Goal: Transaction & Acquisition: Purchase product/service

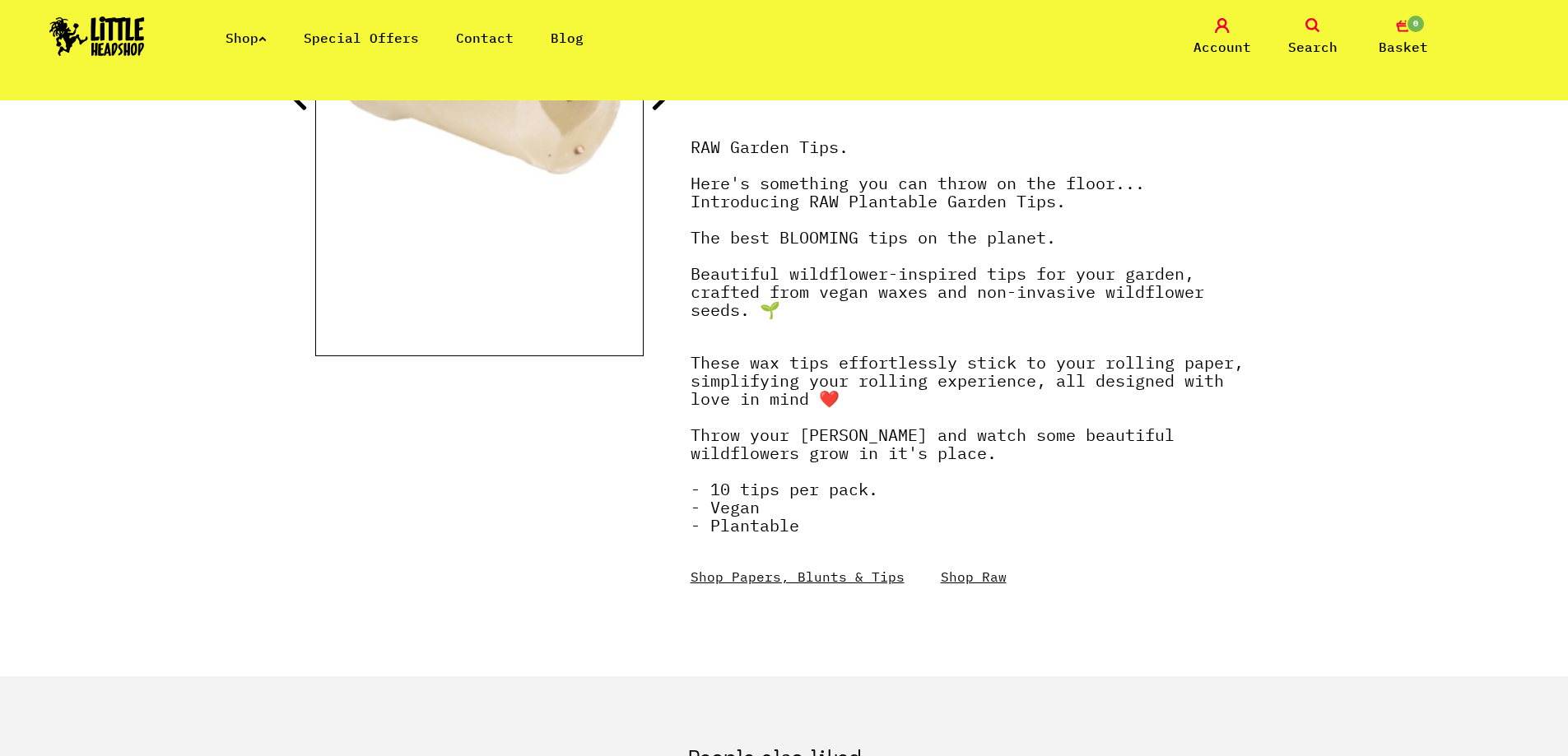
scroll to position [329, 0]
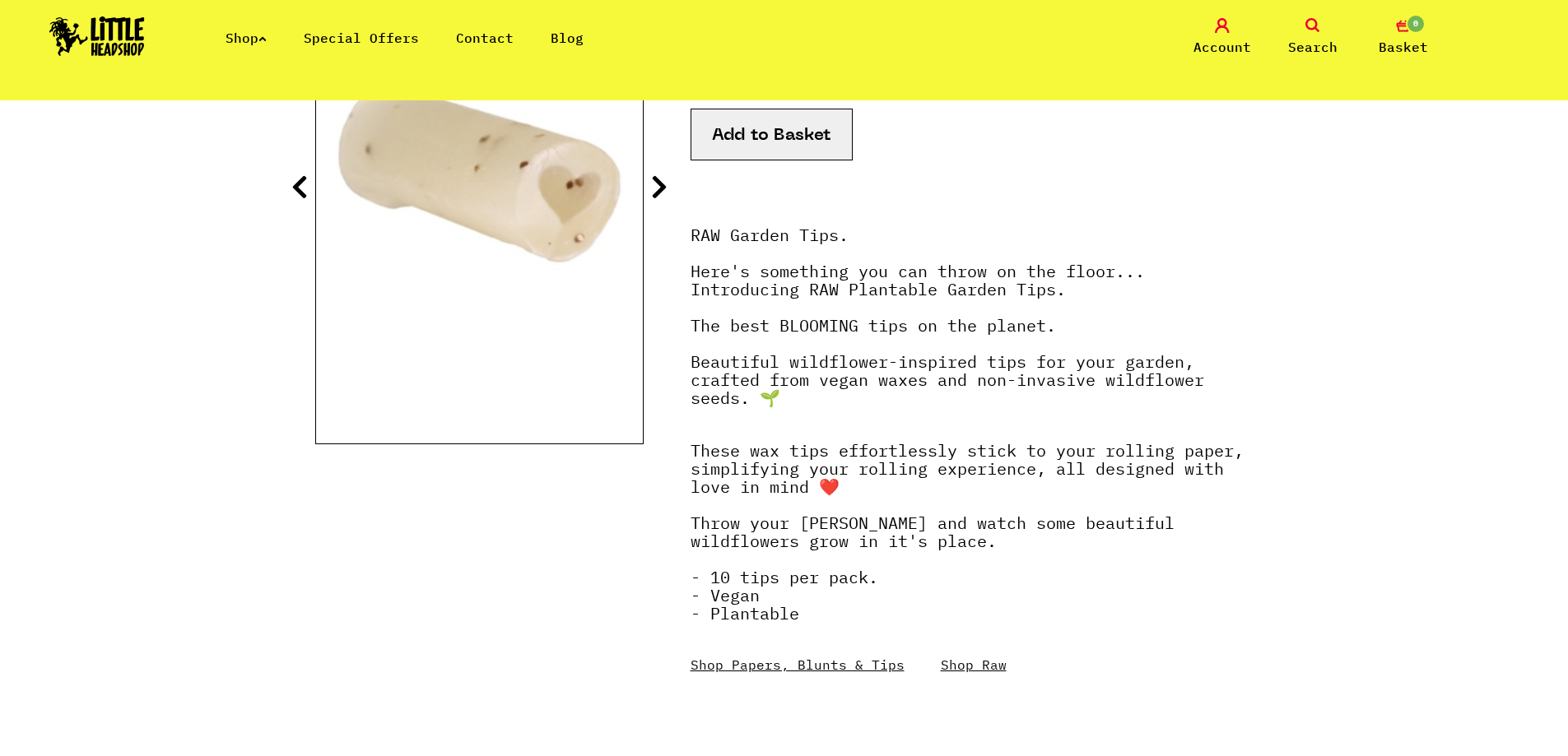
click at [804, 140] on button "Add to Basket" at bounding box center [771, 134] width 162 height 52
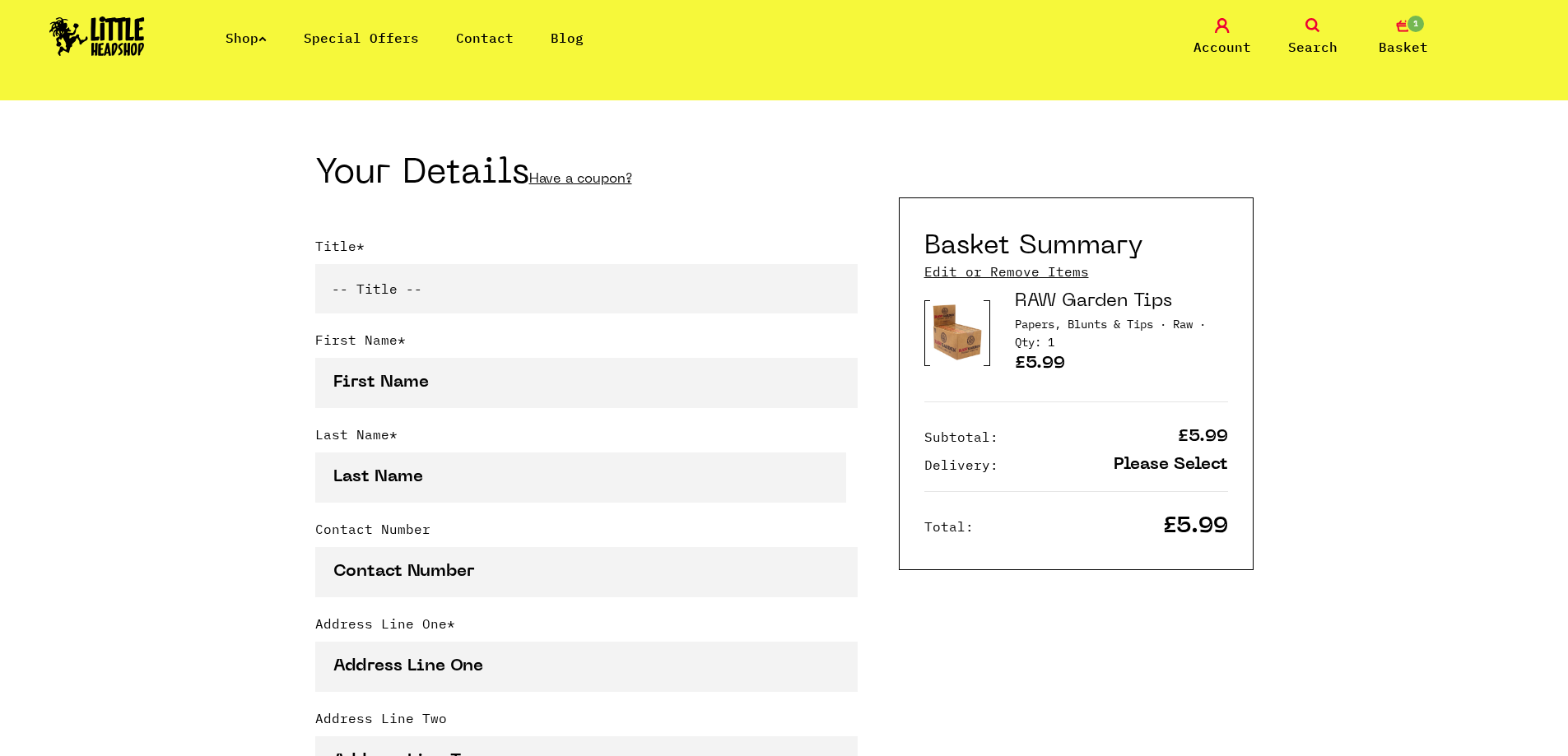
scroll to position [329, 0]
click at [1068, 294] on link "RAW Garden Tips" at bounding box center [1094, 301] width 158 height 18
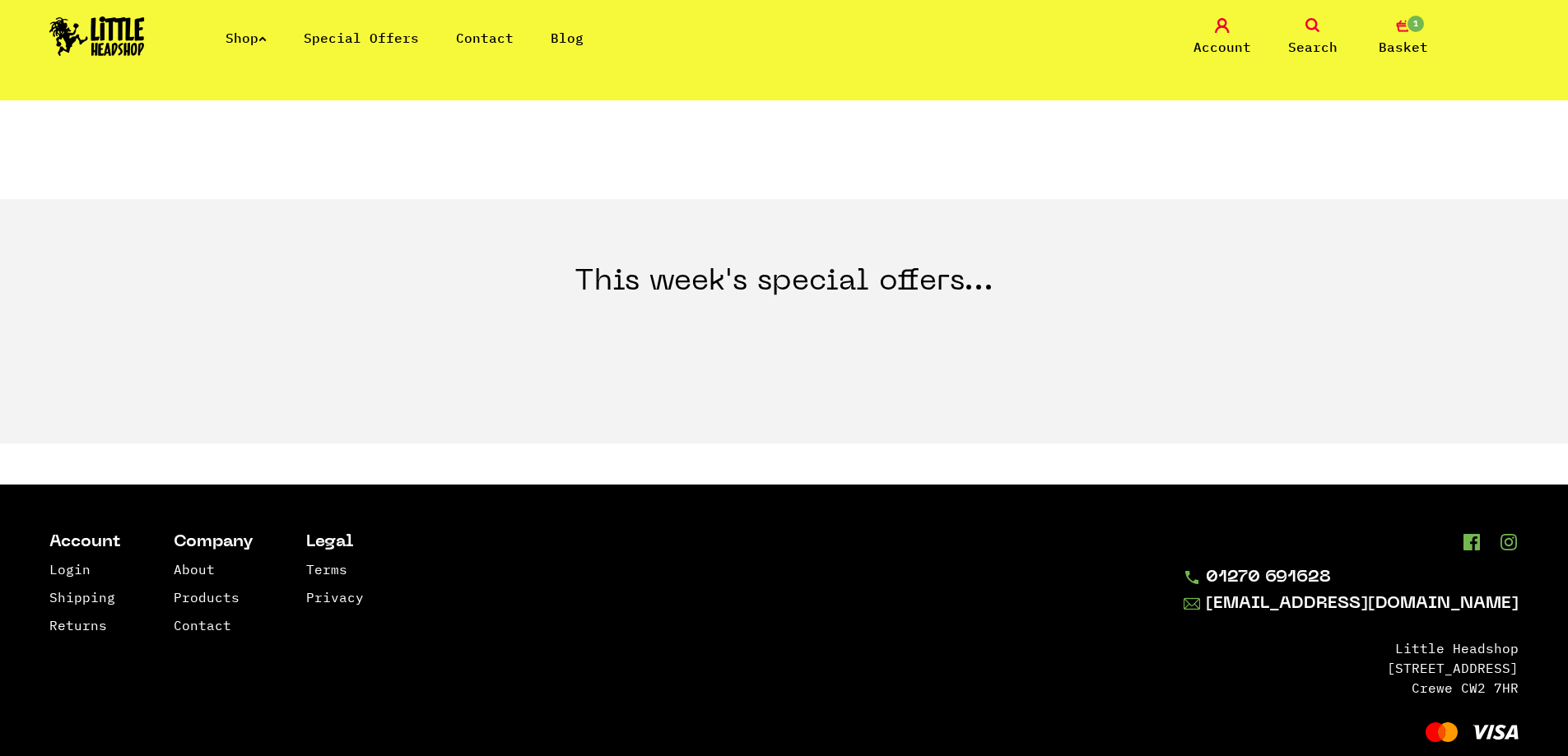
scroll to position [2322, 0]
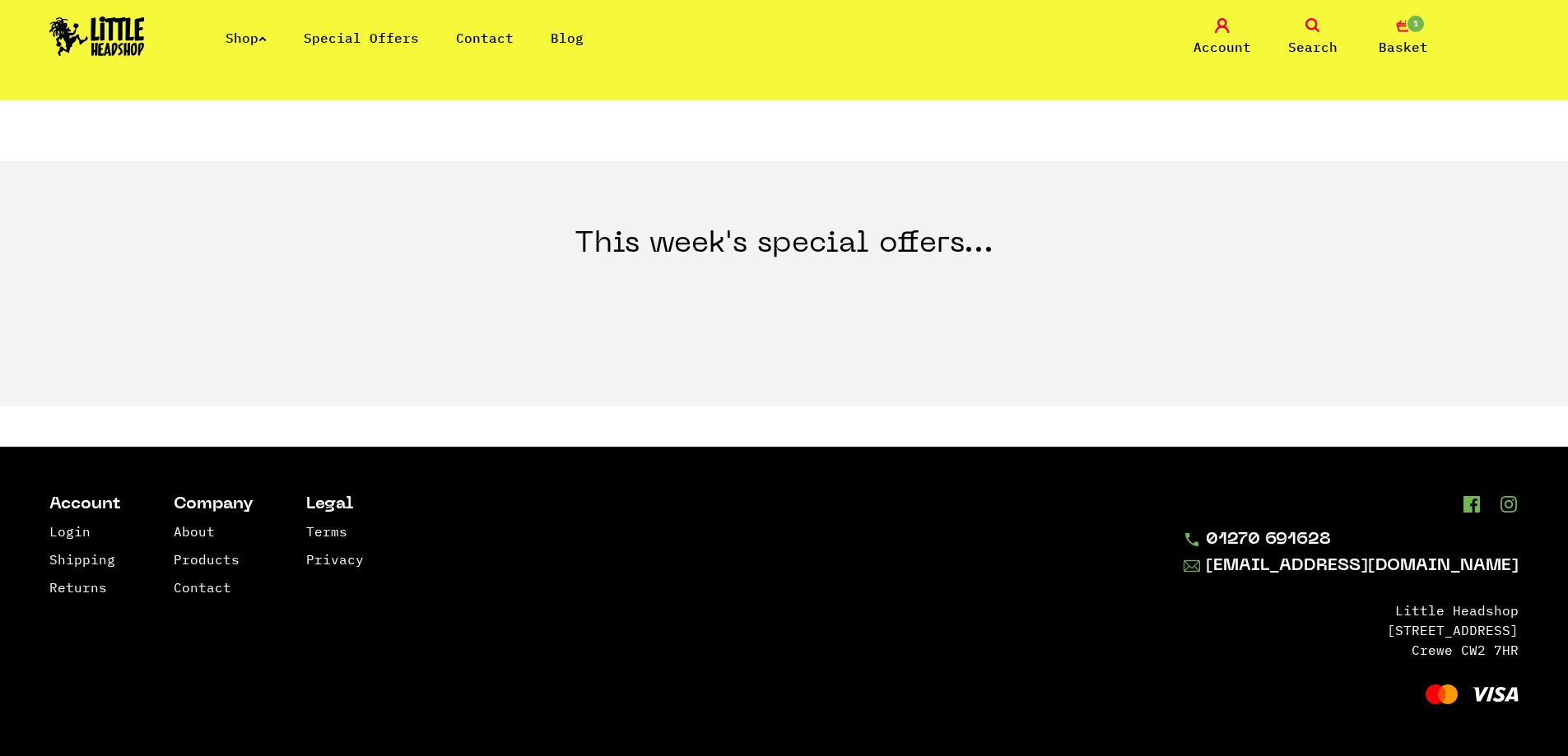
click at [115, 21] on img at bounding box center [96, 36] width 95 height 39
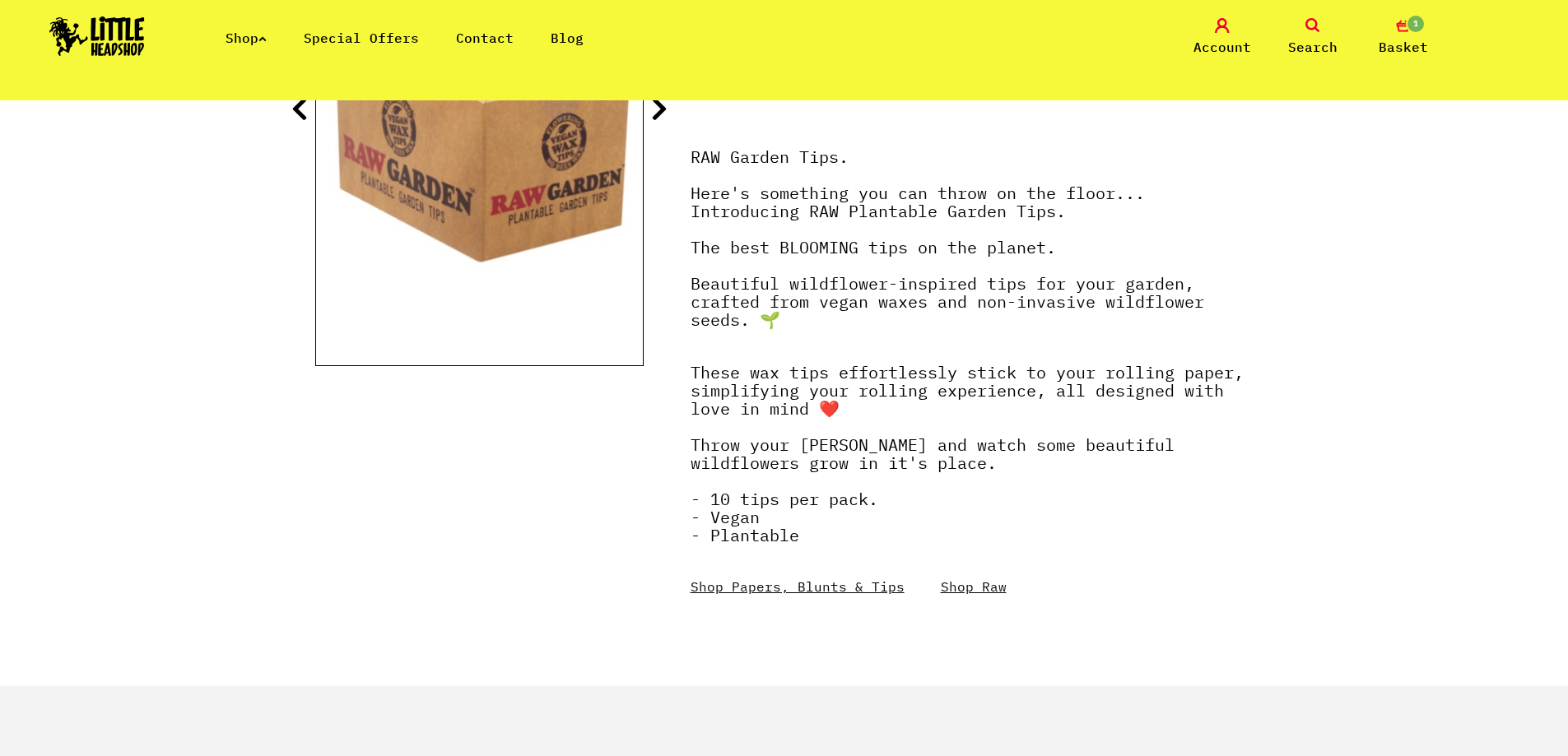
scroll to position [329, 0]
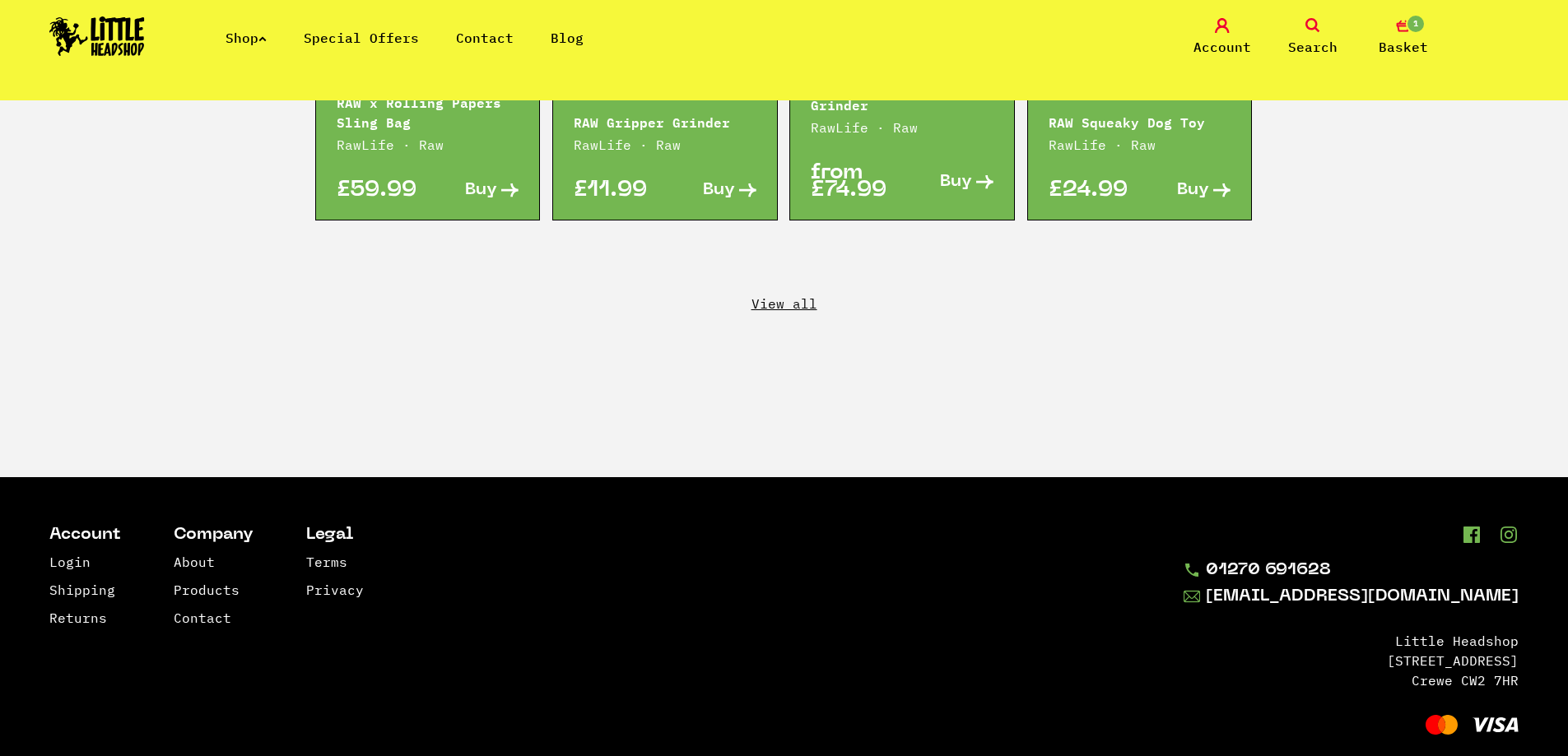
scroll to position [3038, 0]
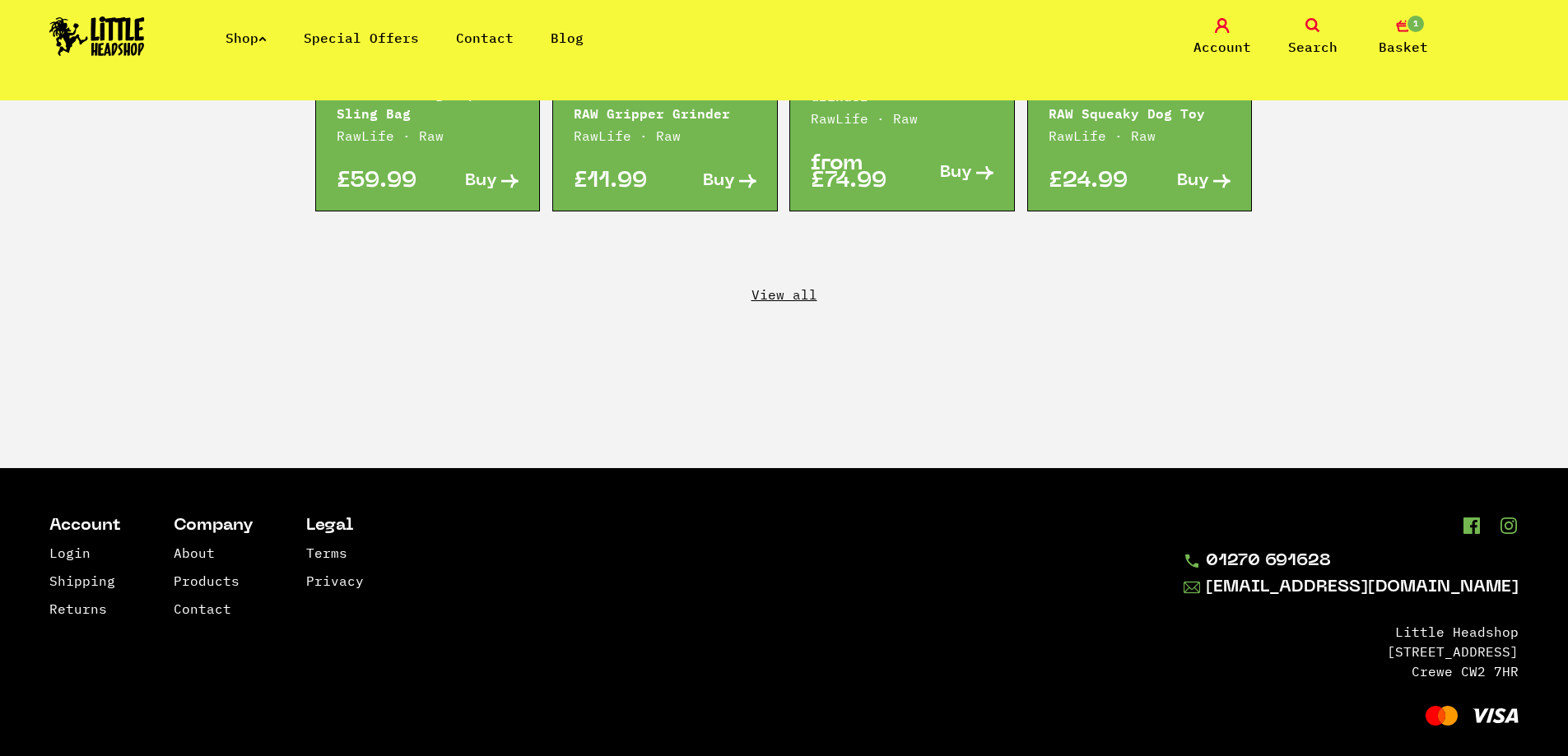
click at [1434, 662] on li "Crewe CW2 7HR" at bounding box center [1351, 671] width 335 height 20
drag, startPoint x: 1385, startPoint y: 600, endPoint x: 1516, endPoint y: 654, distance: 141.7
click at [1516, 654] on div "01270 691628 info@littleheadshop.co.uk Little Headshop 145 Edleston Road Crewe …" at bounding box center [1351, 623] width 335 height 211
copy ul "Little Headshop 145 Edleston Road Crewe CW2 7HR"
click at [93, 573] on link "Shipping" at bounding box center [81, 581] width 66 height 17
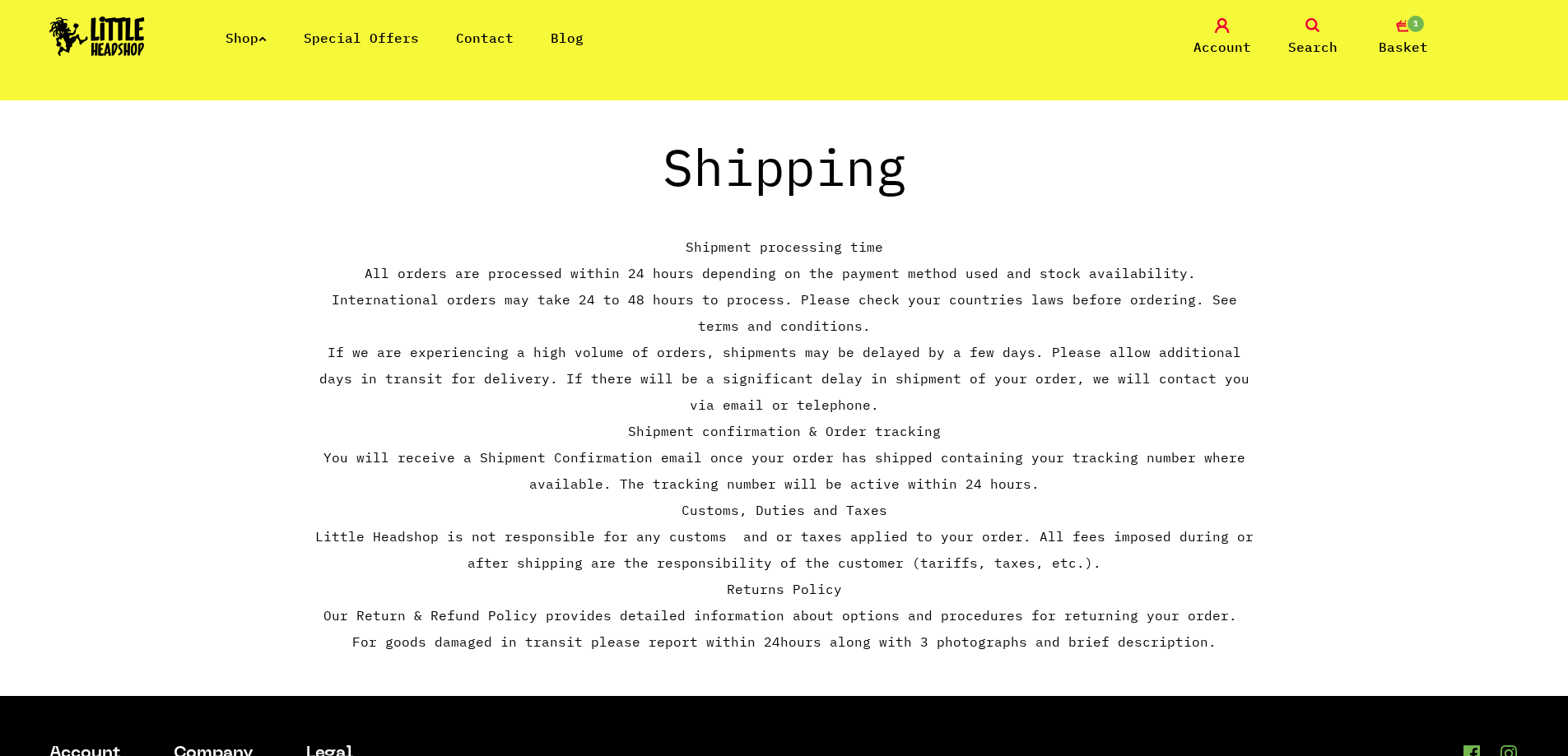
drag, startPoint x: 15, startPoint y: 438, endPoint x: 33, endPoint y: 402, distance: 40.2
click at [250, 45] on link "Shop" at bounding box center [246, 38] width 41 height 17
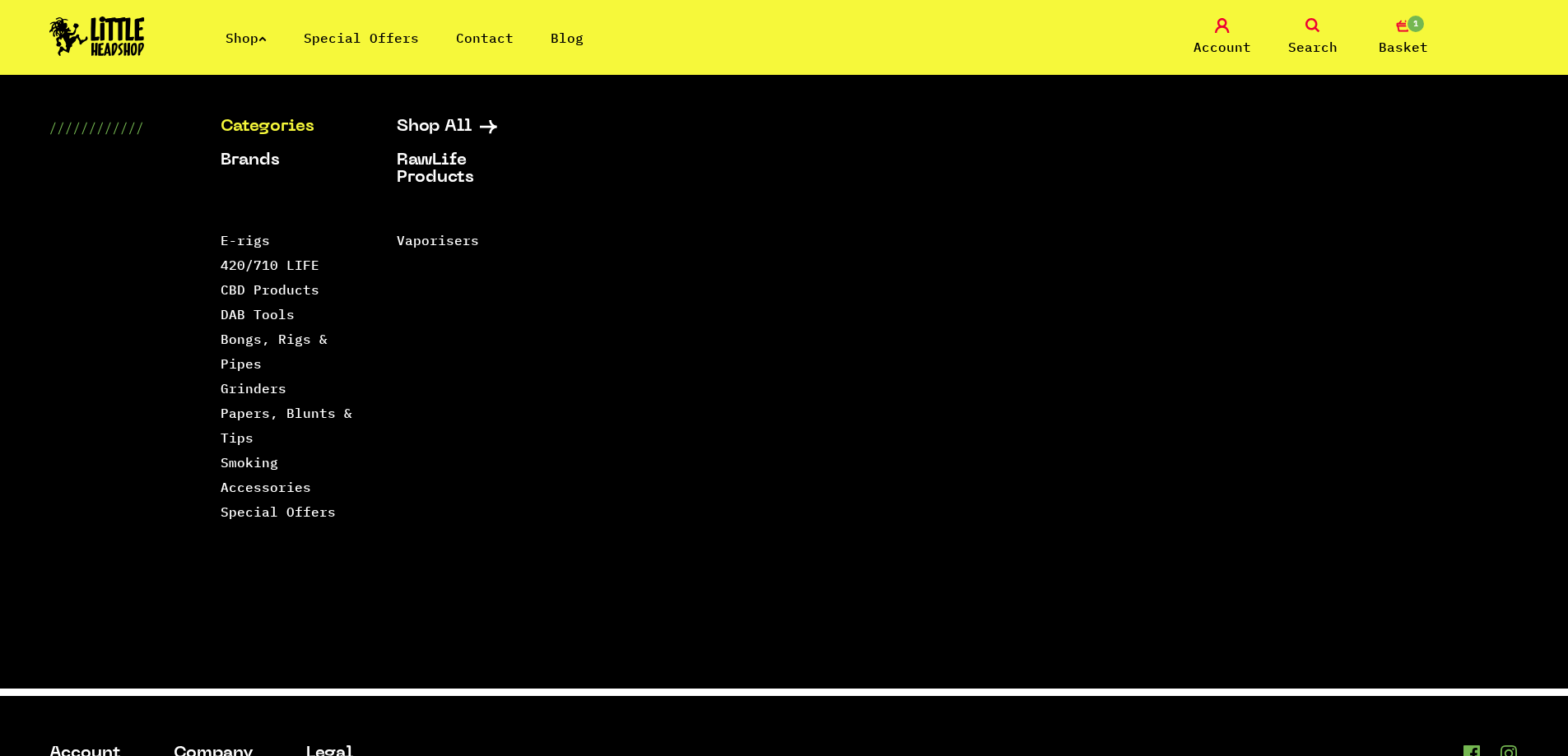
click at [362, 37] on link "Special Offers" at bounding box center [361, 38] width 116 height 17
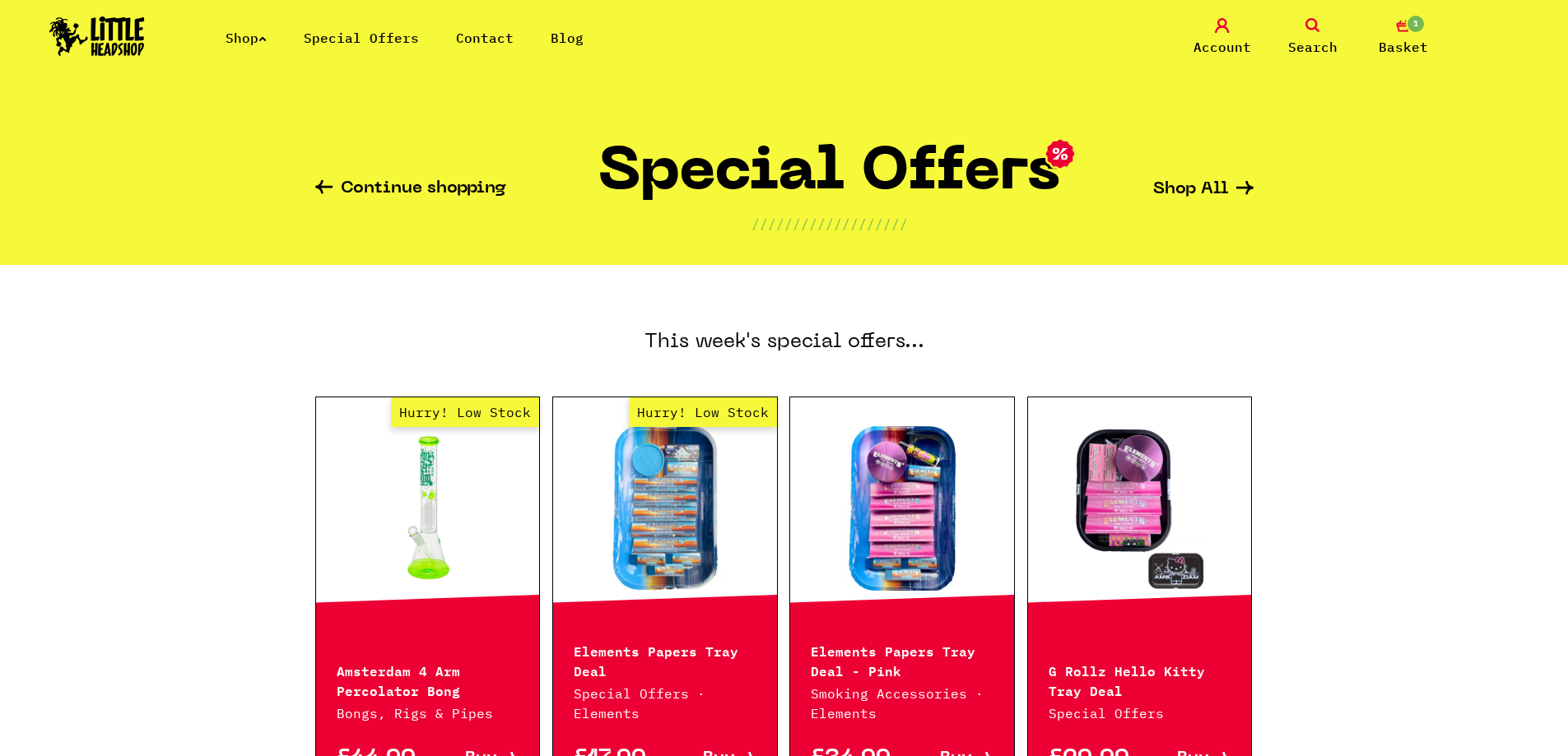
click at [255, 35] on link "Shop" at bounding box center [246, 38] width 41 height 17
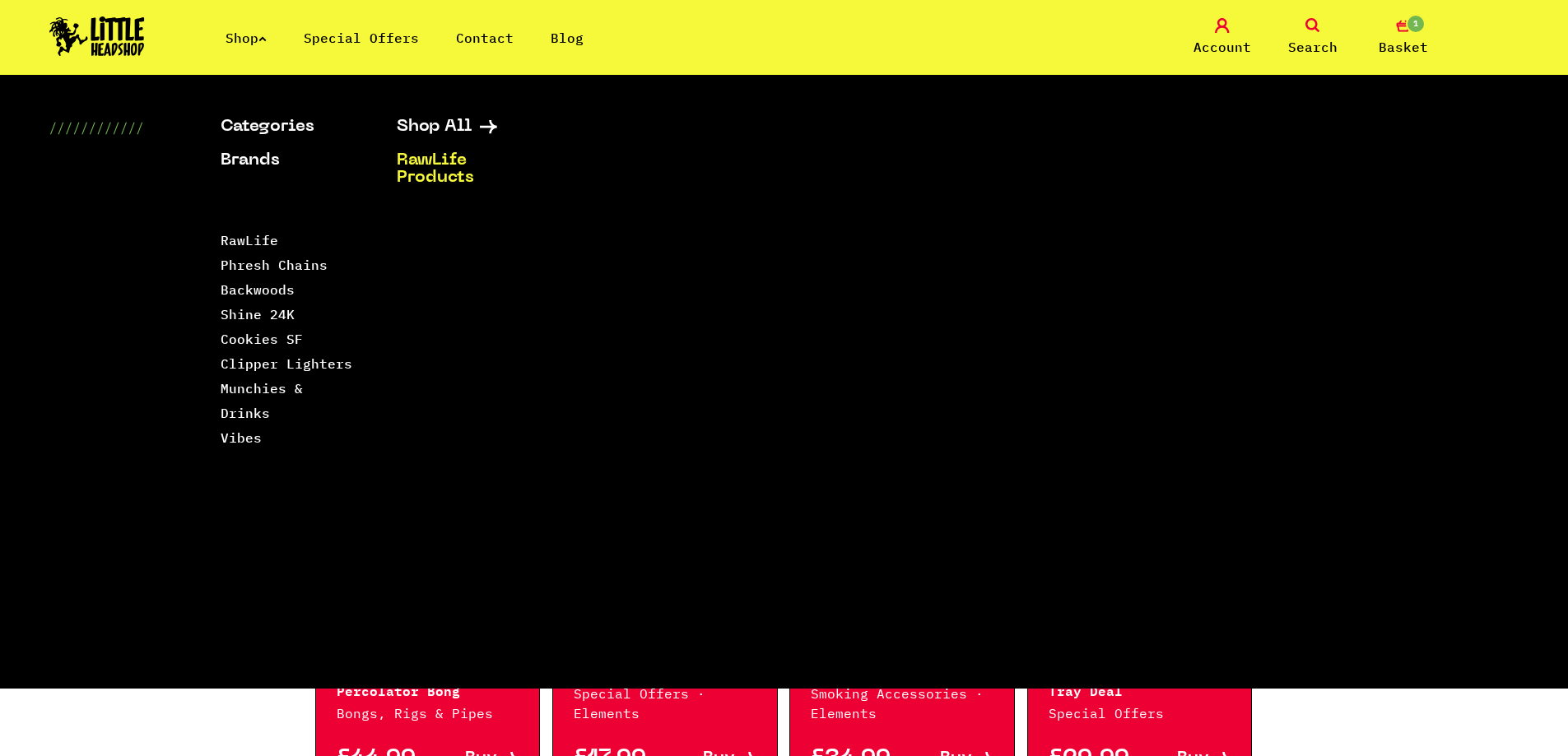
click at [444, 164] on link "RawLife Products" at bounding box center [464, 170] width 135 height 35
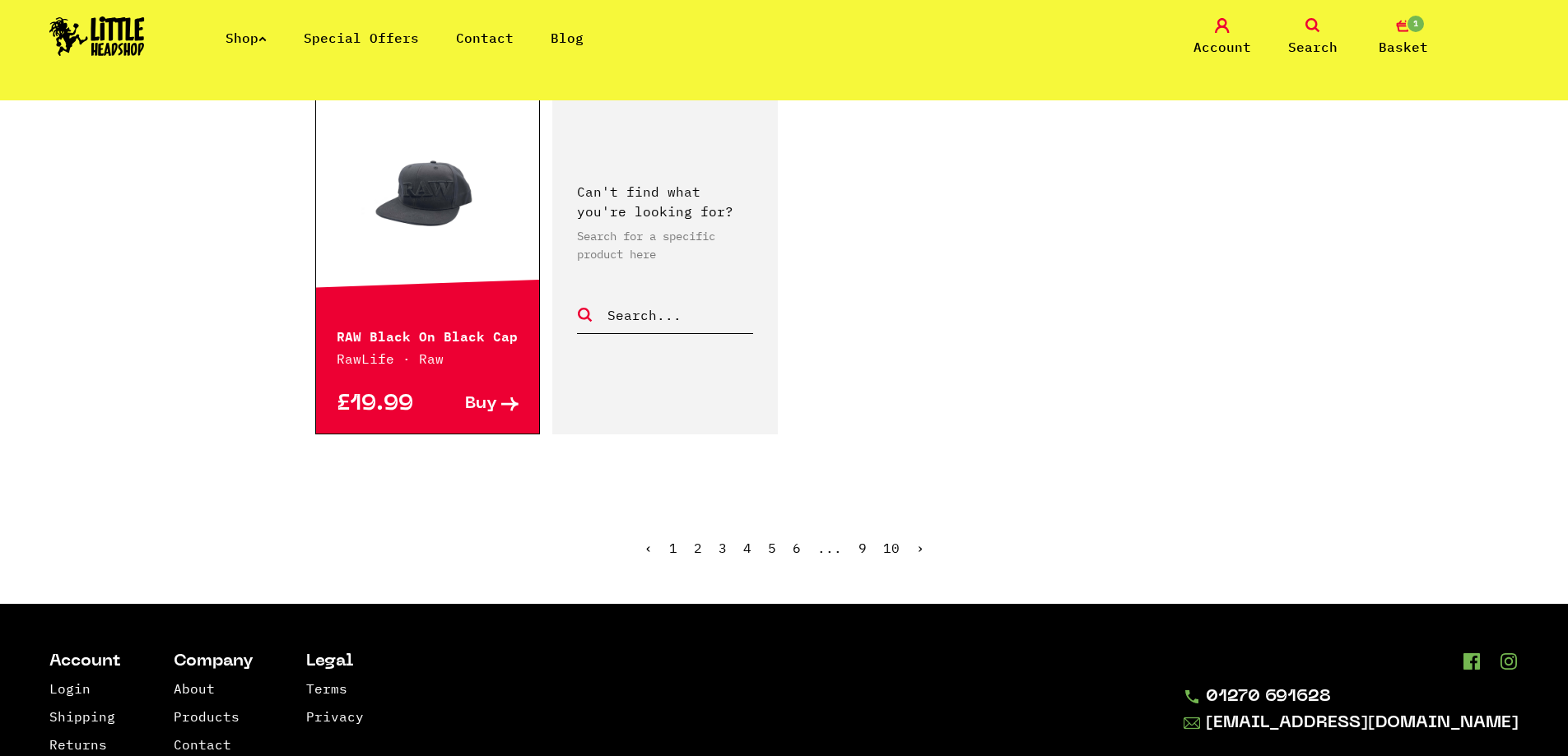
scroll to position [2552, 0]
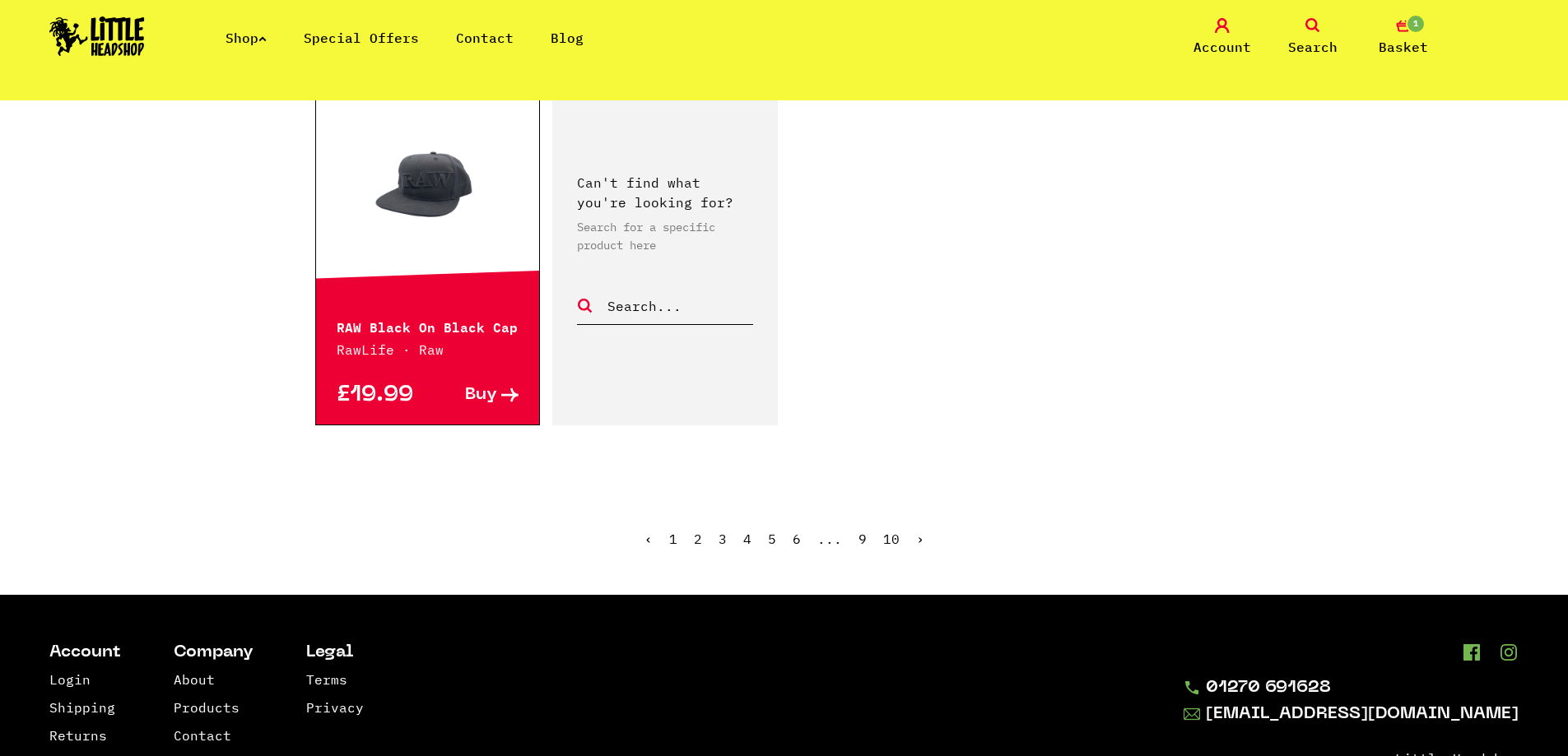
click at [921, 531] on link "›" at bounding box center [920, 539] width 8 height 17
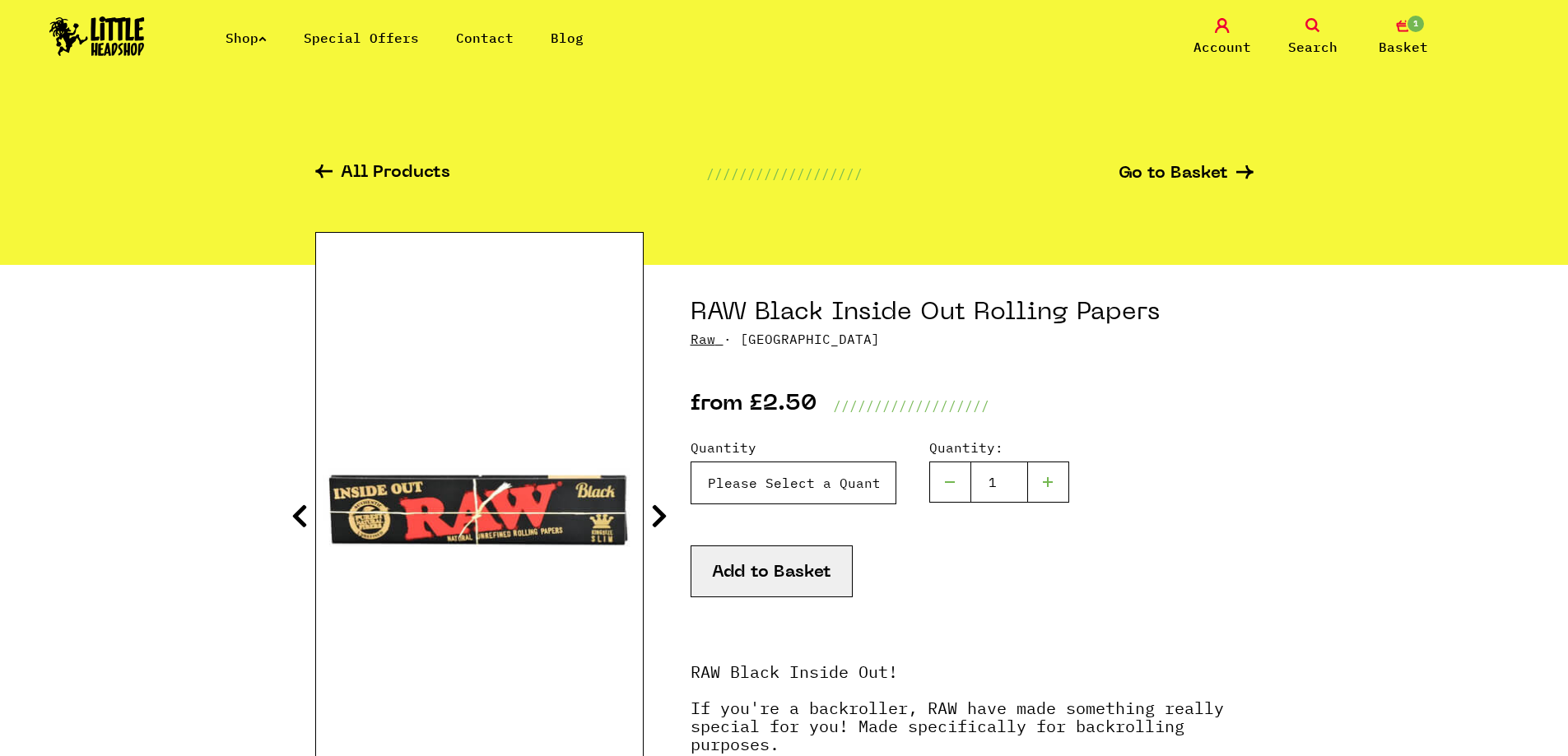
click at [820, 486] on select "Please Select a Quantity X 1 - £2.50 X 5 - £10.00 Box (50pc) - £84.99" at bounding box center [793, 483] width 206 height 43
select select "843"
click at [690, 462] on select "Please Select a Quantity X 1 - £2.50 X 5 - £10.00 Box (50pc) - £84.99" at bounding box center [793, 483] width 206 height 43
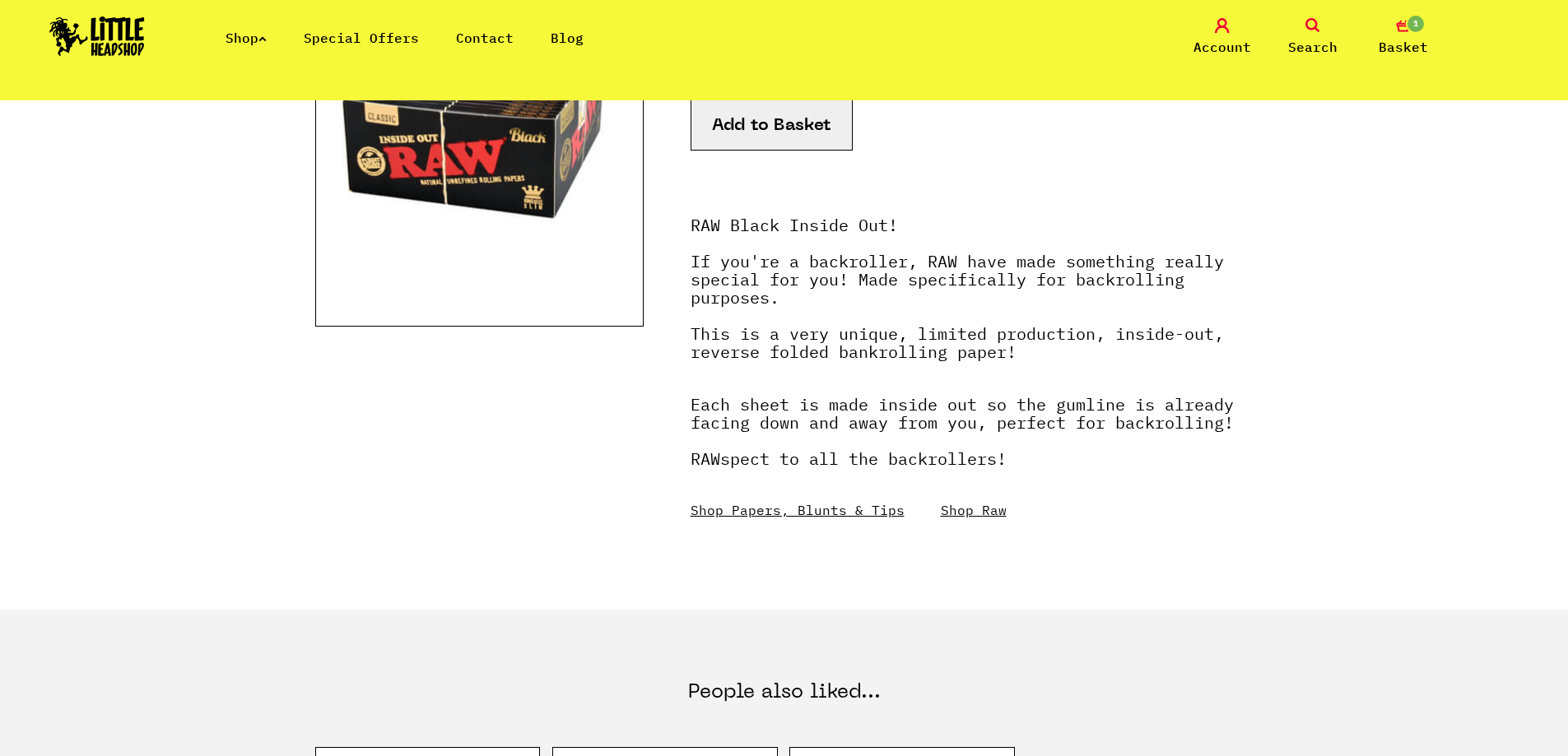
scroll to position [164, 0]
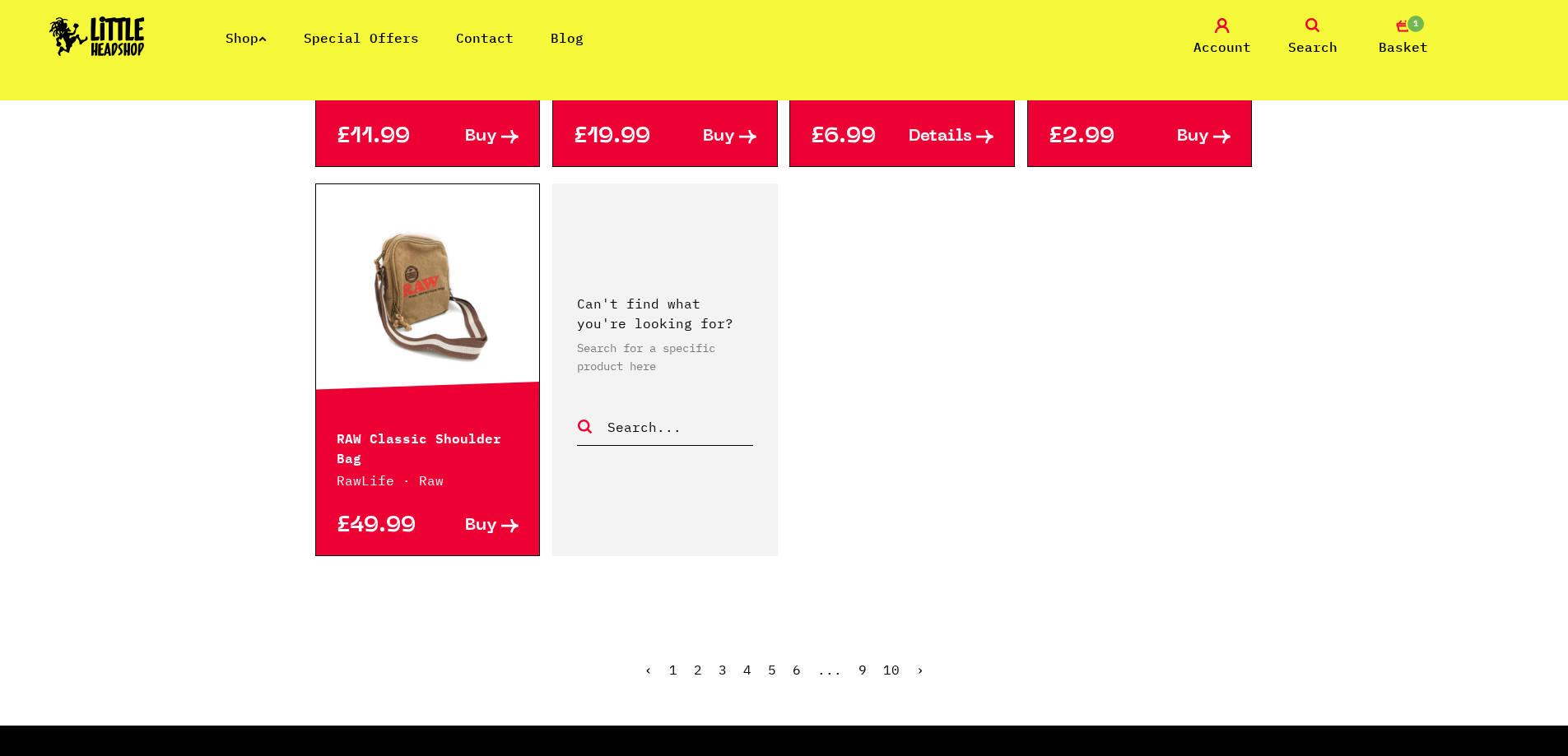
scroll to position [2387, 0]
click at [912, 670] on ul "‹ 1 2 3 4 5 6 ... 9 10 ›" at bounding box center [784, 681] width 938 height 71
click at [919, 670] on link "›" at bounding box center [920, 668] width 8 height 17
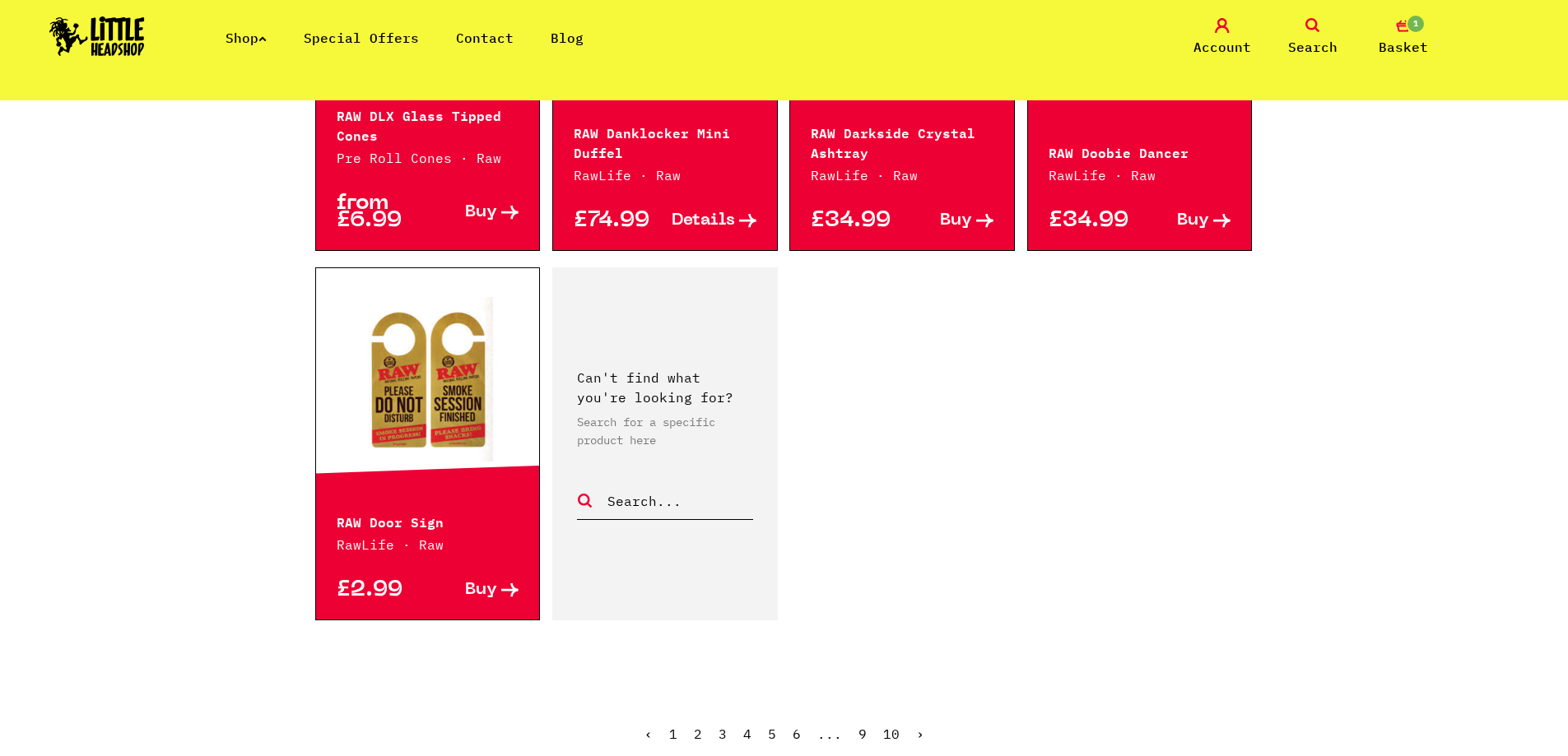
scroll to position [2552, 0]
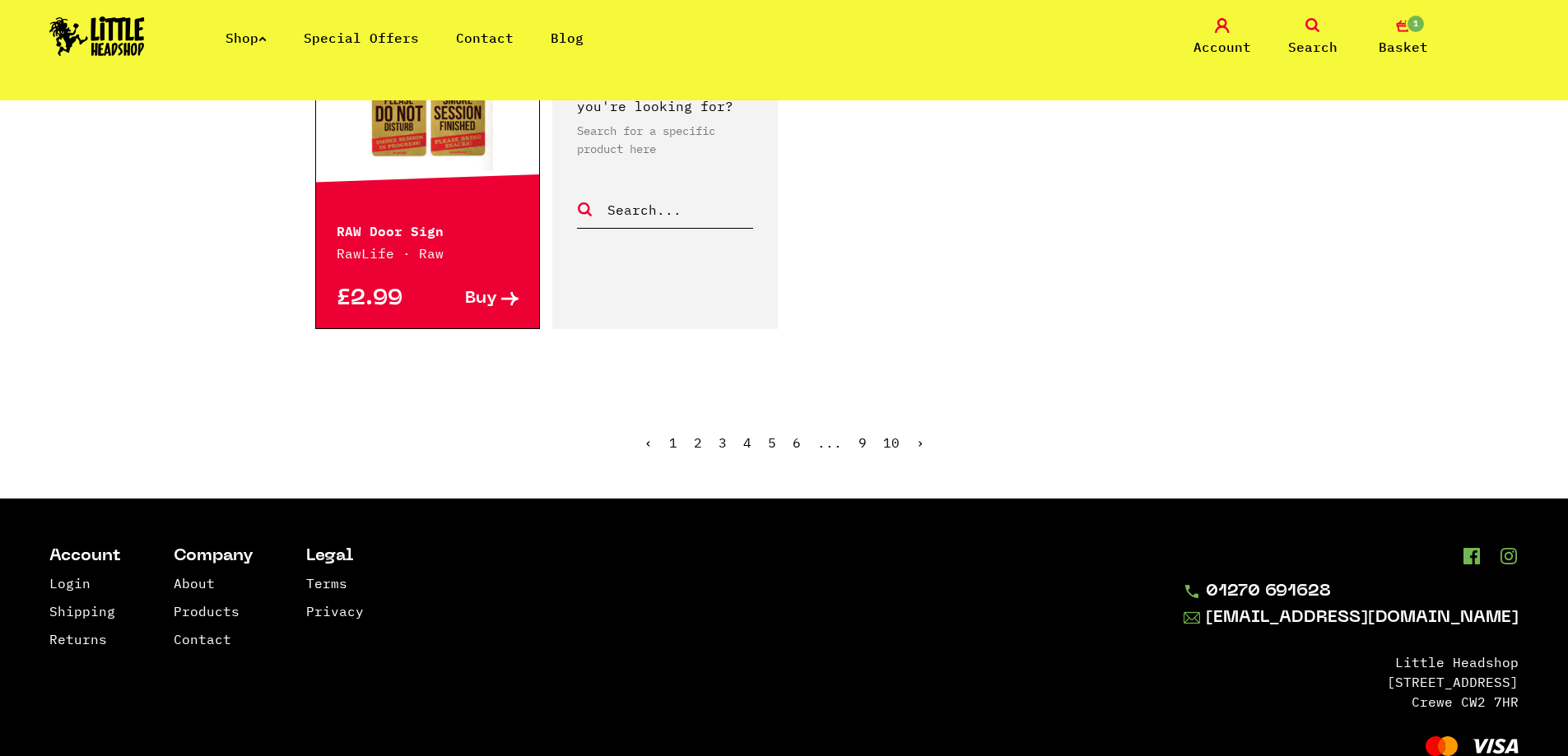
click at [920, 437] on link "›" at bounding box center [920, 443] width 8 height 17
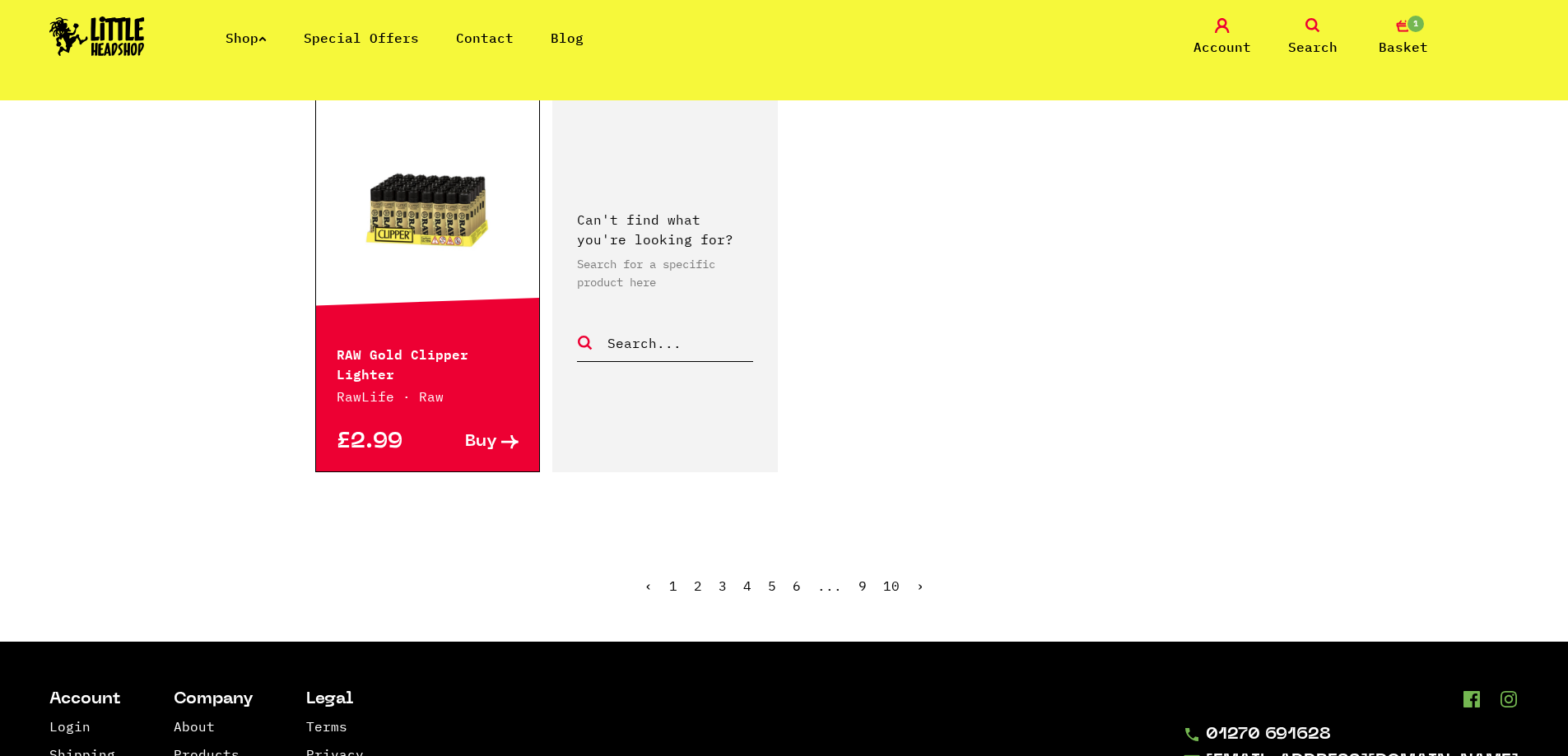
scroll to position [2469, 0]
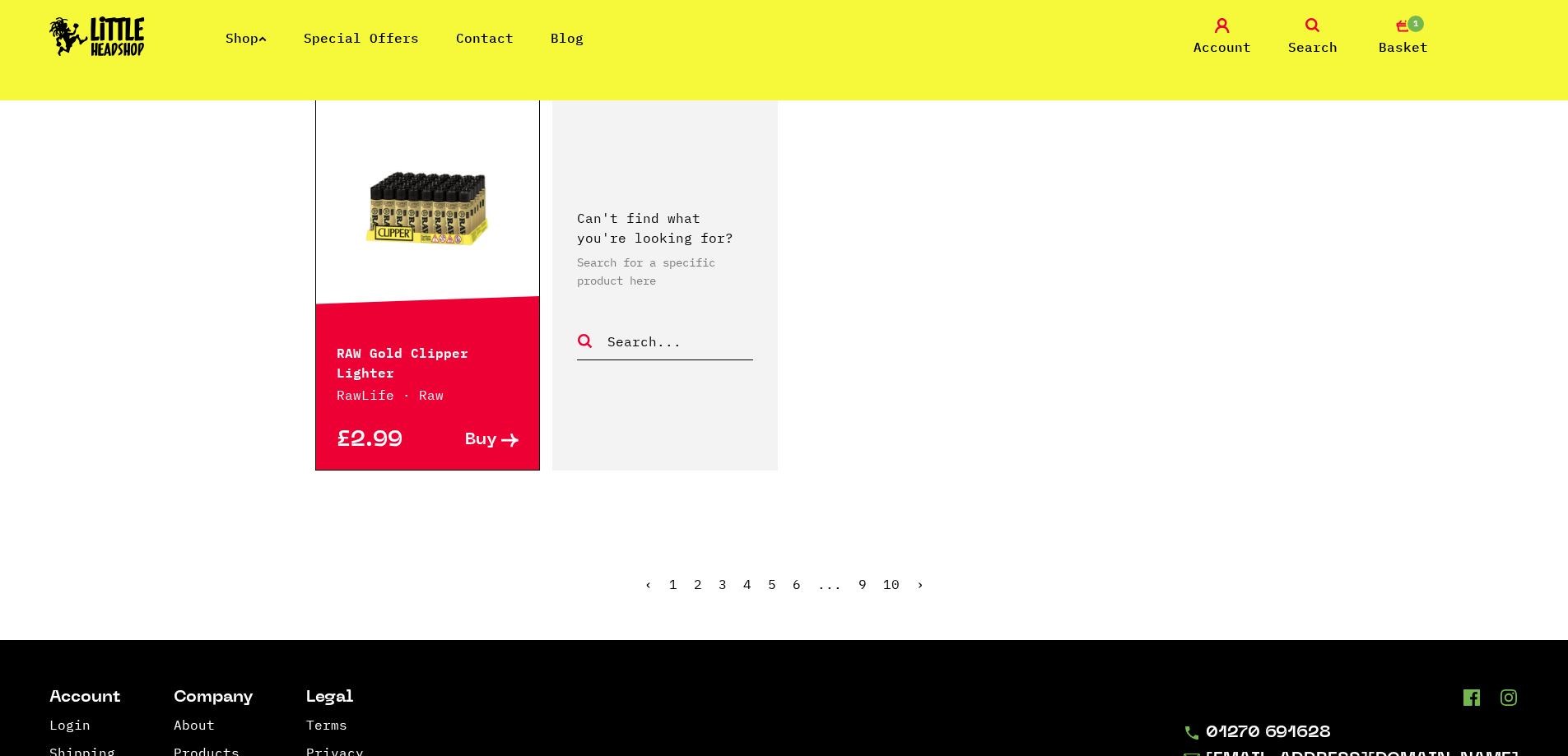
click at [916, 588] on link "›" at bounding box center [920, 584] width 8 height 17
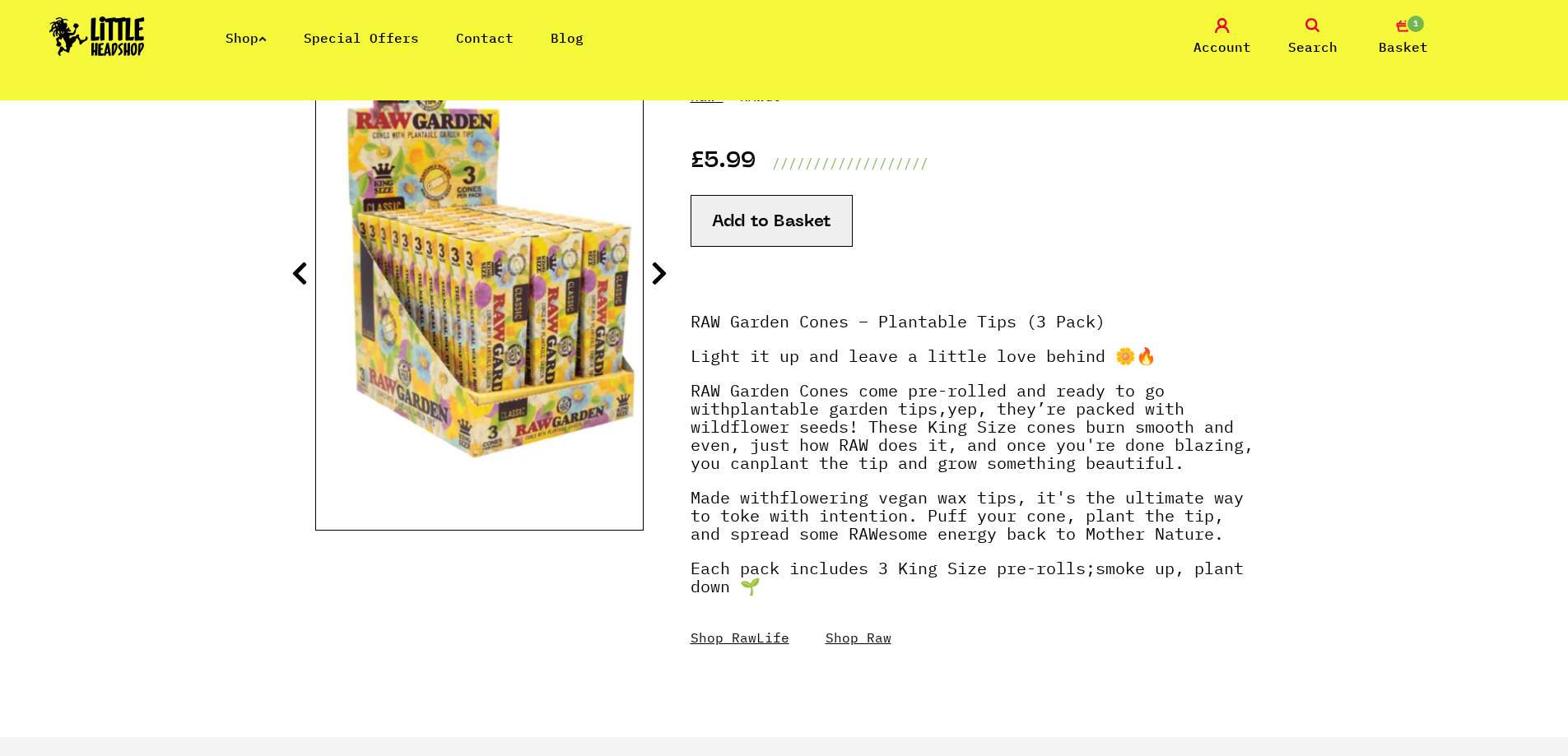
scroll to position [329, 0]
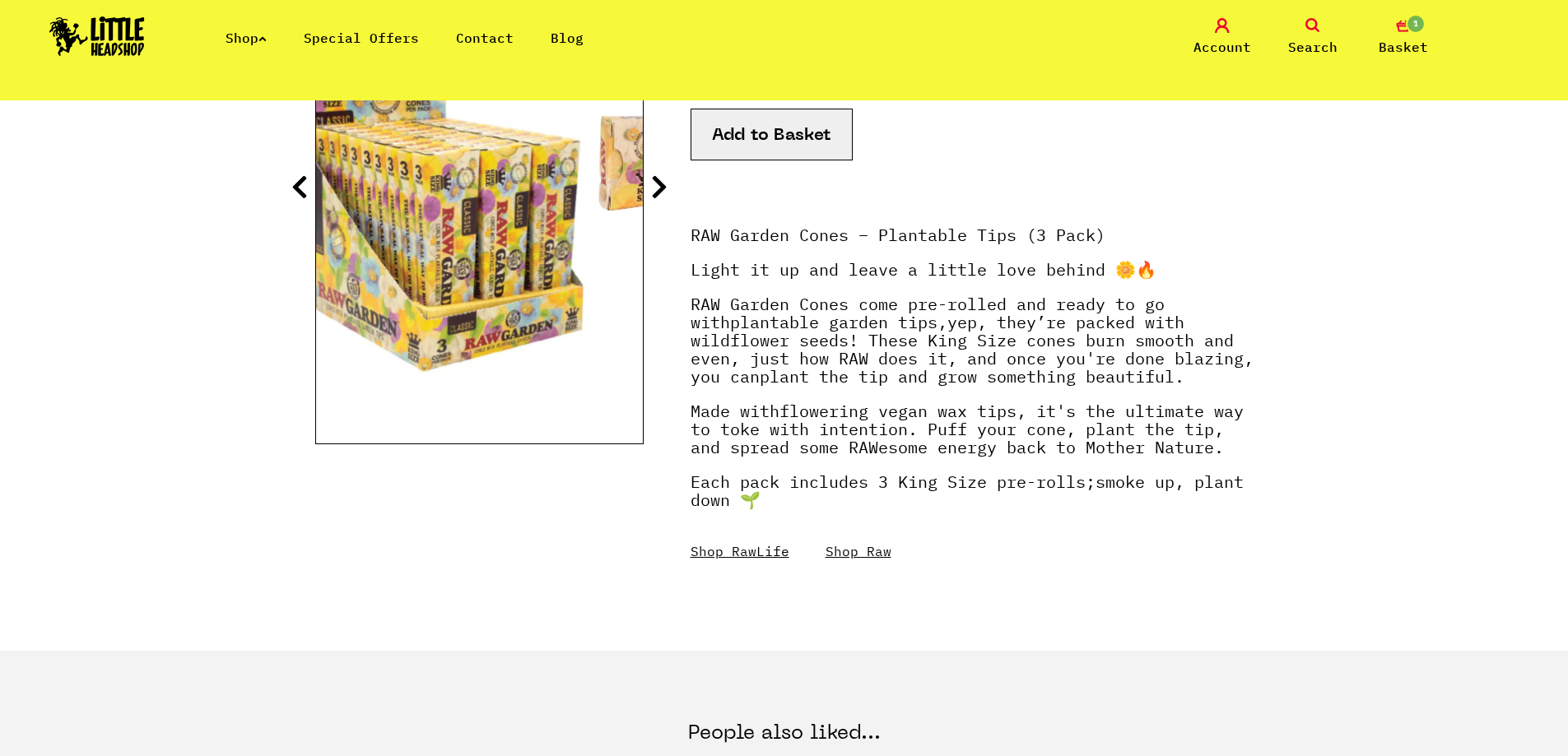
drag, startPoint x: 396, startPoint y: 276, endPoint x: 344, endPoint y: 272, distance: 52.2
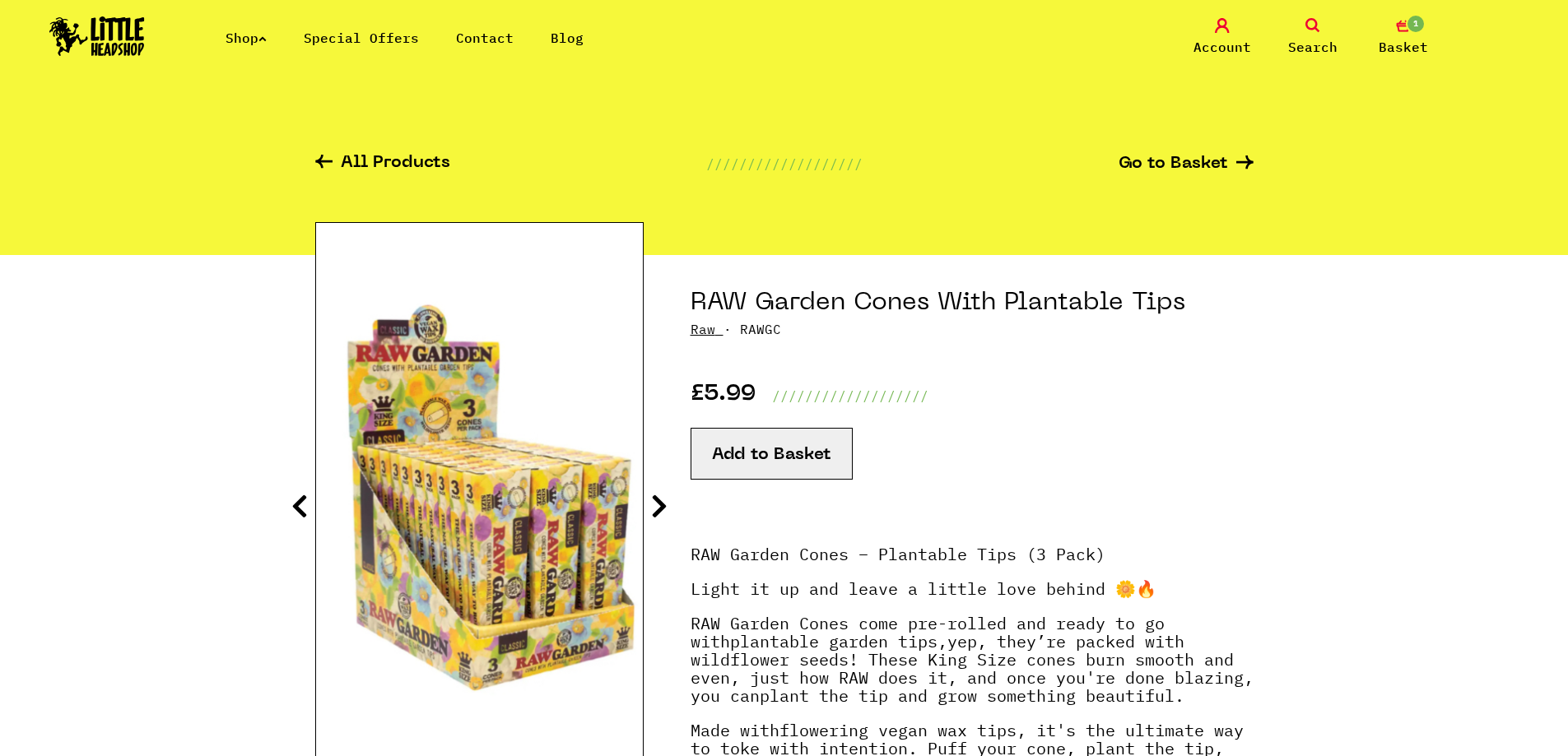
scroll to position [0, 0]
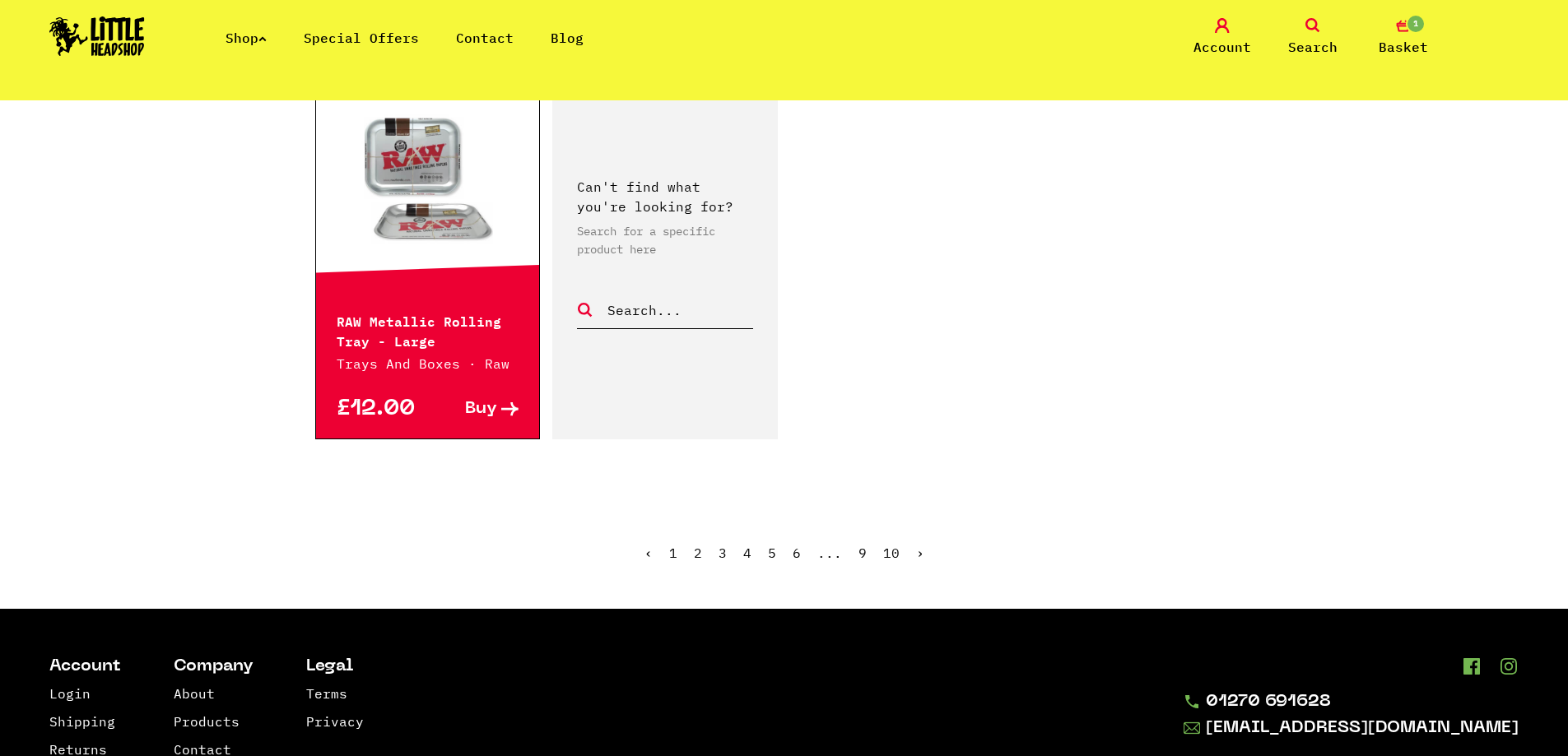
scroll to position [2550, 0]
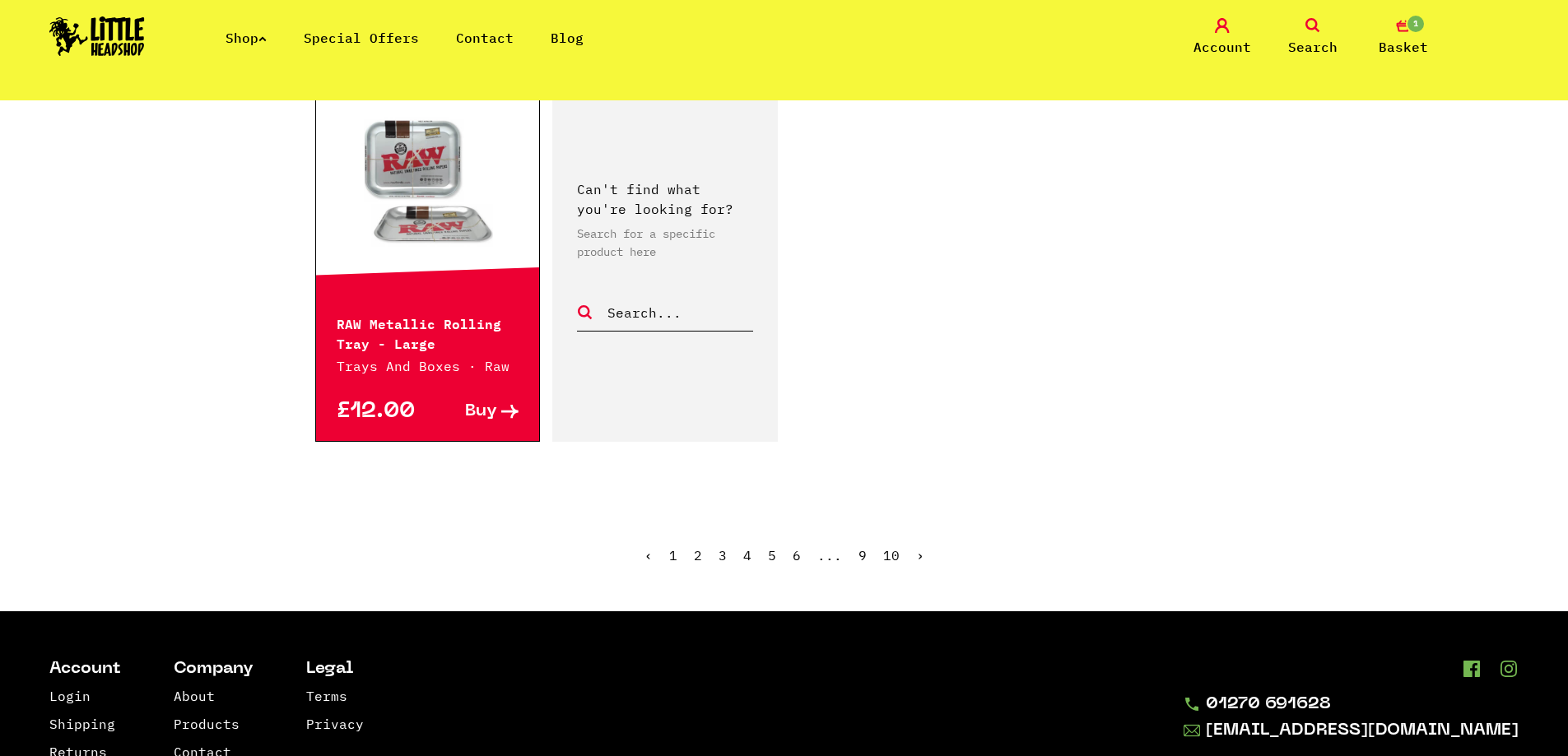
click at [917, 558] on link "›" at bounding box center [920, 556] width 8 height 17
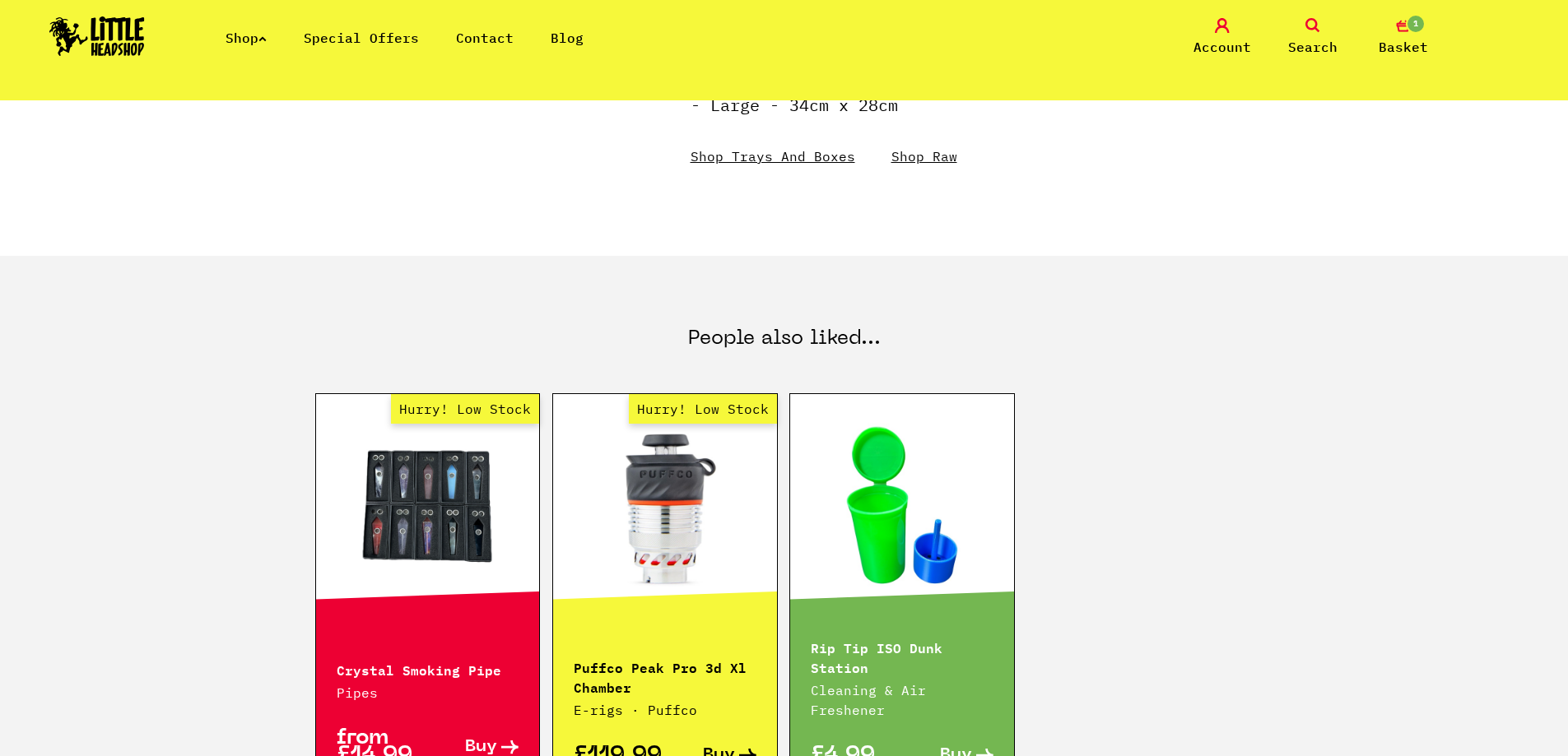
scroll to position [1399, 0]
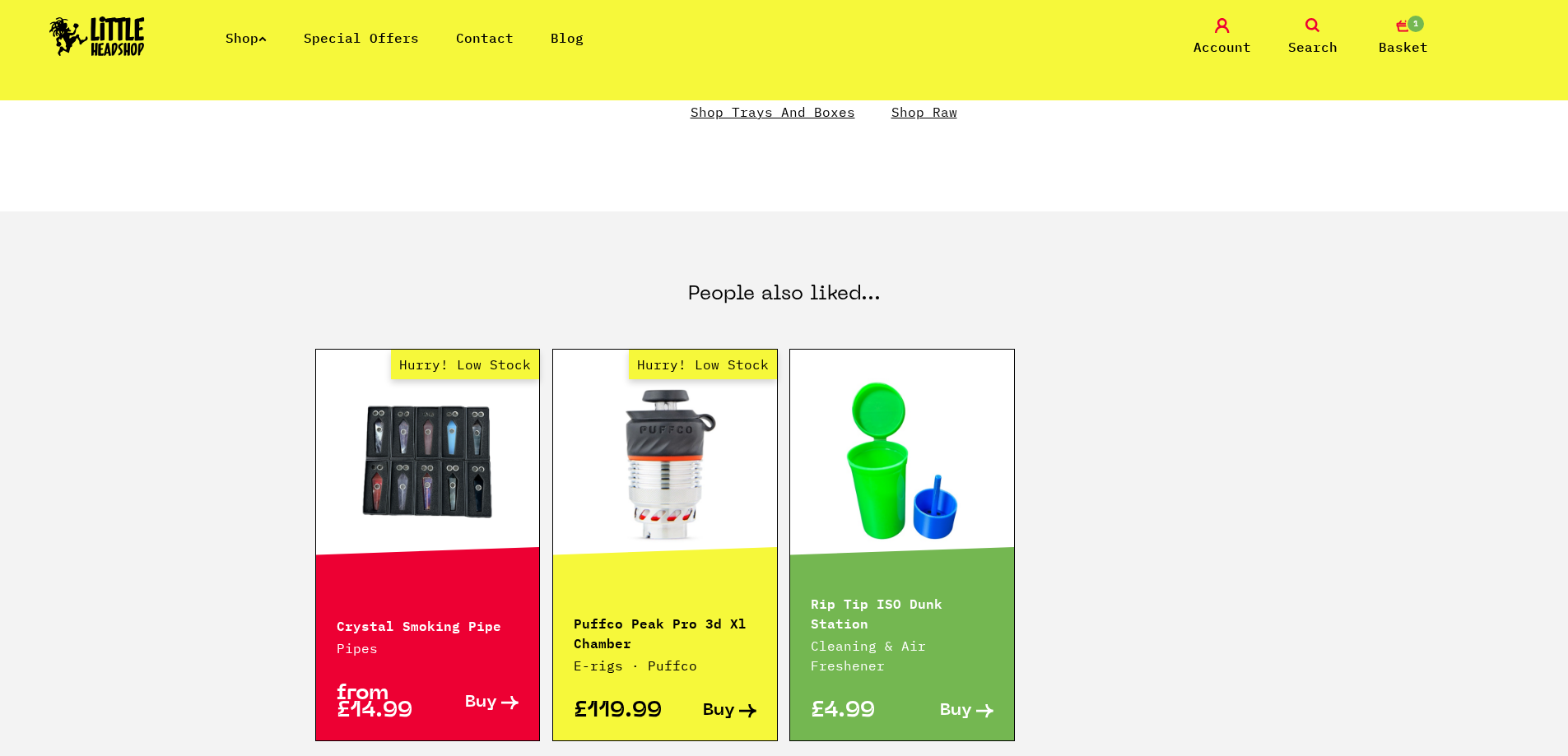
click at [814, 110] on link "Shop Trays And Boxes" at bounding box center [773, 112] width 164 height 17
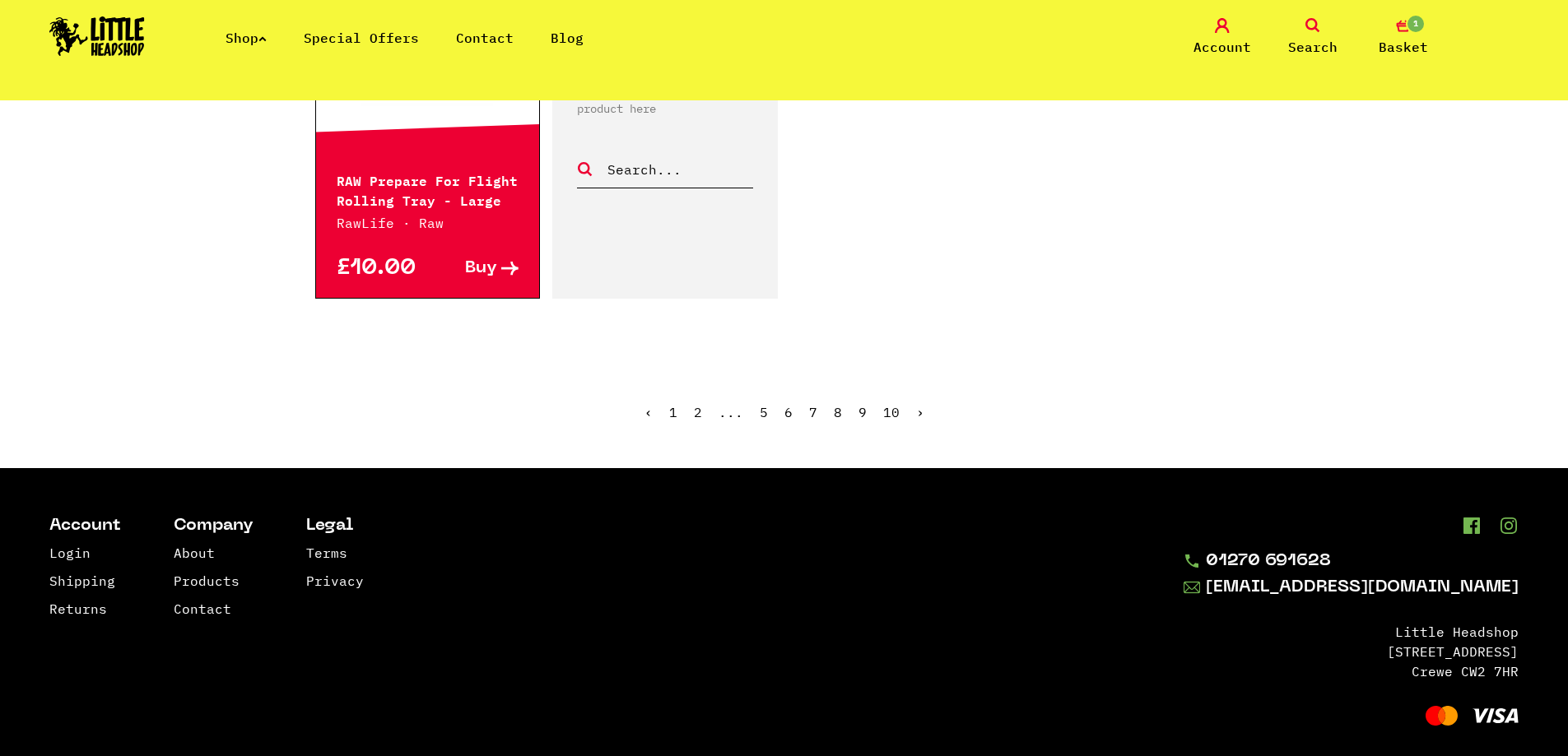
scroll to position [2697, 0]
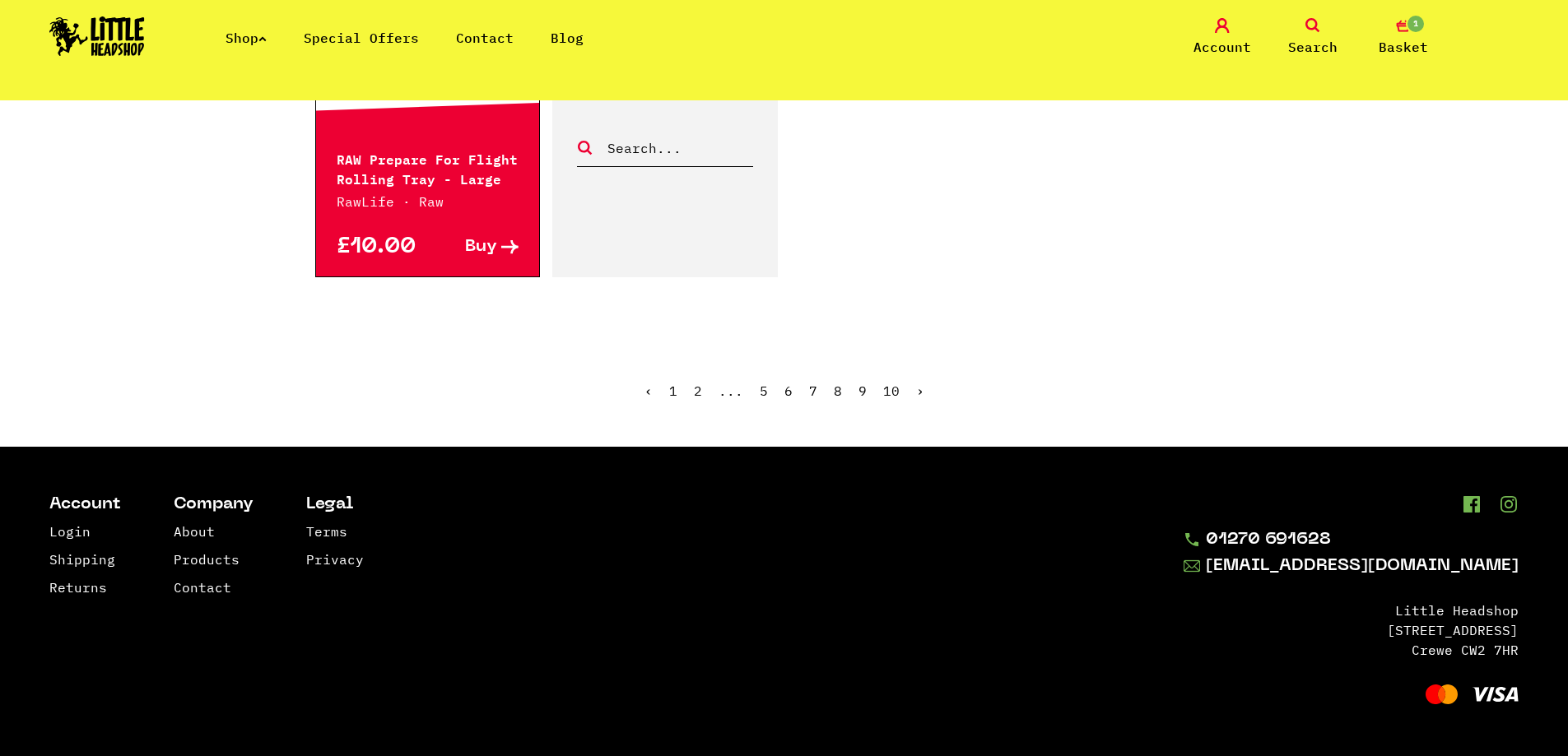
click at [918, 394] on link "›" at bounding box center [920, 390] width 8 height 17
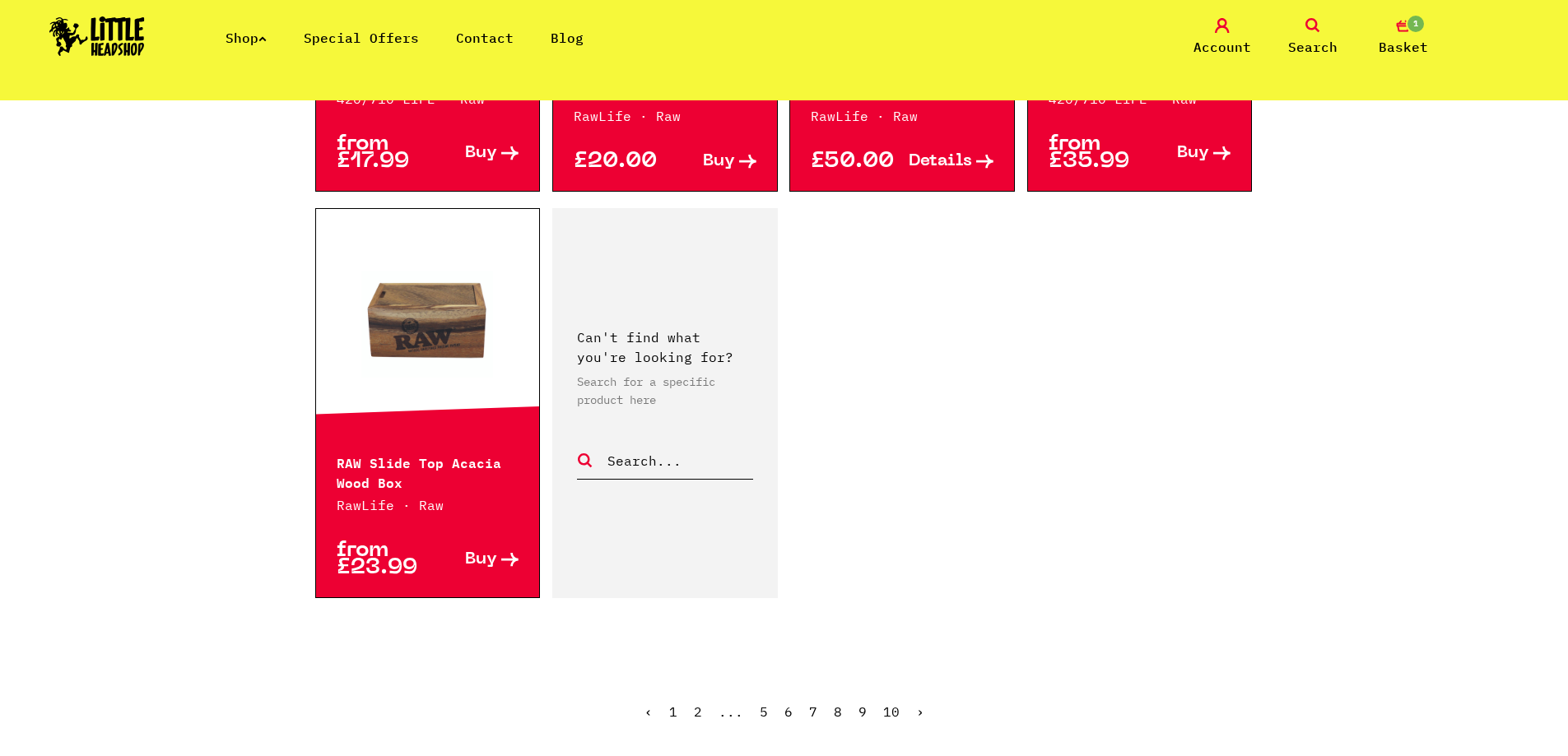
scroll to position [2469, 0]
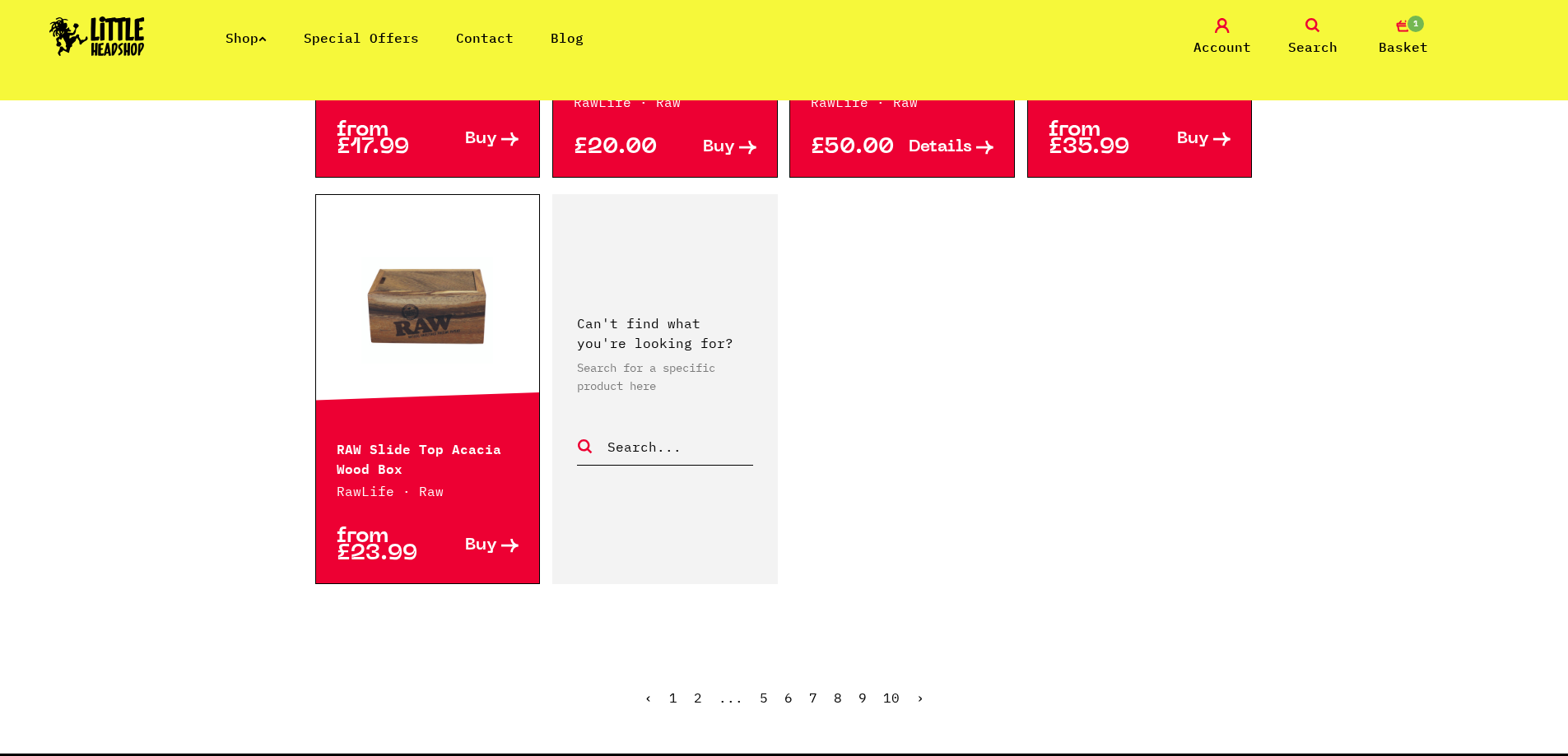
drag, startPoint x: 347, startPoint y: 342, endPoint x: 738, endPoint y: 423, distance: 399.3
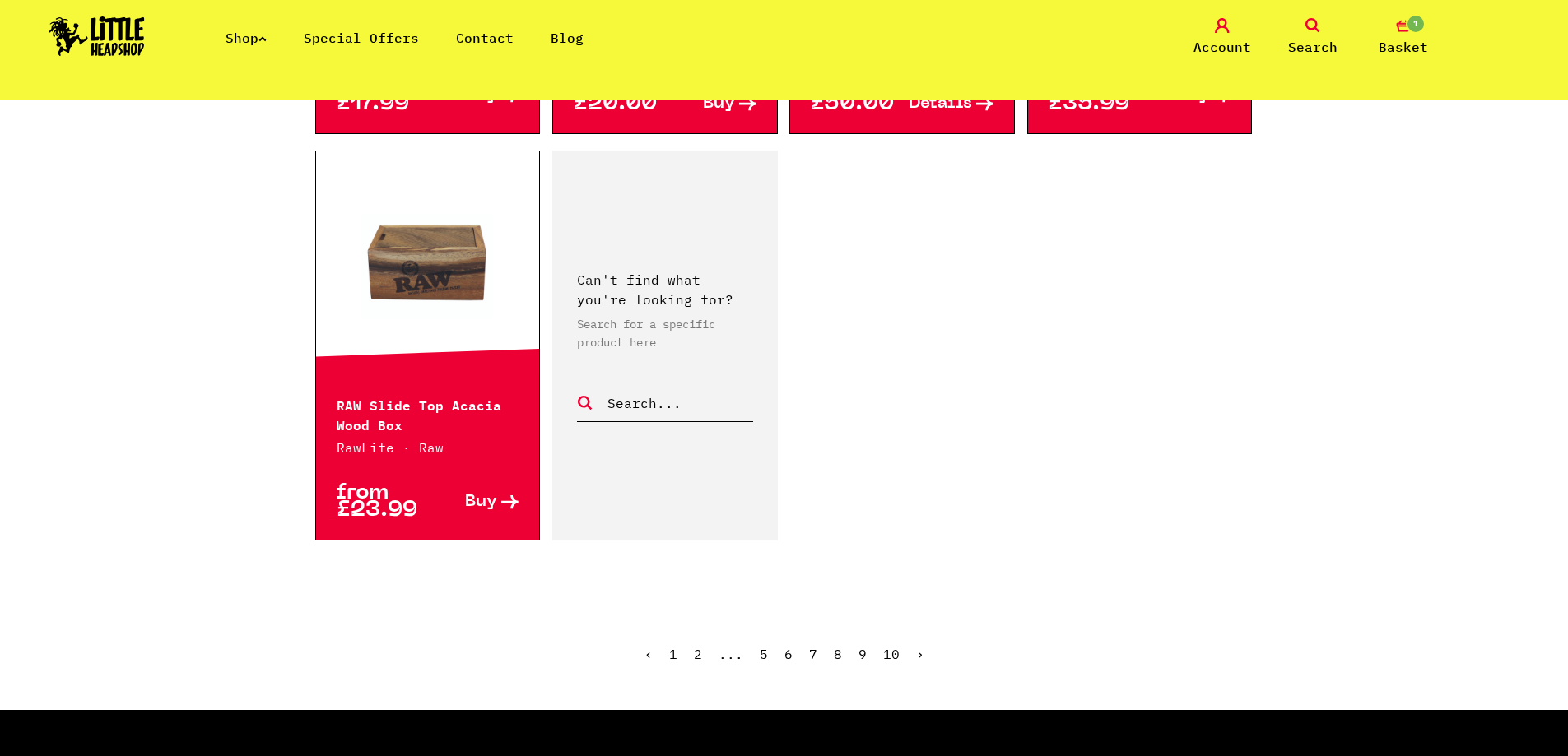
scroll to position [2552, 0]
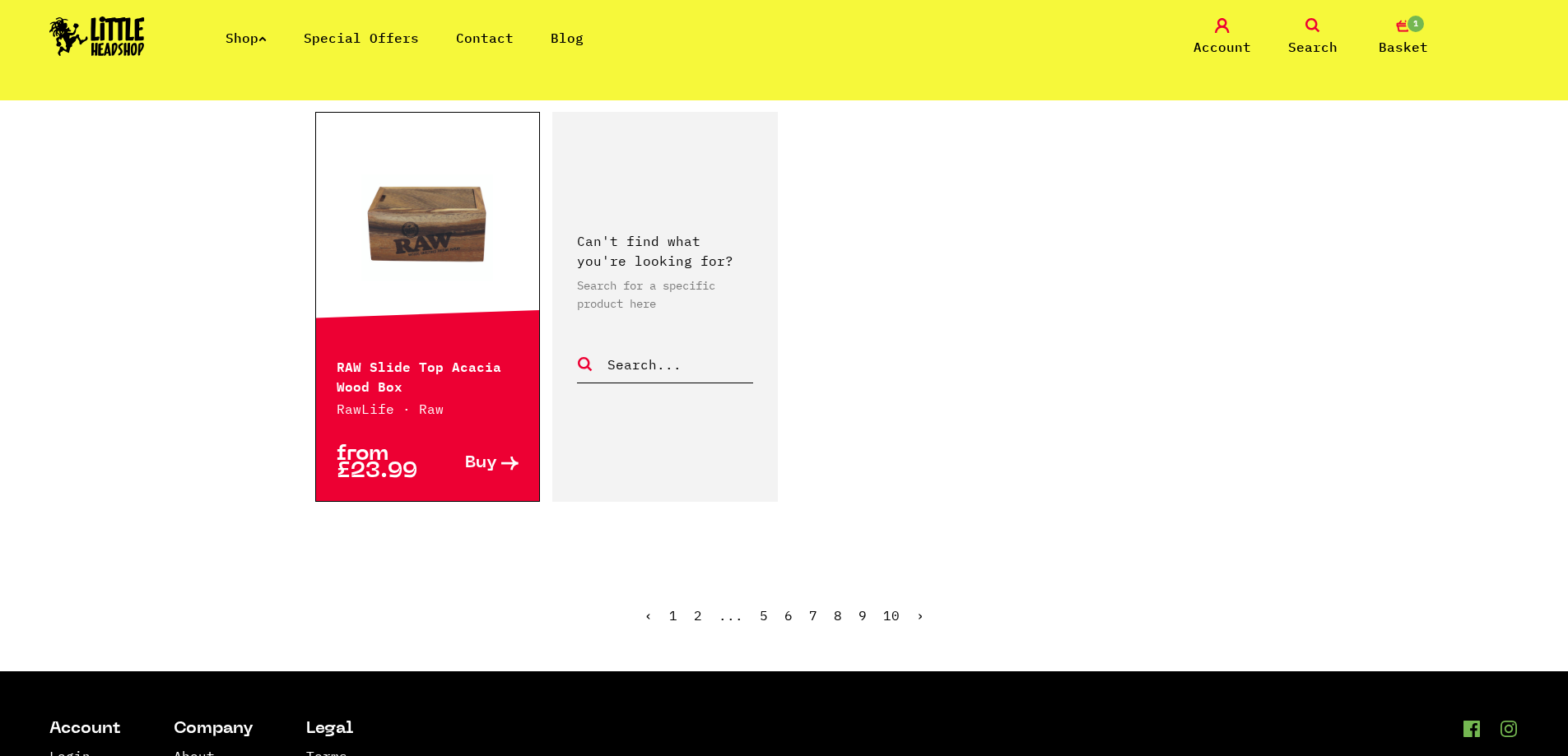
drag, startPoint x: 761, startPoint y: 368, endPoint x: 880, endPoint y: 428, distance: 133.3
drag, startPoint x: 880, startPoint y: 428, endPoint x: 917, endPoint y: 595, distance: 171.0
click at [917, 607] on link "›" at bounding box center [920, 615] width 8 height 17
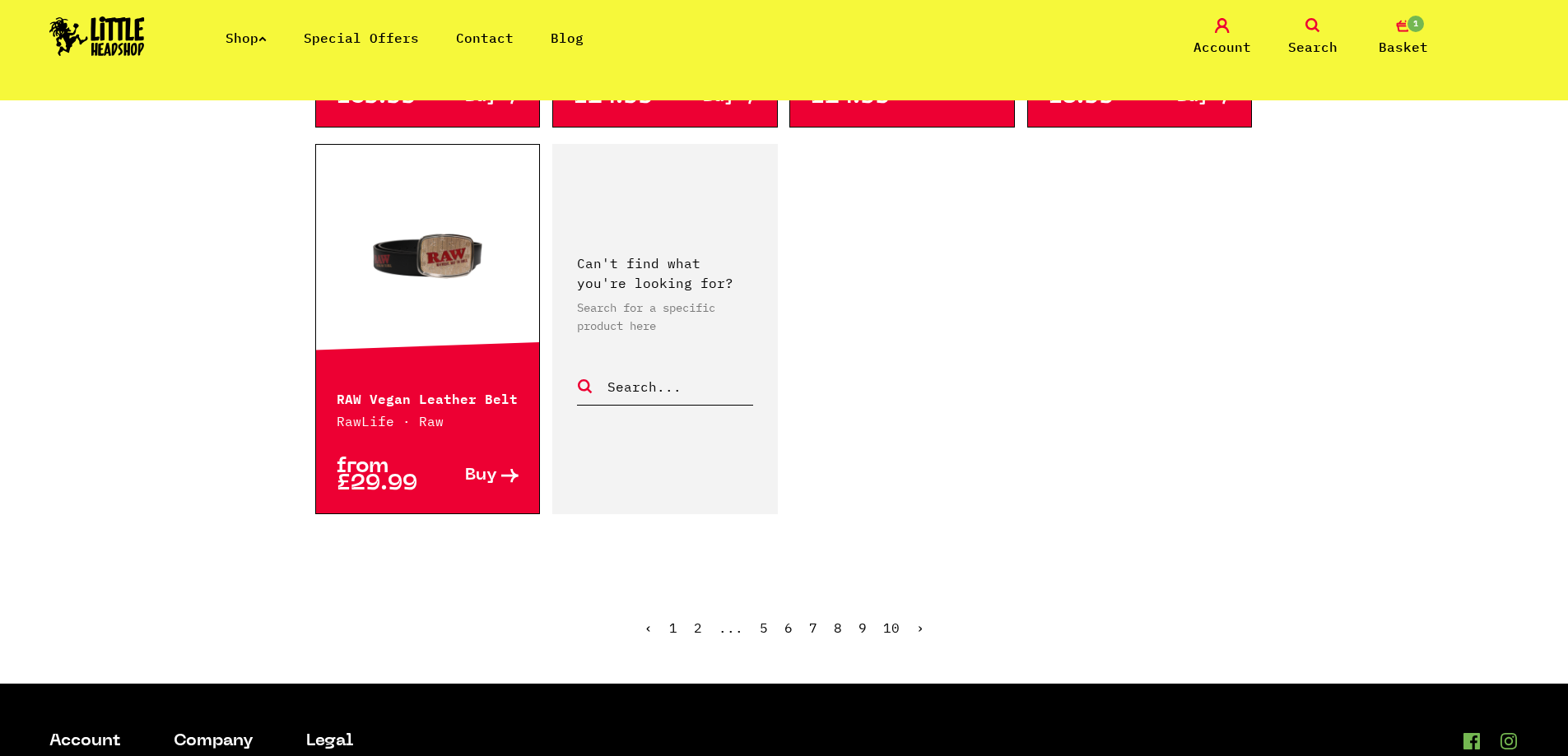
scroll to position [2469, 0]
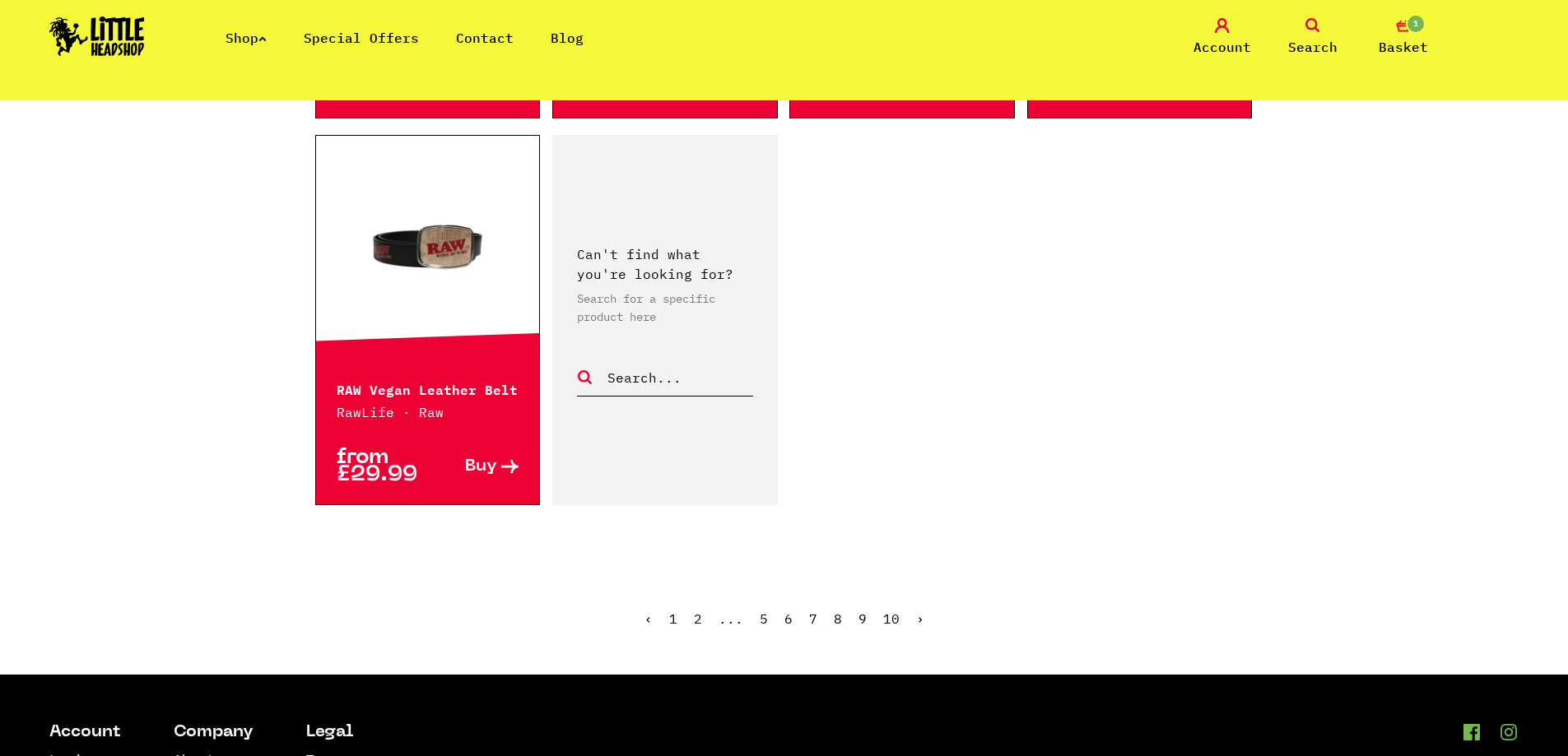
drag, startPoint x: 409, startPoint y: 203, endPoint x: 864, endPoint y: 252, distance: 457.6
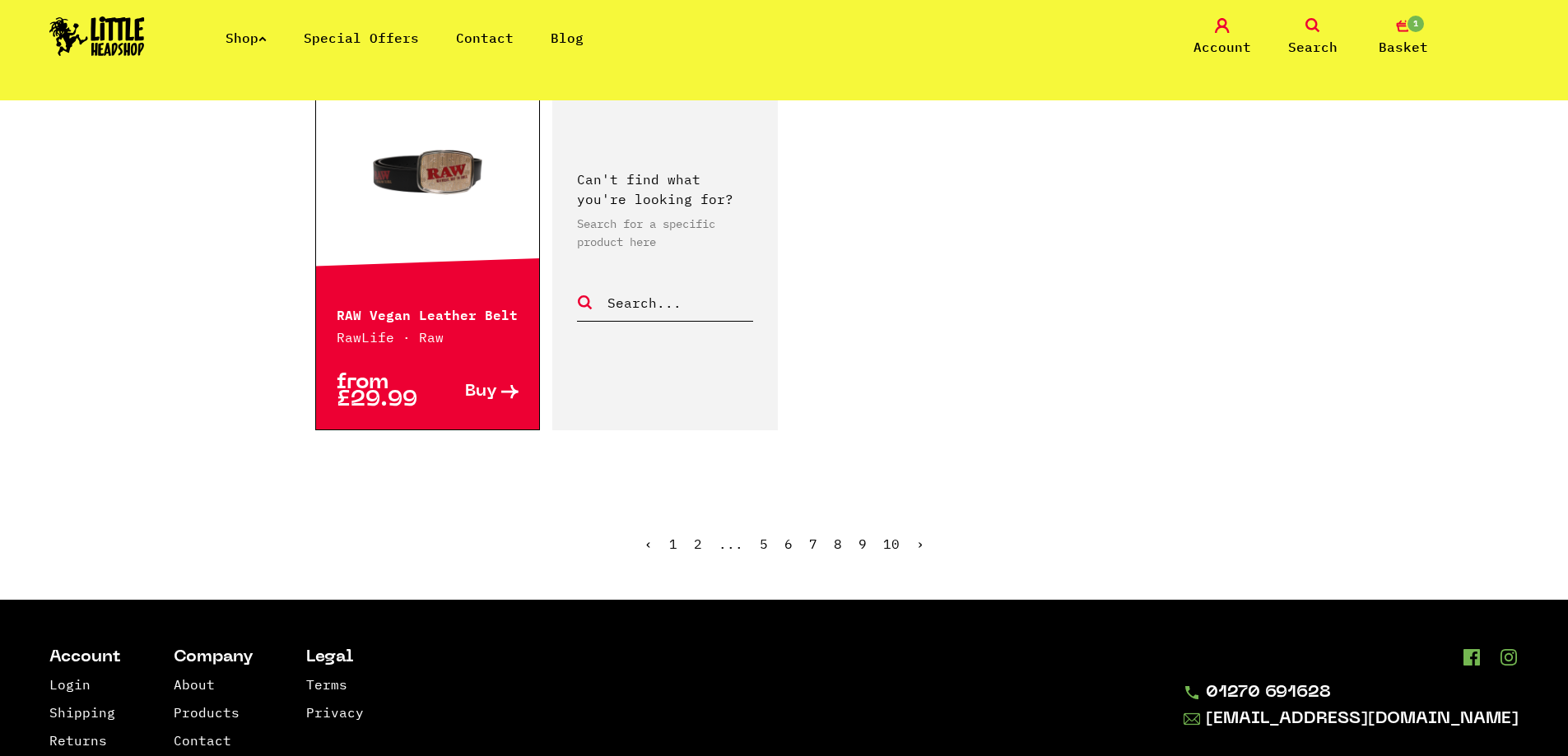
scroll to position [2552, 0]
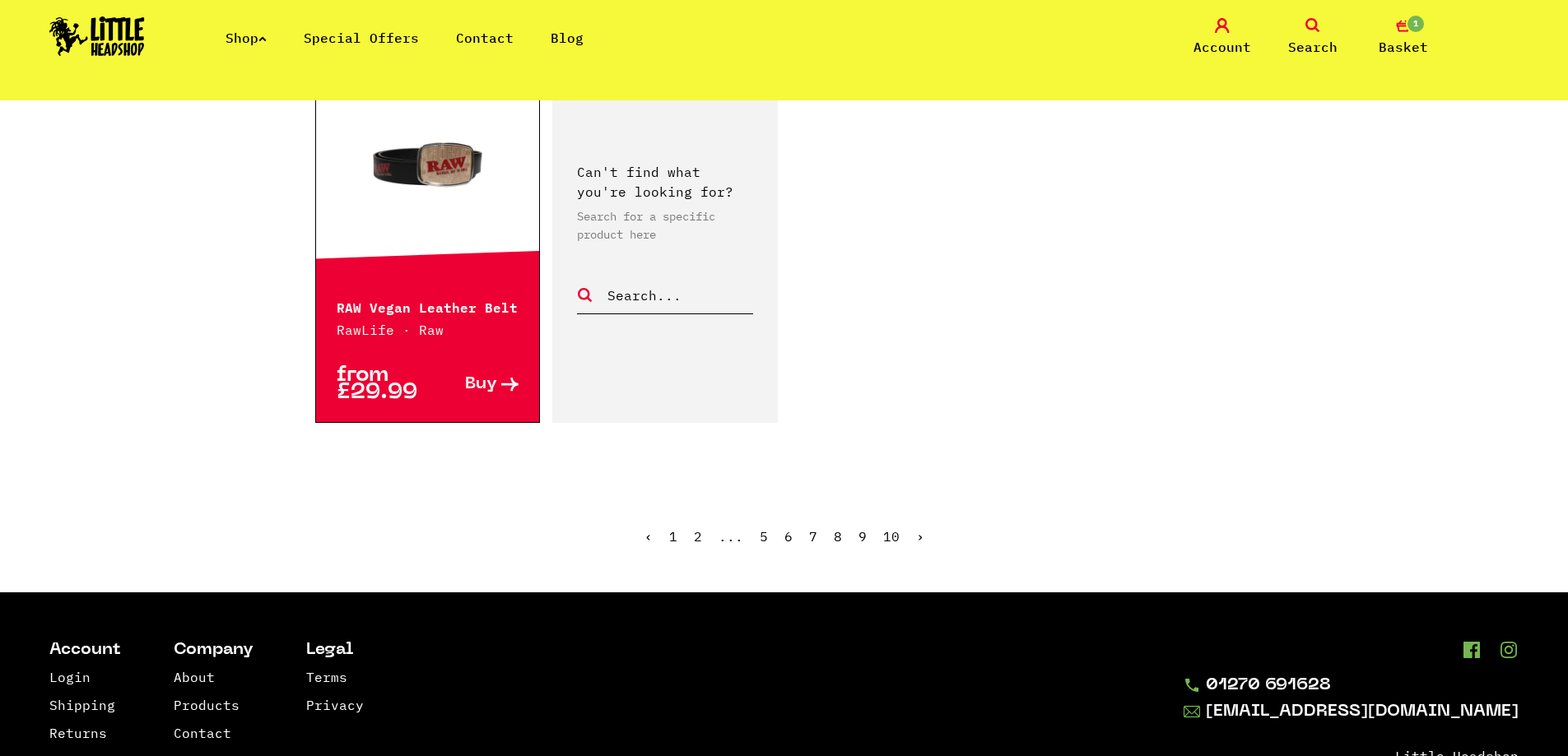
click at [922, 536] on ul "‹ 1 2 ... 5 6 7 8 9 10 ›" at bounding box center [784, 549] width 938 height 71
click at [918, 534] on link "›" at bounding box center [920, 536] width 8 height 17
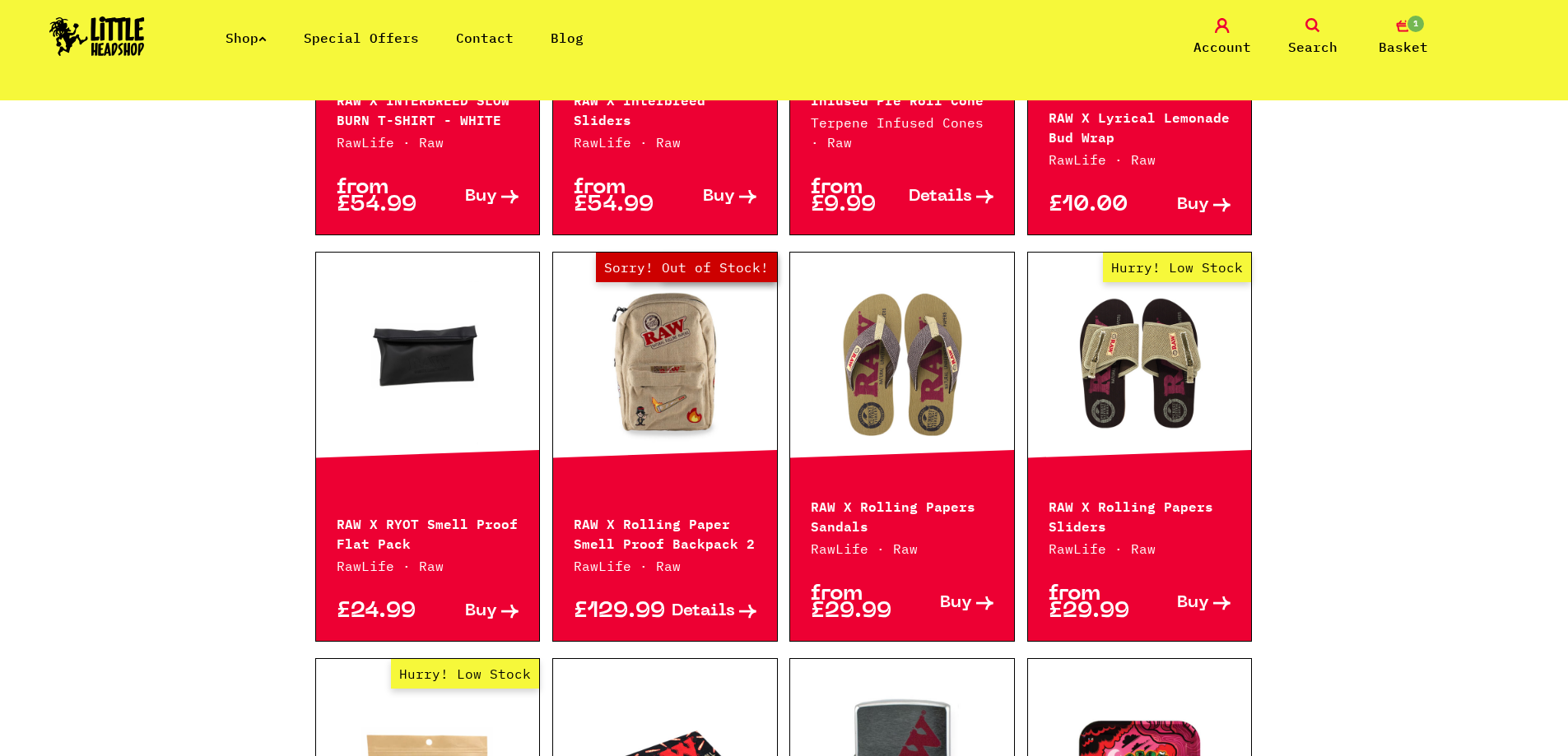
scroll to position [1564, 0]
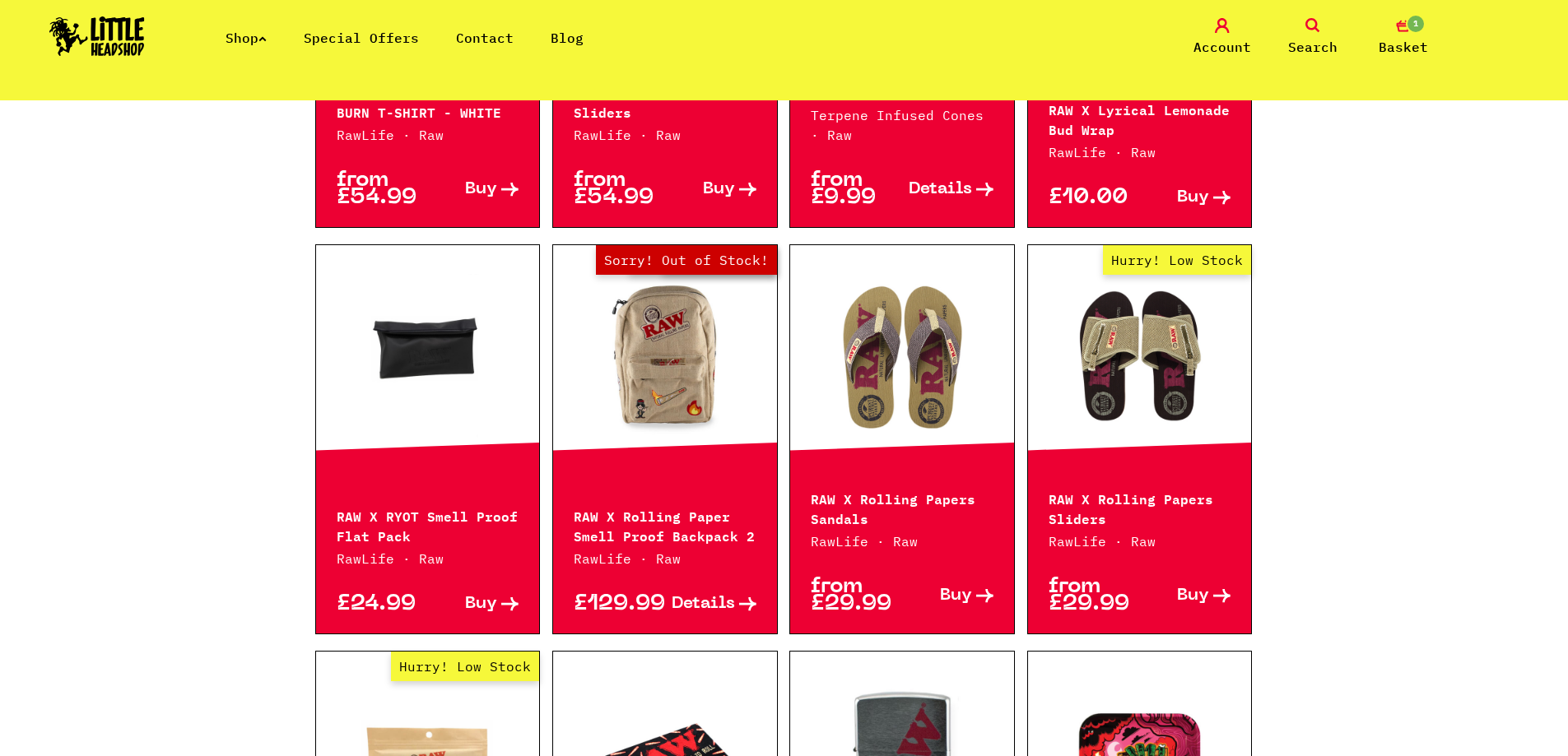
drag, startPoint x: 458, startPoint y: 413, endPoint x: 480, endPoint y: 410, distance: 22.2
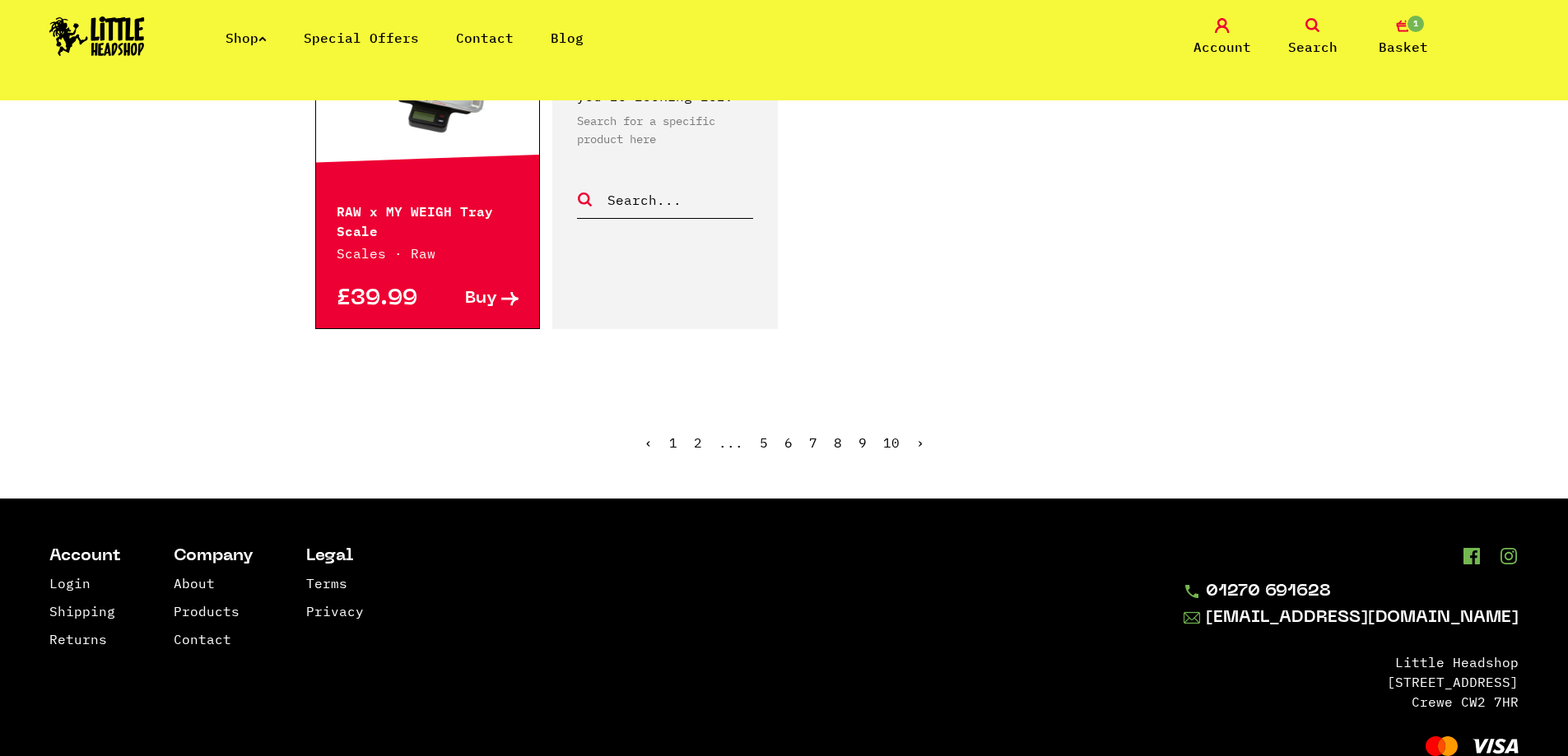
scroll to position [2695, 0]
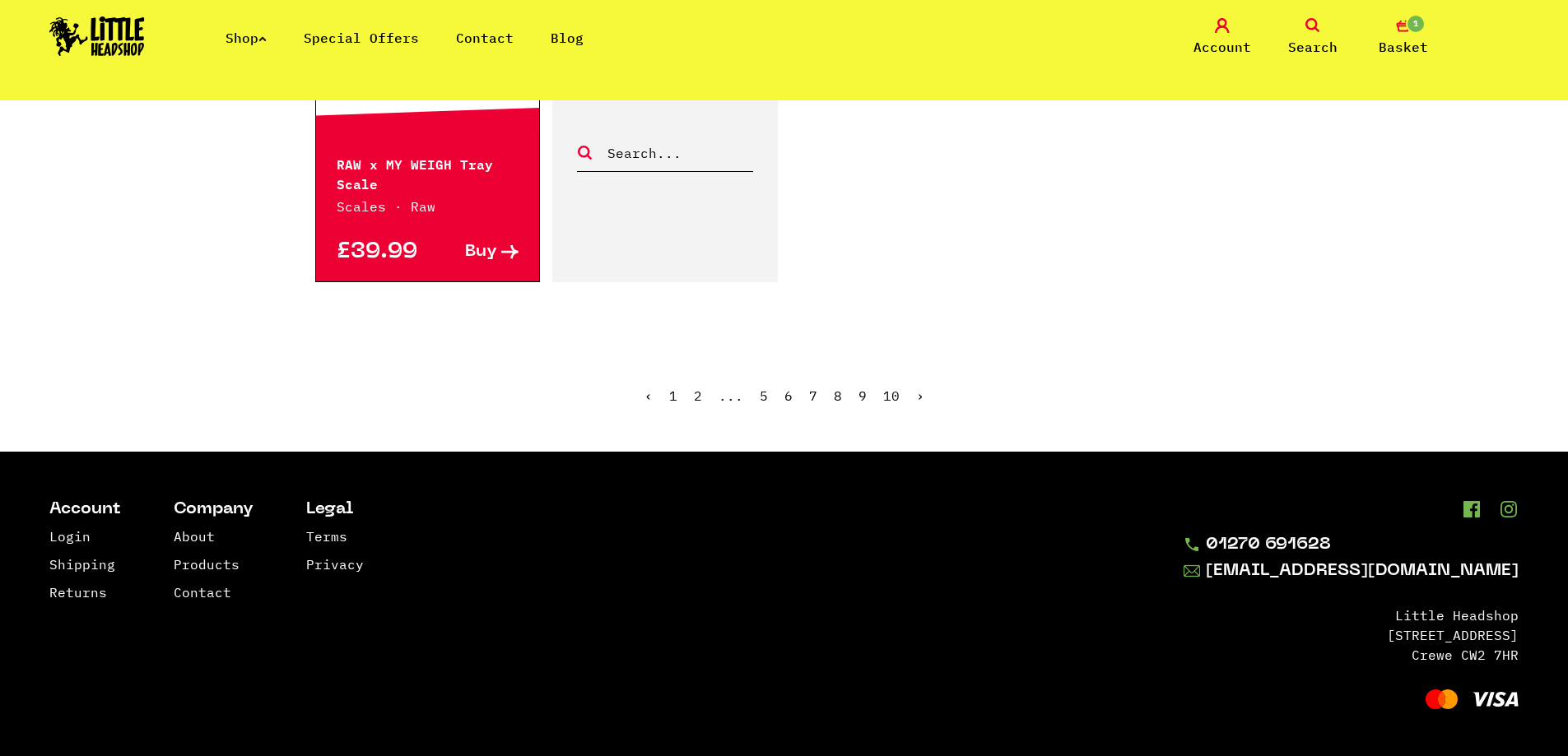
click at [920, 390] on link "›" at bounding box center [920, 396] width 8 height 17
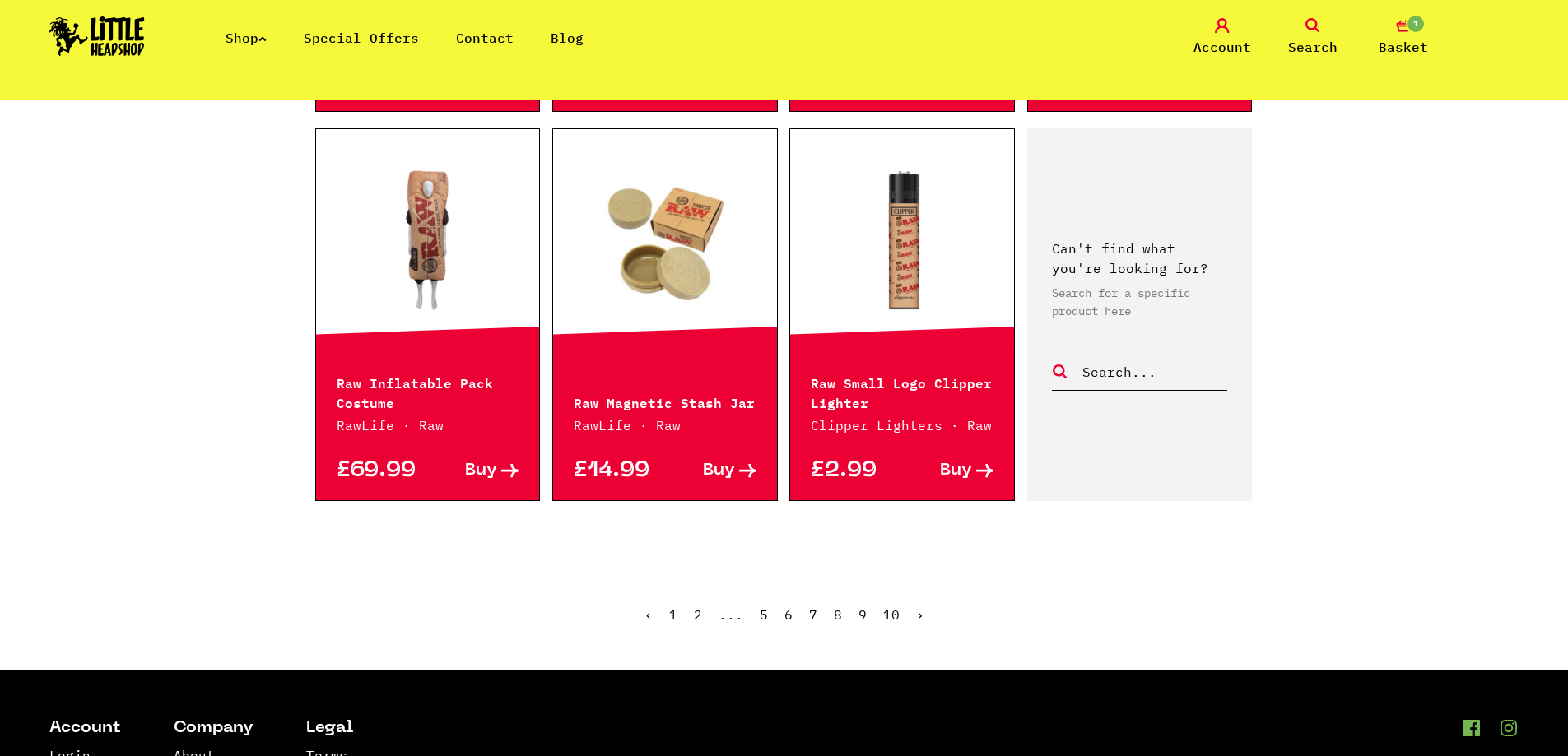
scroll to position [906, 0]
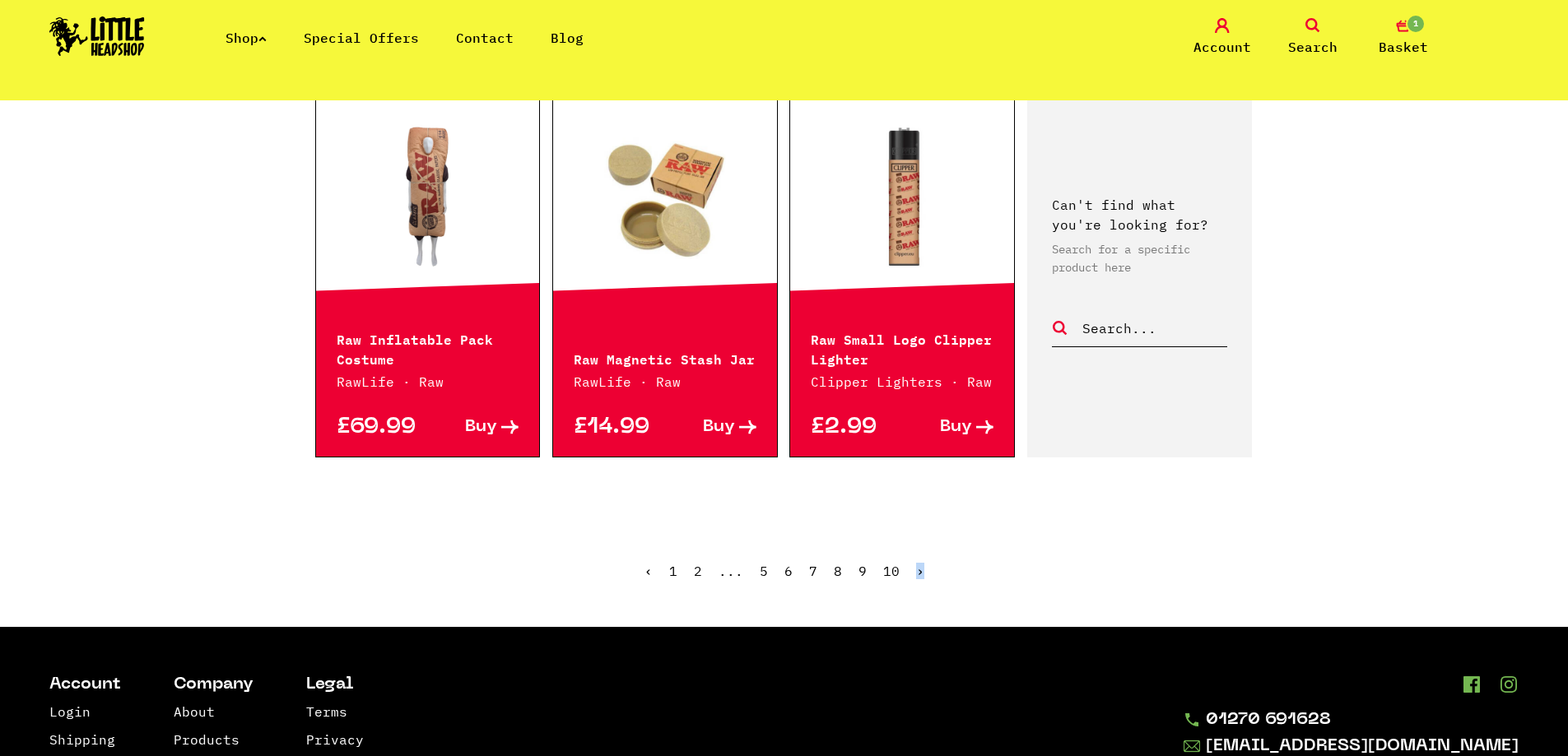
click at [918, 575] on span "›" at bounding box center [920, 570] width 8 height 17
click at [918, 572] on span "›" at bounding box center [920, 570] width 8 height 17
click at [916, 573] on span "›" at bounding box center [920, 570] width 8 height 17
click at [892, 575] on span "10" at bounding box center [891, 570] width 17 height 17
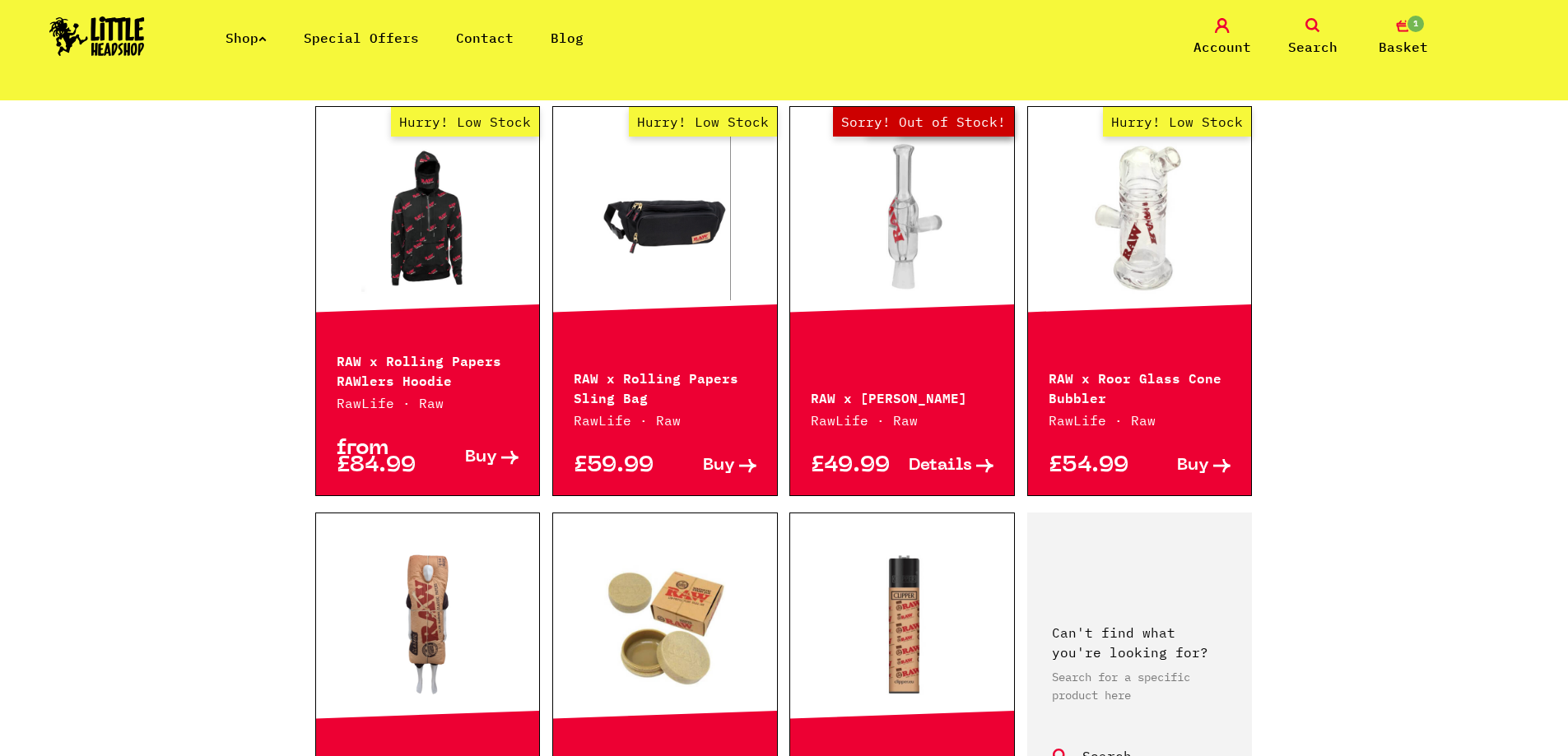
scroll to position [494, 0]
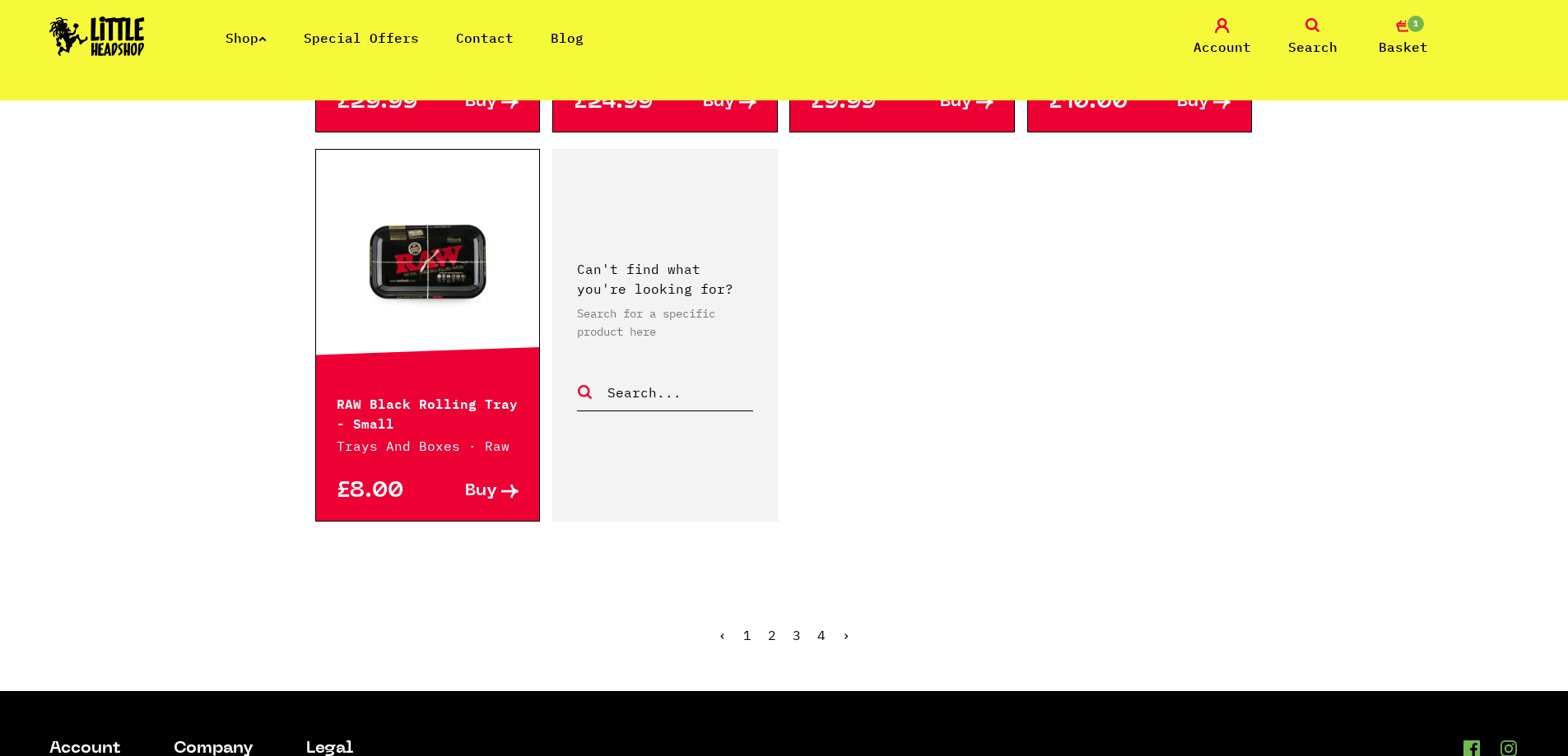
scroll to position [2387, 0]
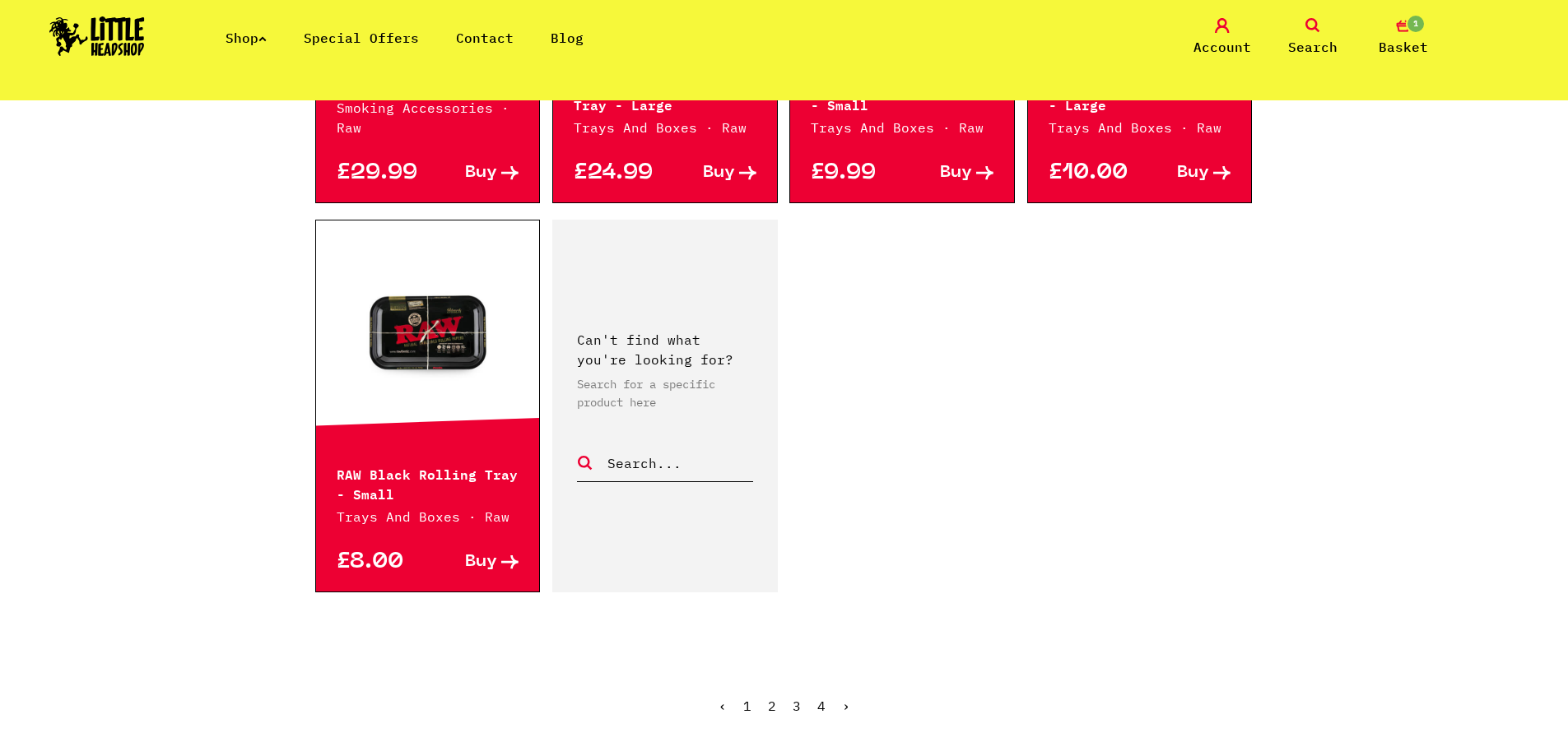
click at [850, 709] on ul "‹ 1 2 3 4 ›" at bounding box center [784, 718] width 938 height 71
click at [842, 706] on link "›" at bounding box center [845, 706] width 8 height 17
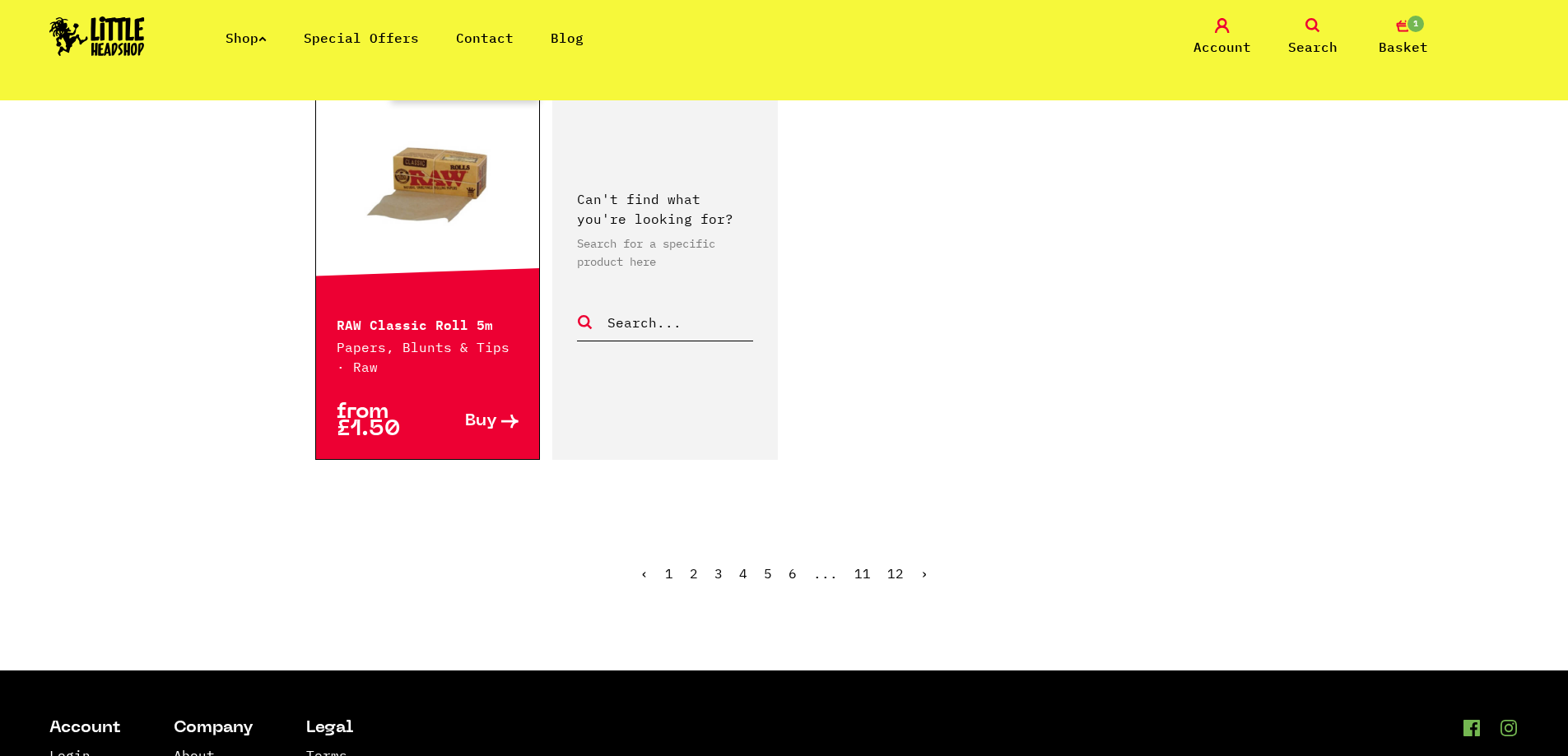
scroll to position [2634, 0]
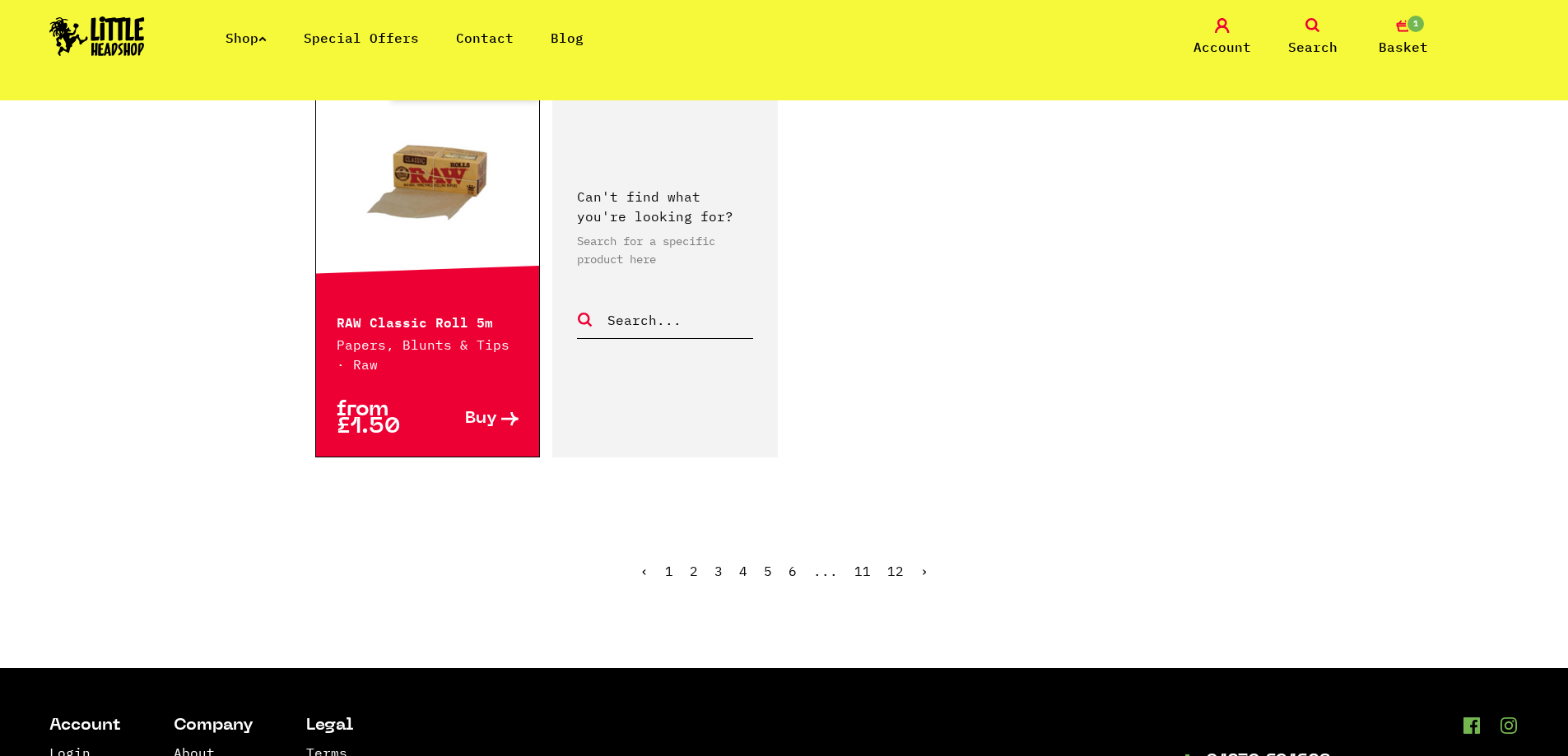
click at [922, 568] on link "›" at bounding box center [924, 570] width 8 height 17
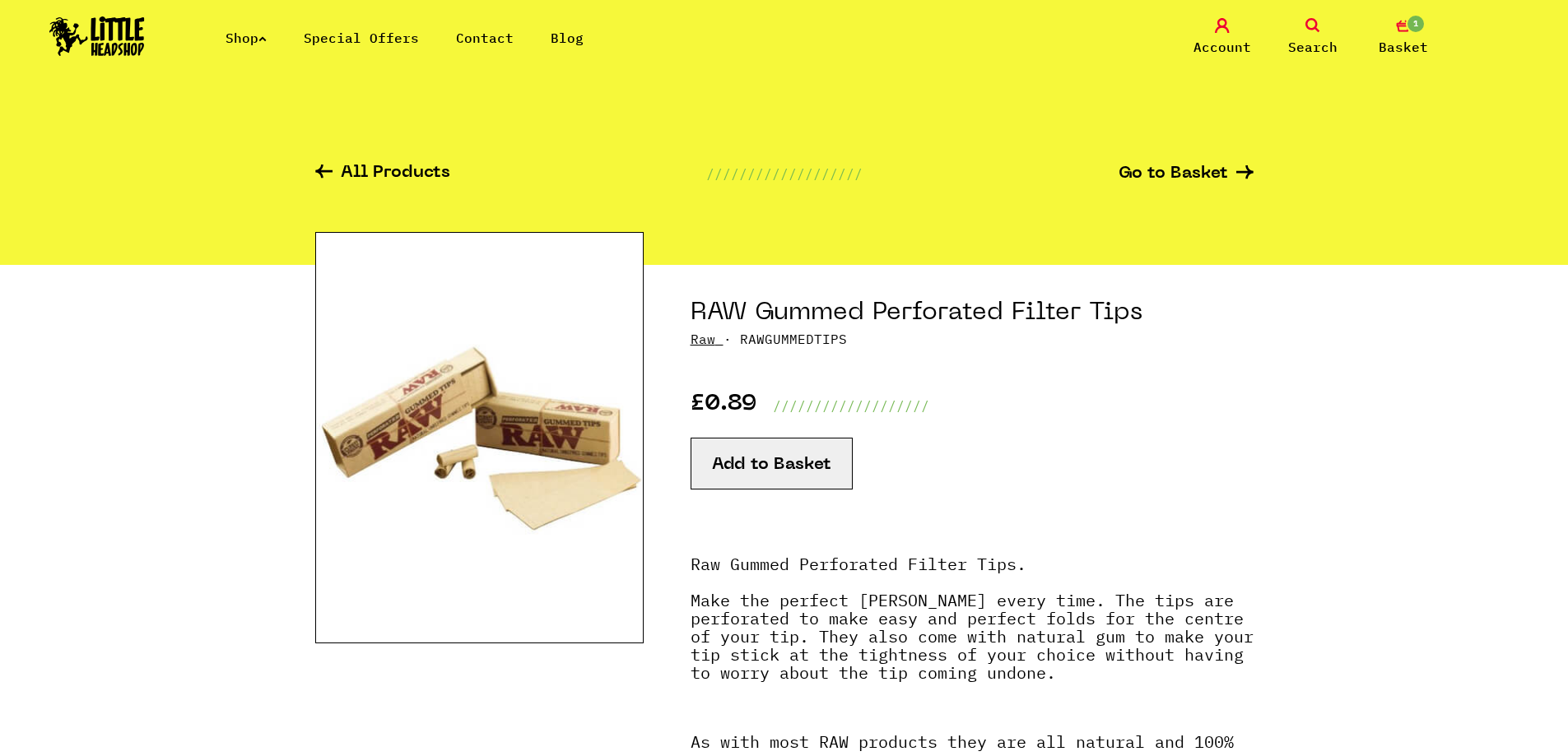
click at [517, 439] on img at bounding box center [479, 438] width 328 height 411
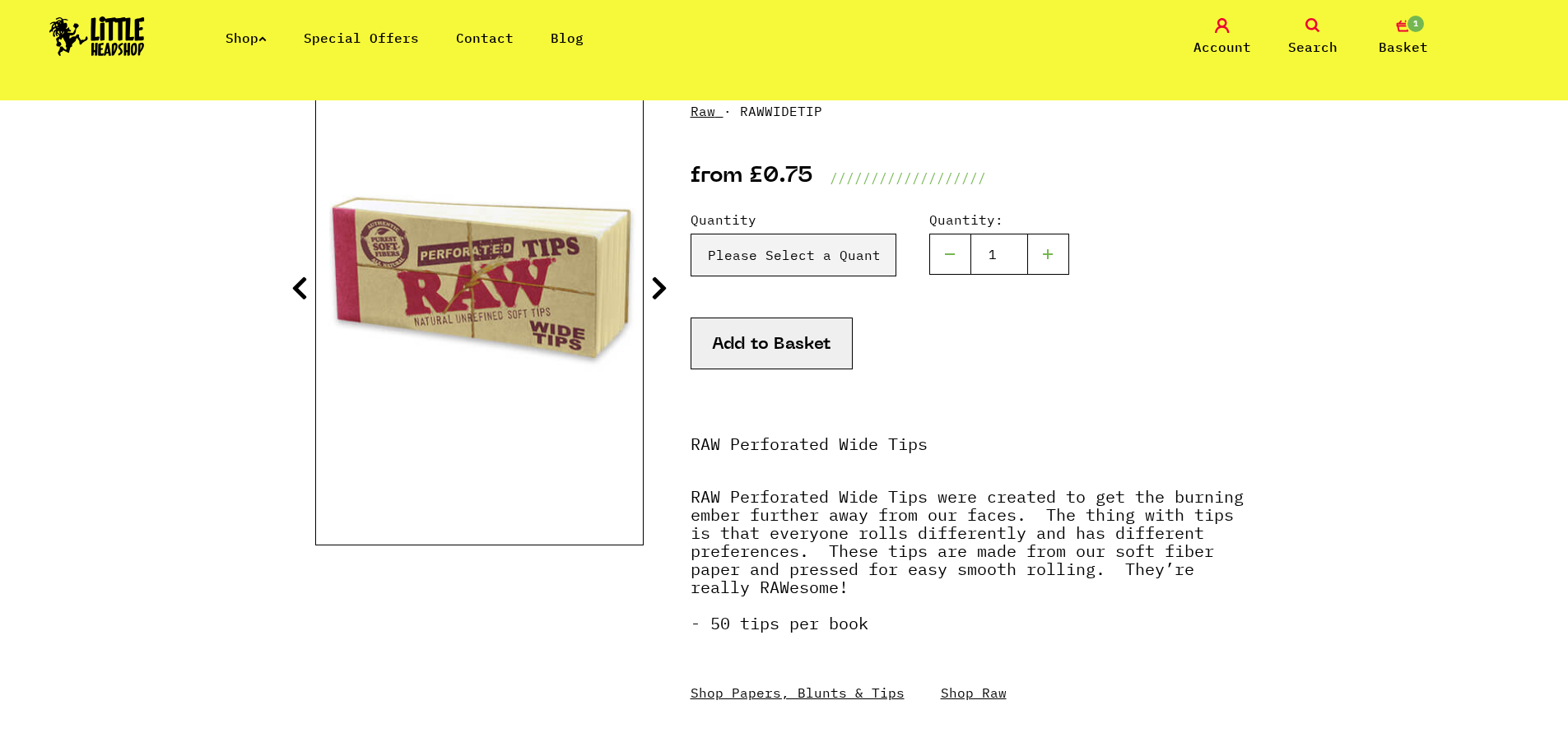
scroll to position [164, 0]
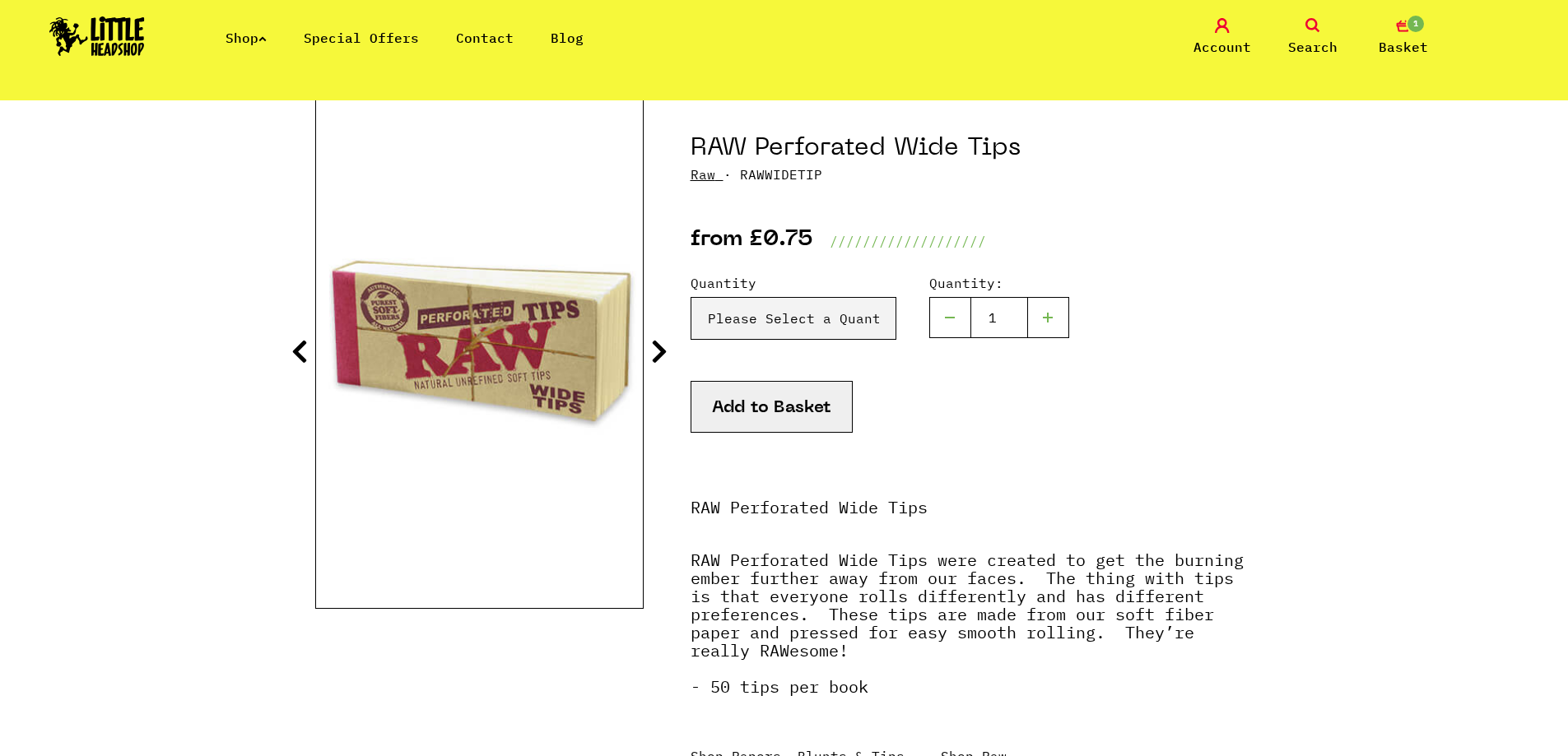
click at [659, 350] on icon at bounding box center [659, 352] width 17 height 26
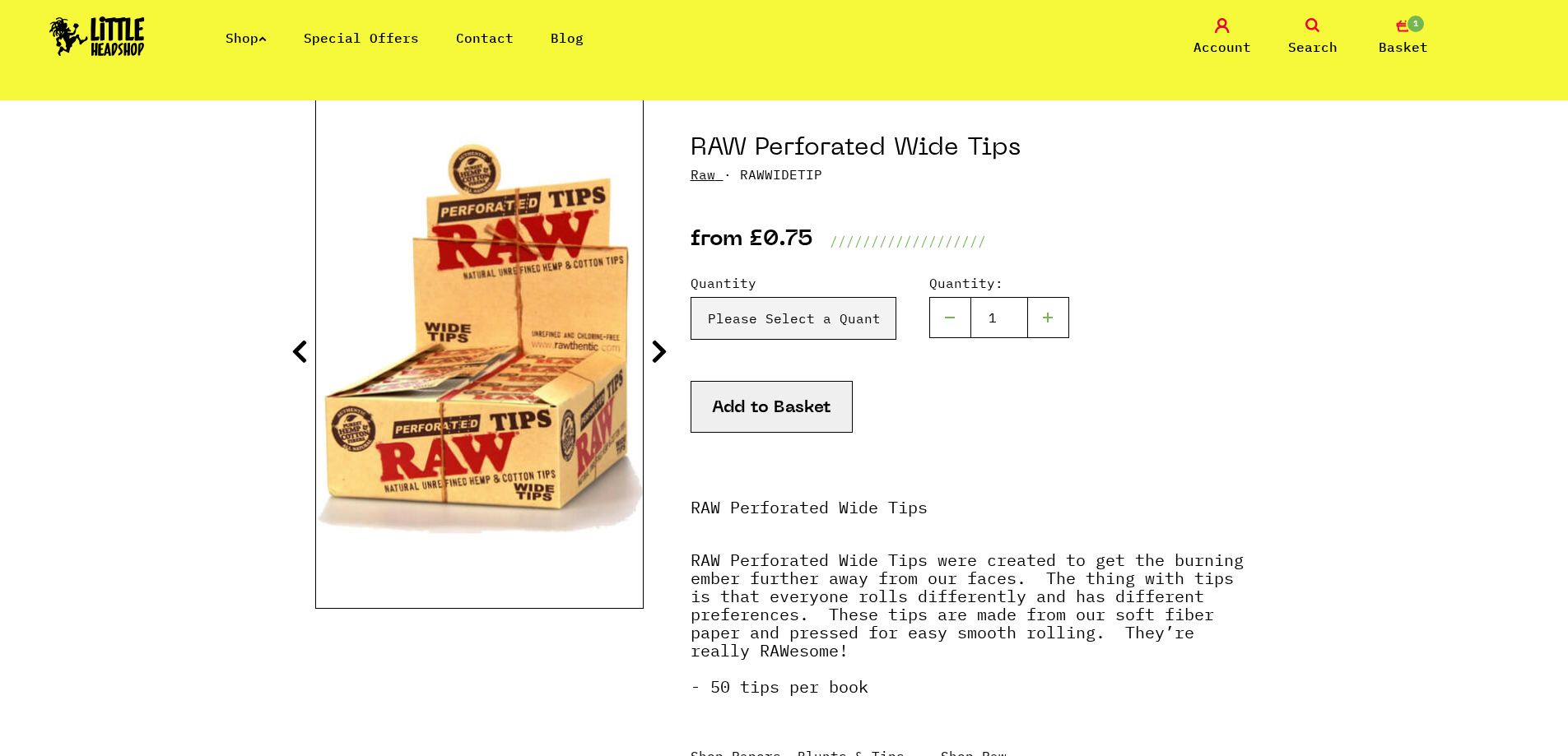
click at [659, 351] on icon at bounding box center [659, 352] width 17 height 26
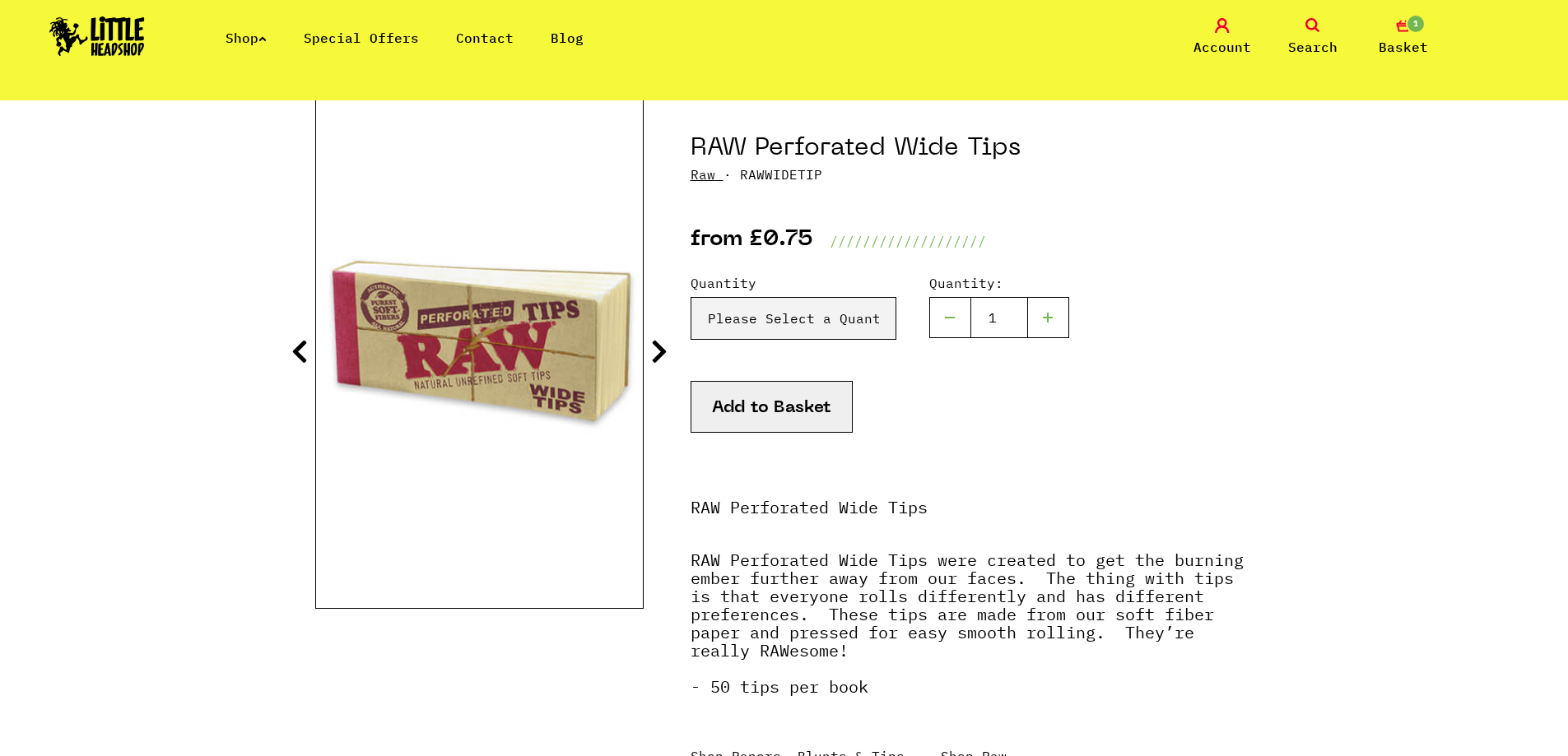
click at [659, 352] on icon at bounding box center [659, 352] width 17 height 26
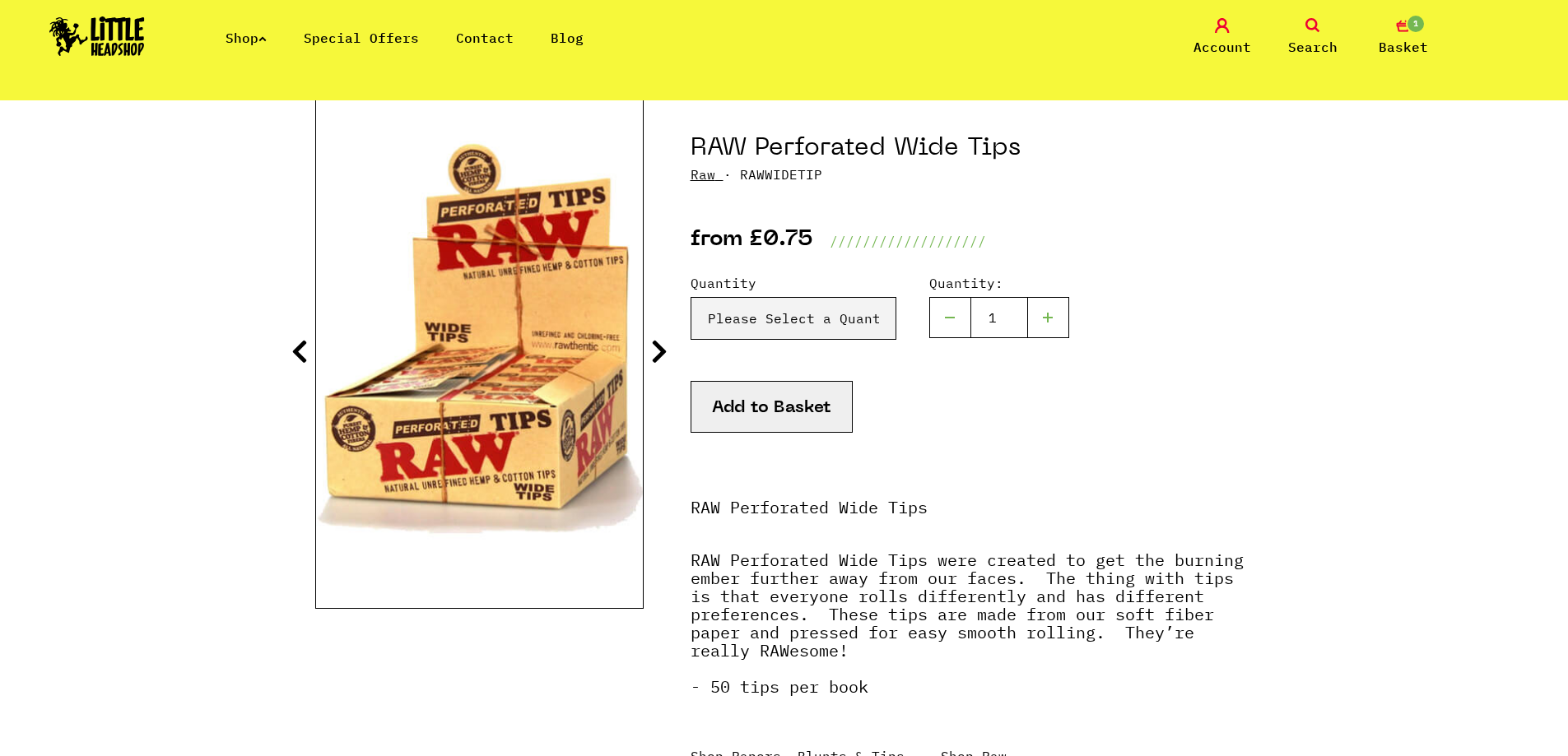
click at [658, 352] on icon at bounding box center [659, 352] width 17 height 26
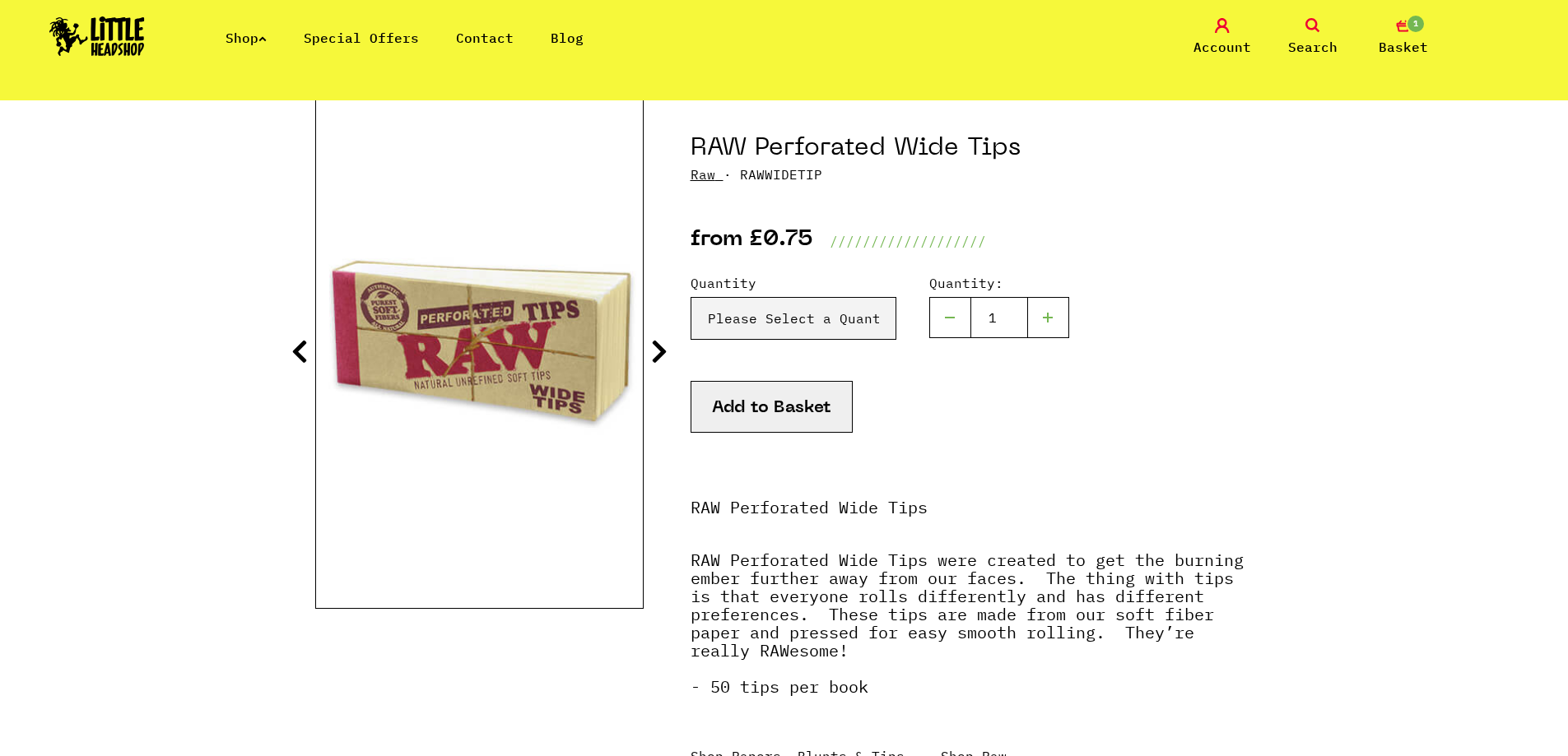
drag, startPoint x: 785, startPoint y: 346, endPoint x: 786, endPoint y: 333, distance: 13.0
click at [786, 340] on div "Quantity Please Select a Quantity X 1 - £0.75 X 2 - £1.00 X 50 (full box) - £16…" at bounding box center [971, 326] width 563 height 108
click at [785, 333] on select "Please Select a Quantity X 1 - £0.75 X 2 - £1.00 X 50 (full box) - £16.99" at bounding box center [793, 318] width 206 height 43
select select "227"
click at [690, 298] on select "Please Select a Quantity X 1 - £0.75 X 2 - £1.00 X 50 (full box) - £16.99" at bounding box center [793, 318] width 206 height 43
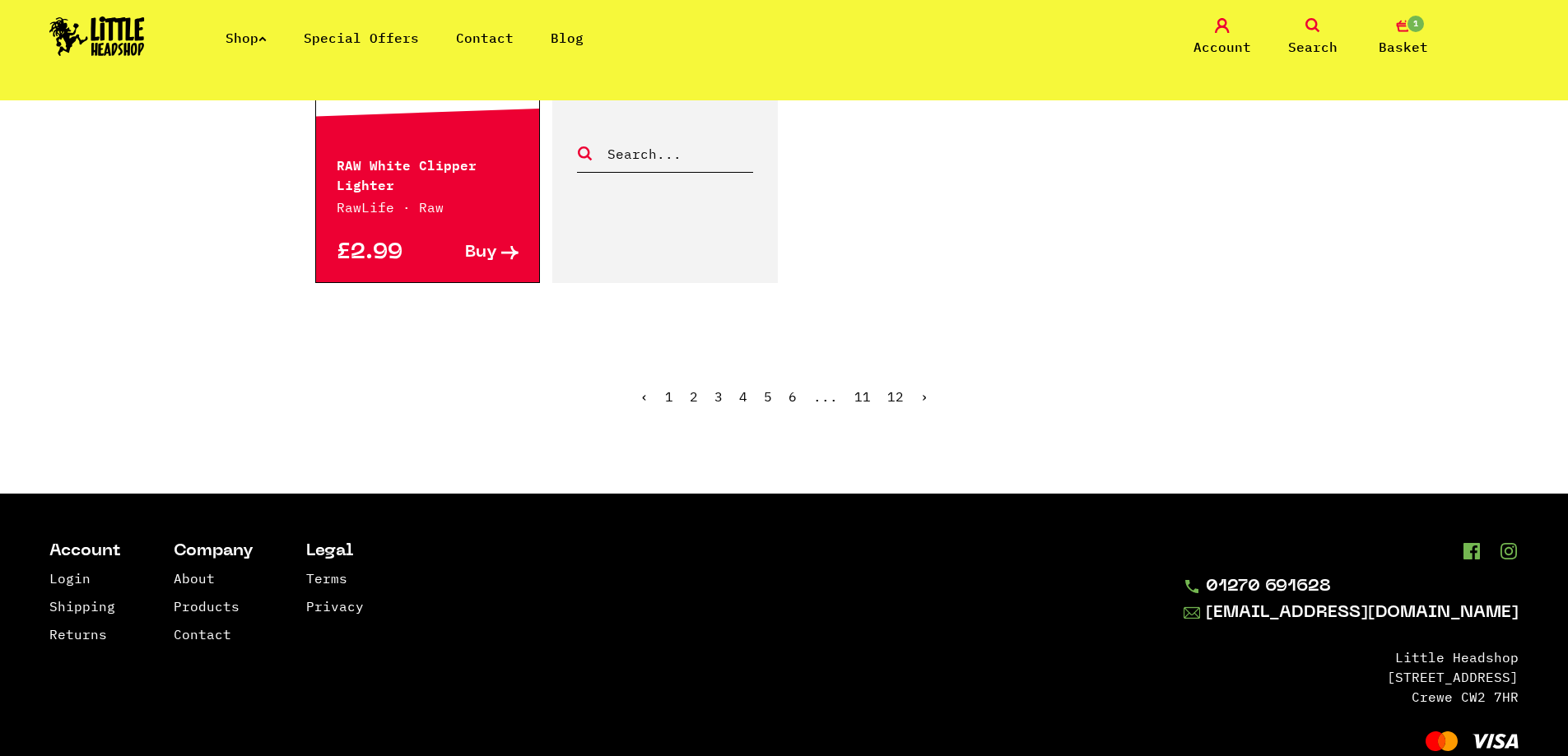
scroll to position [2781, 0]
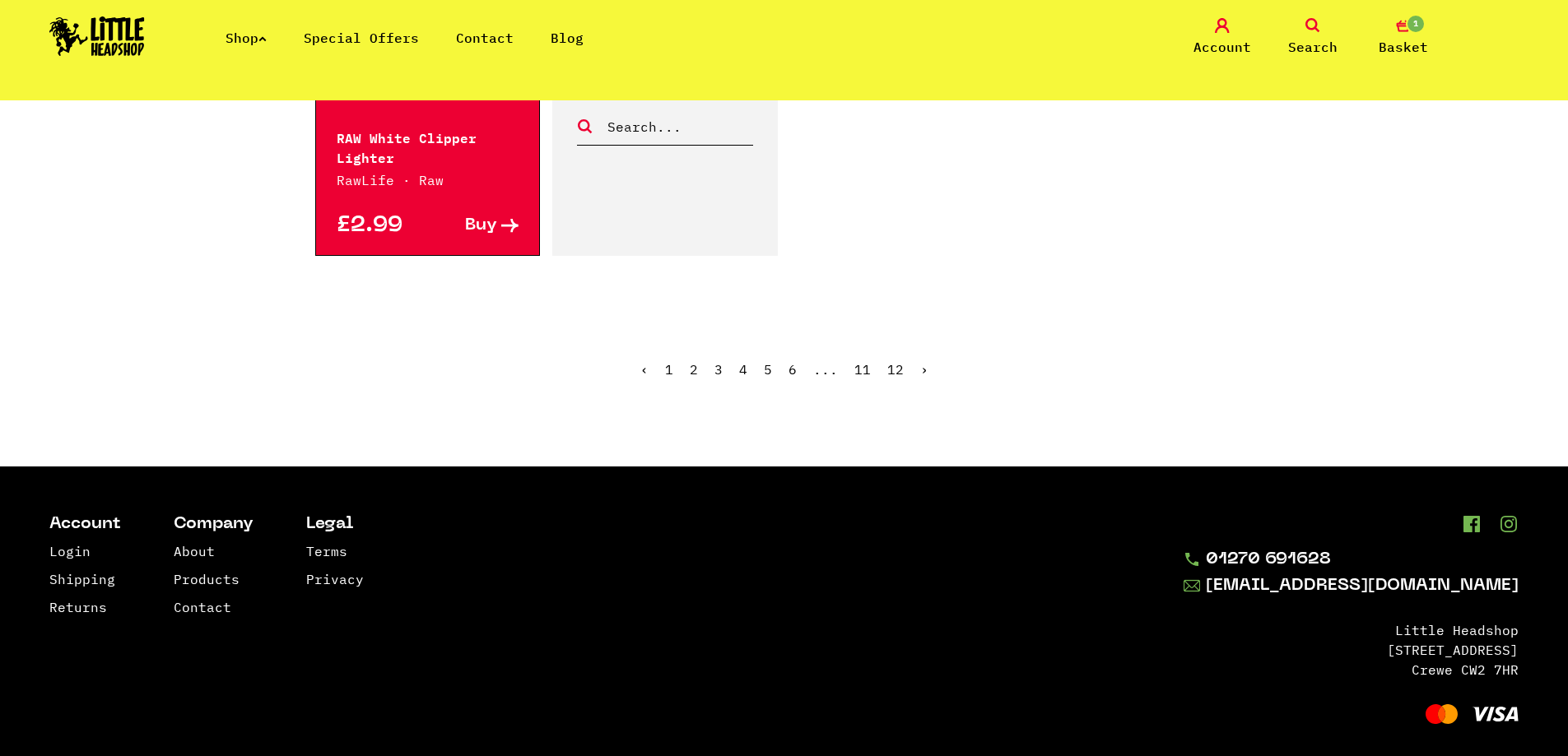
click at [926, 354] on ul "‹ 1 2 3 4 5 6 ... 11 12 ›" at bounding box center [784, 382] width 938 height 71
click at [915, 354] on ul "‹ 1 2 3 4 5 6 ... 11 12 ›" at bounding box center [784, 382] width 938 height 71
click at [918, 353] on ul "‹ 1 2 3 4 5 6 ... 11 12 ›" at bounding box center [784, 382] width 938 height 71
click at [923, 361] on link "›" at bounding box center [924, 369] width 8 height 17
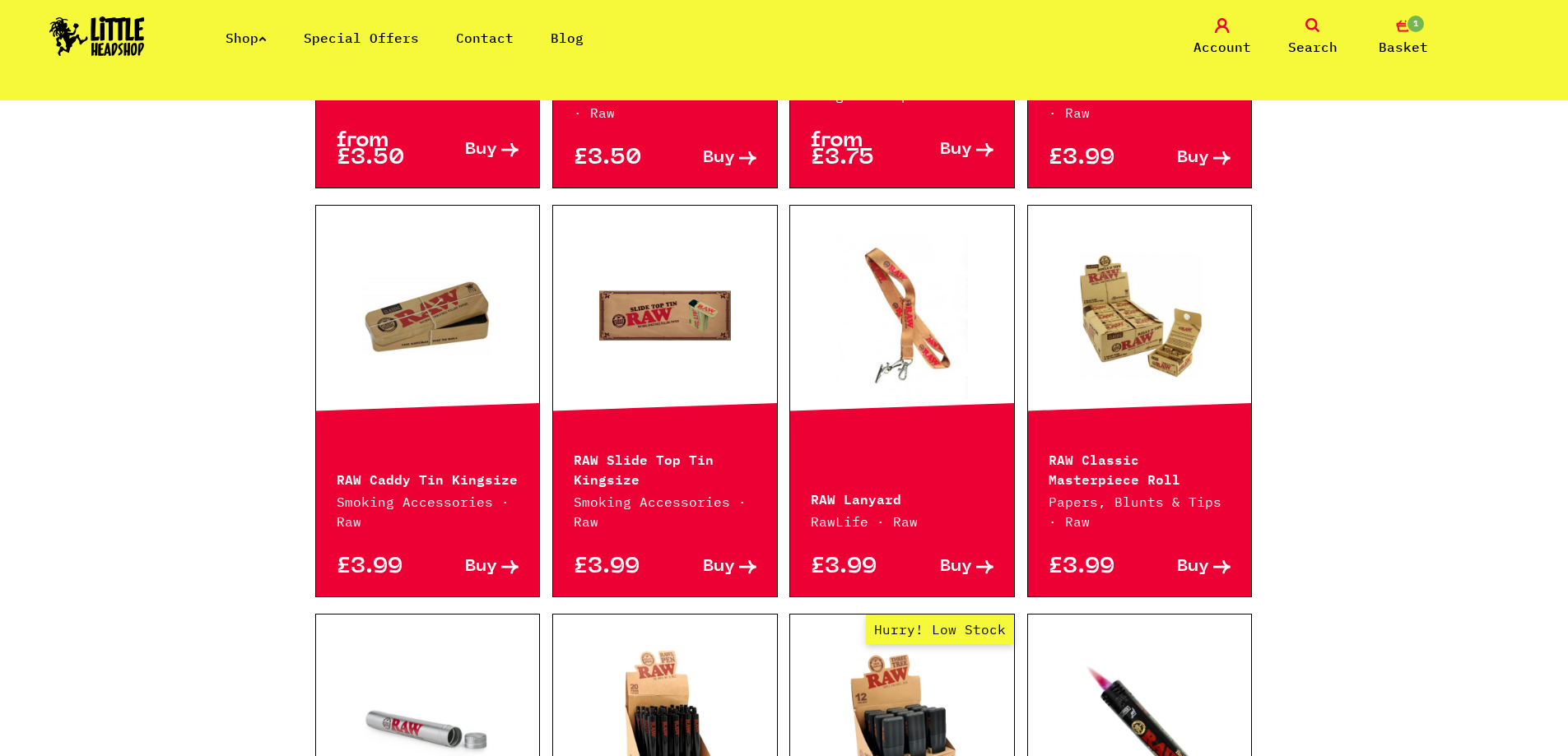
scroll to position [1646, 0]
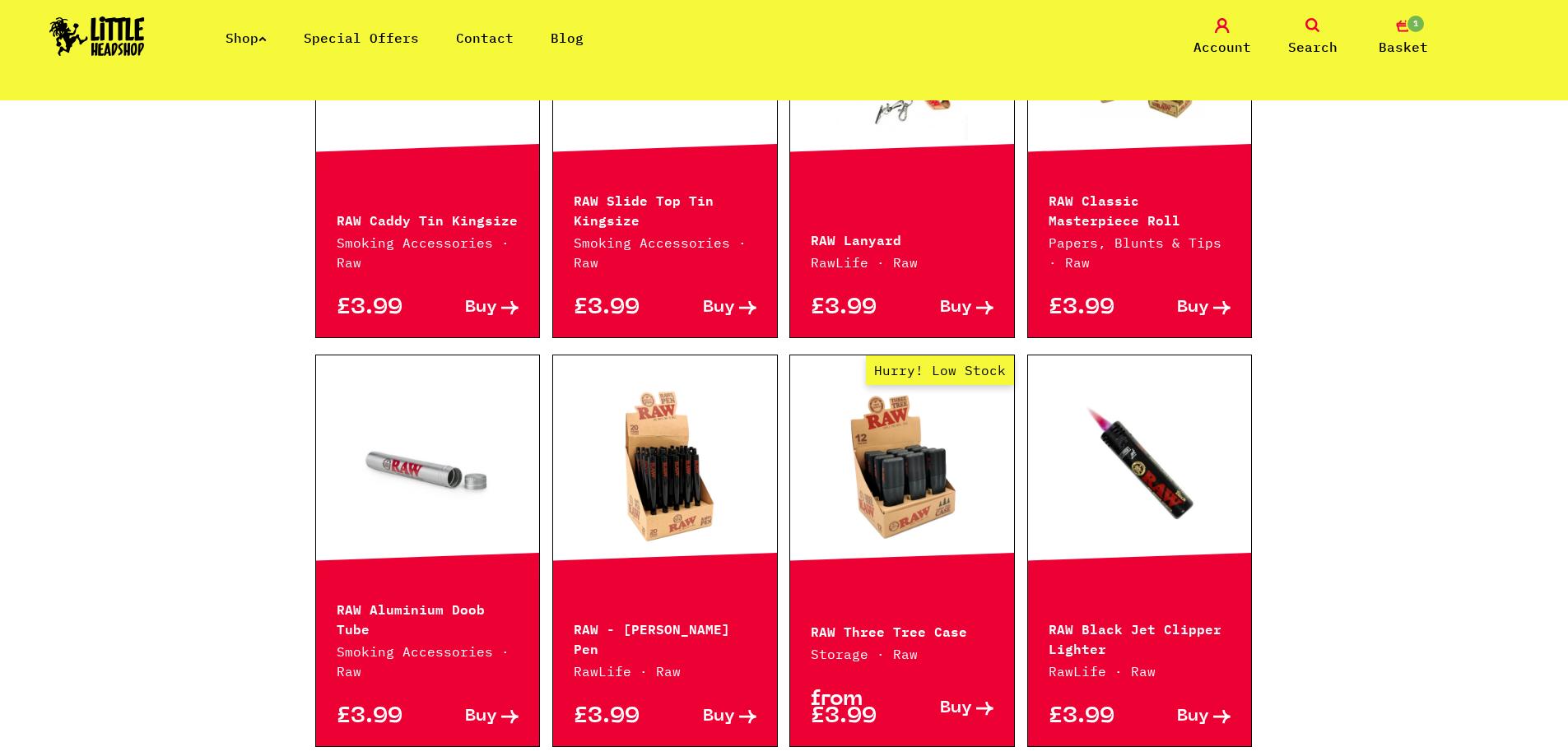
drag, startPoint x: 771, startPoint y: 352, endPoint x: 759, endPoint y: 358, distance: 13.4
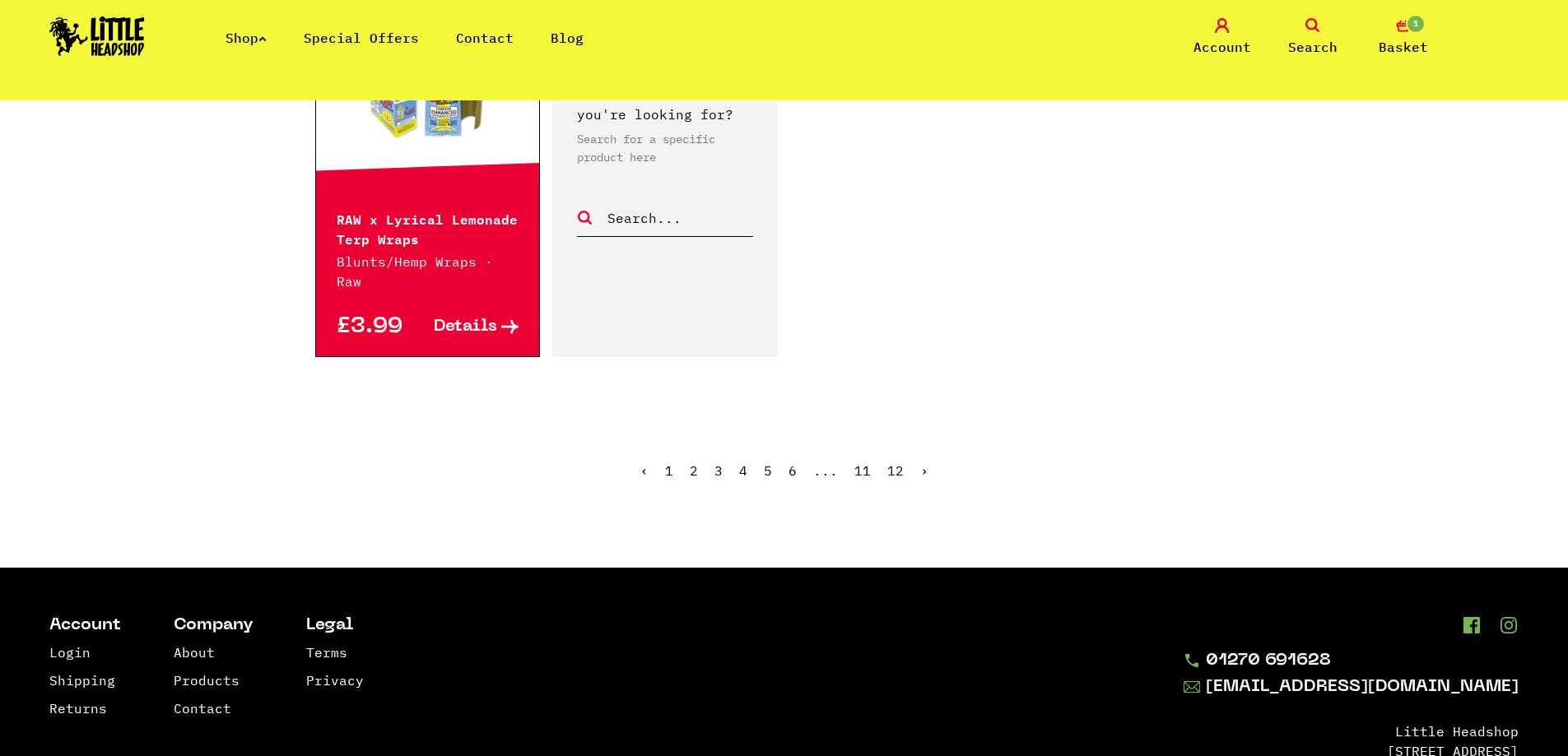
scroll to position [2716, 0]
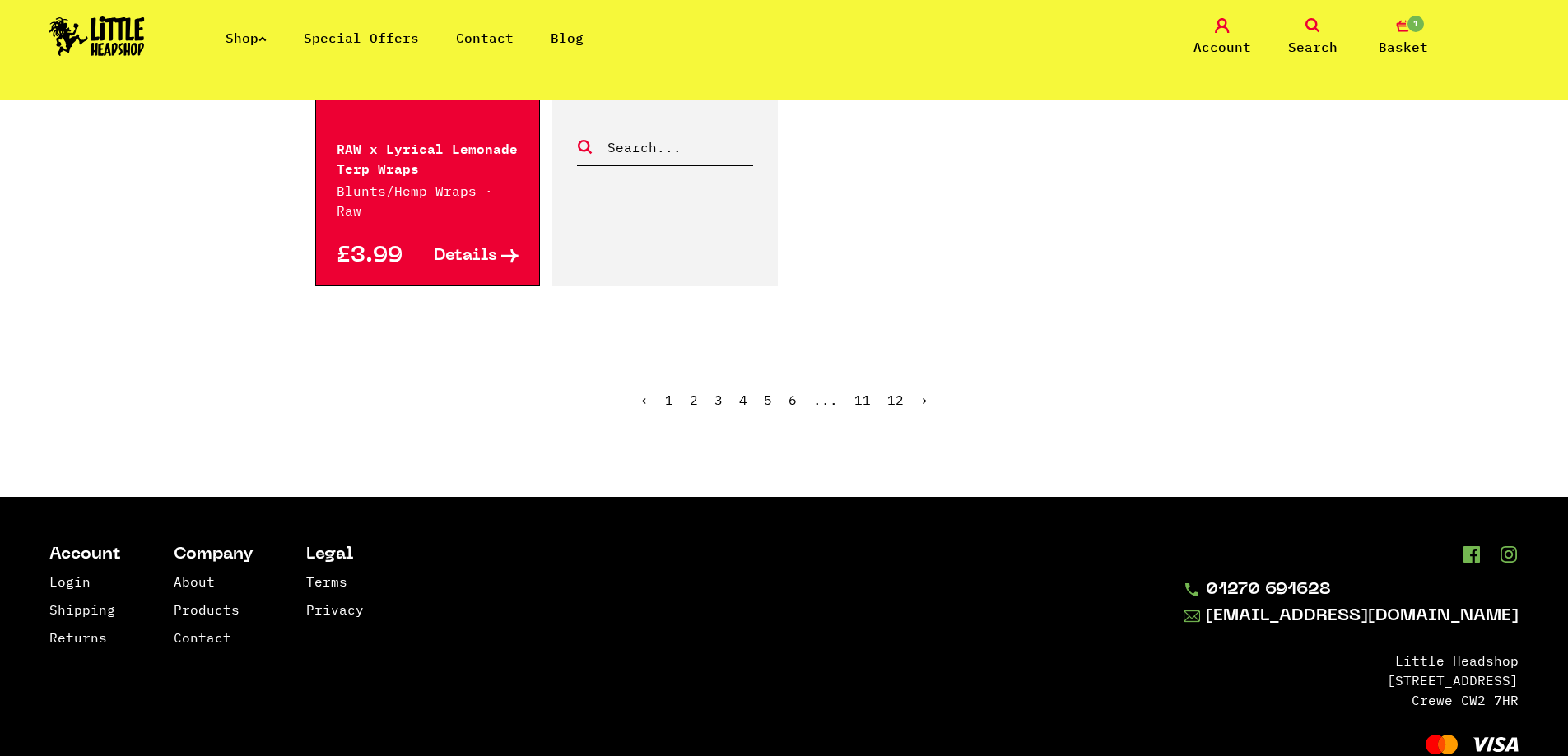
click at [920, 392] on link "›" at bounding box center [924, 400] width 8 height 17
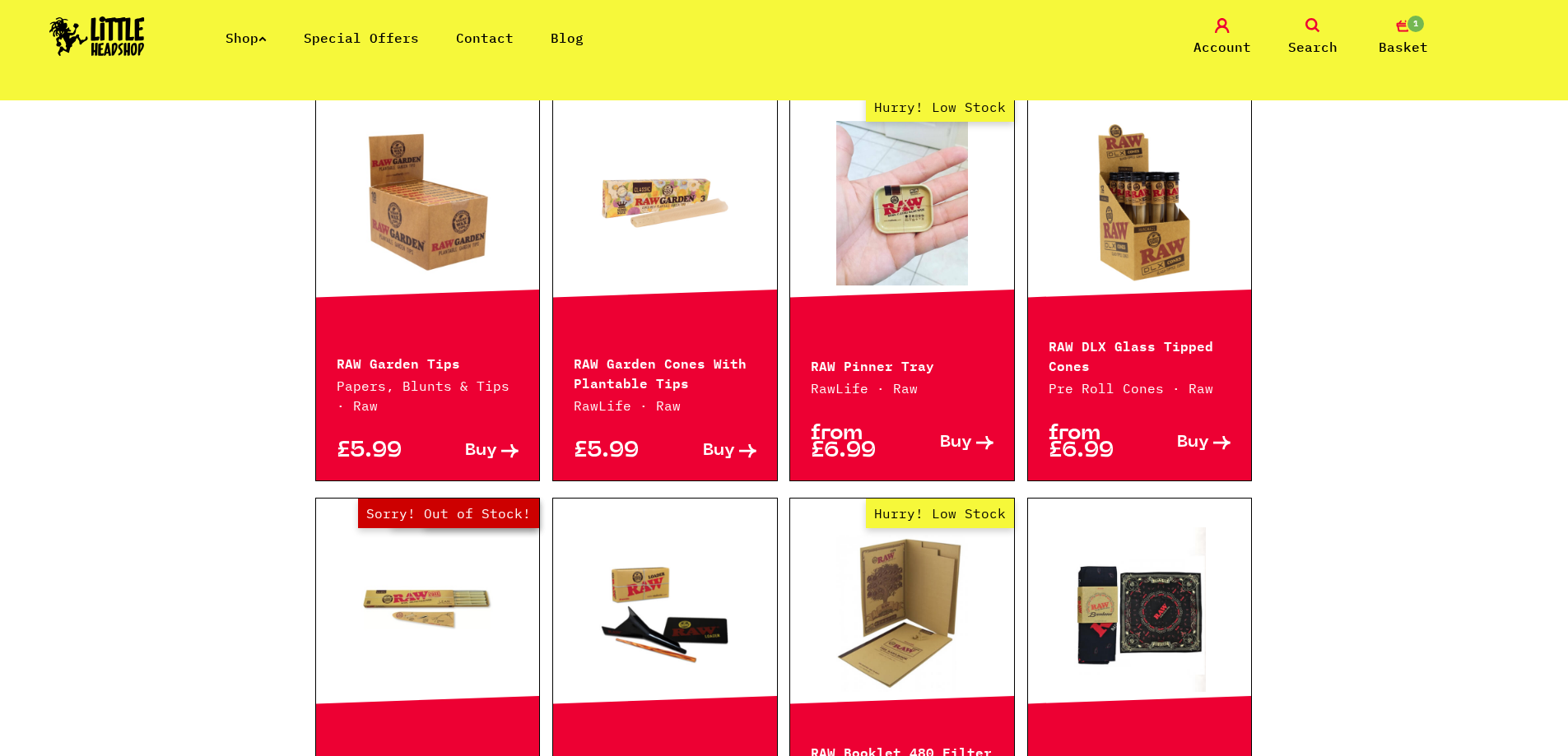
scroll to position [1646, 0]
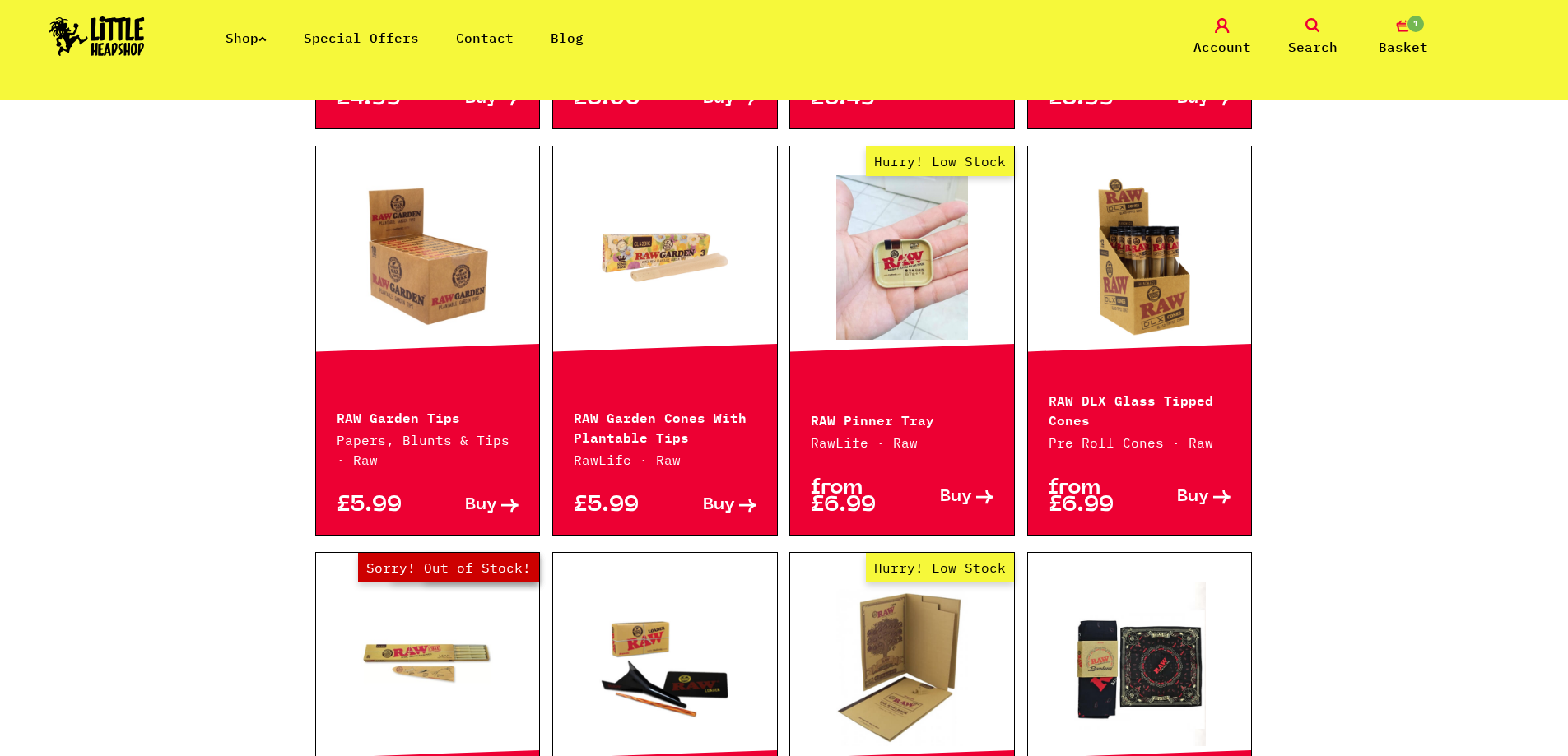
click at [489, 514] on span "Buy" at bounding box center [480, 506] width 32 height 18
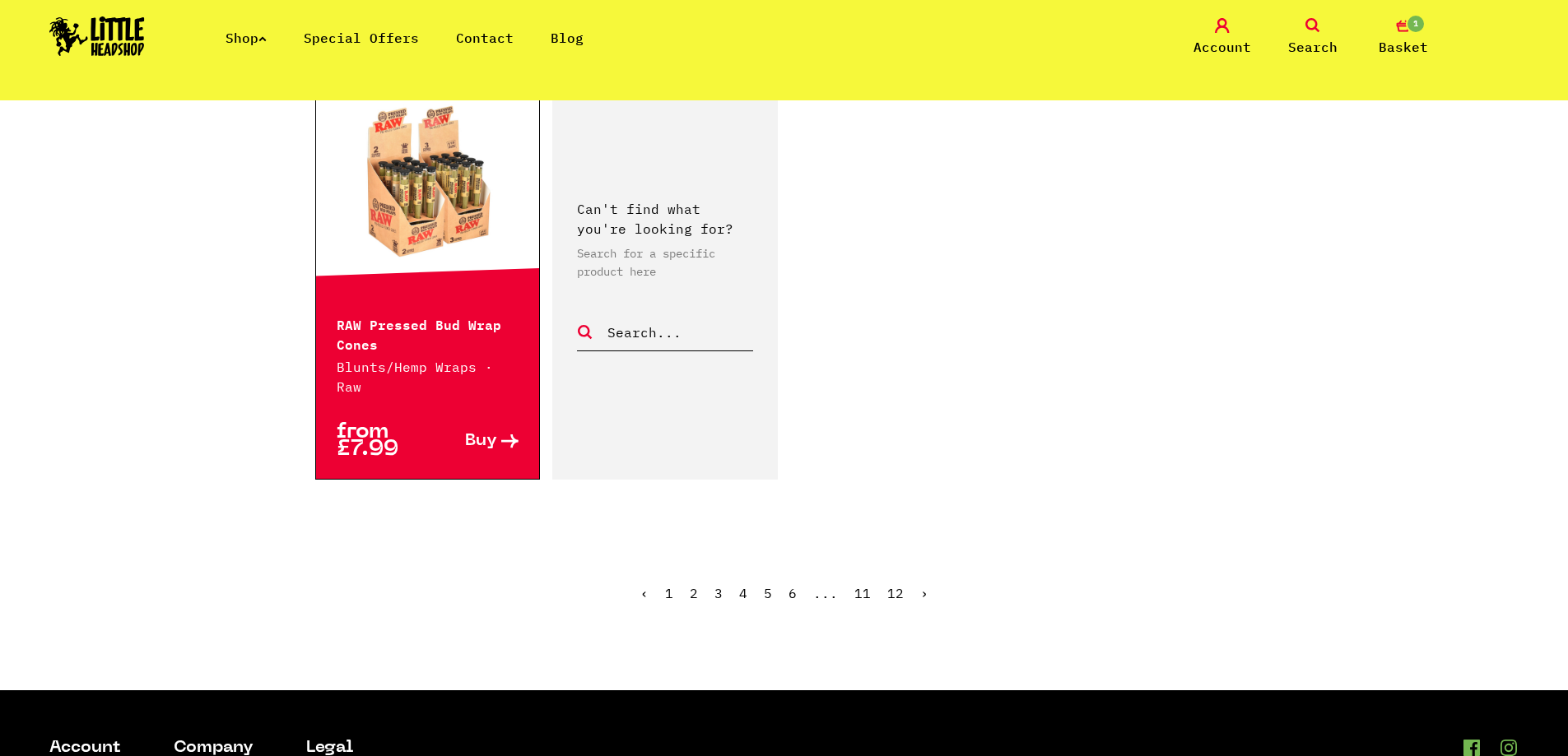
scroll to position [2552, 0]
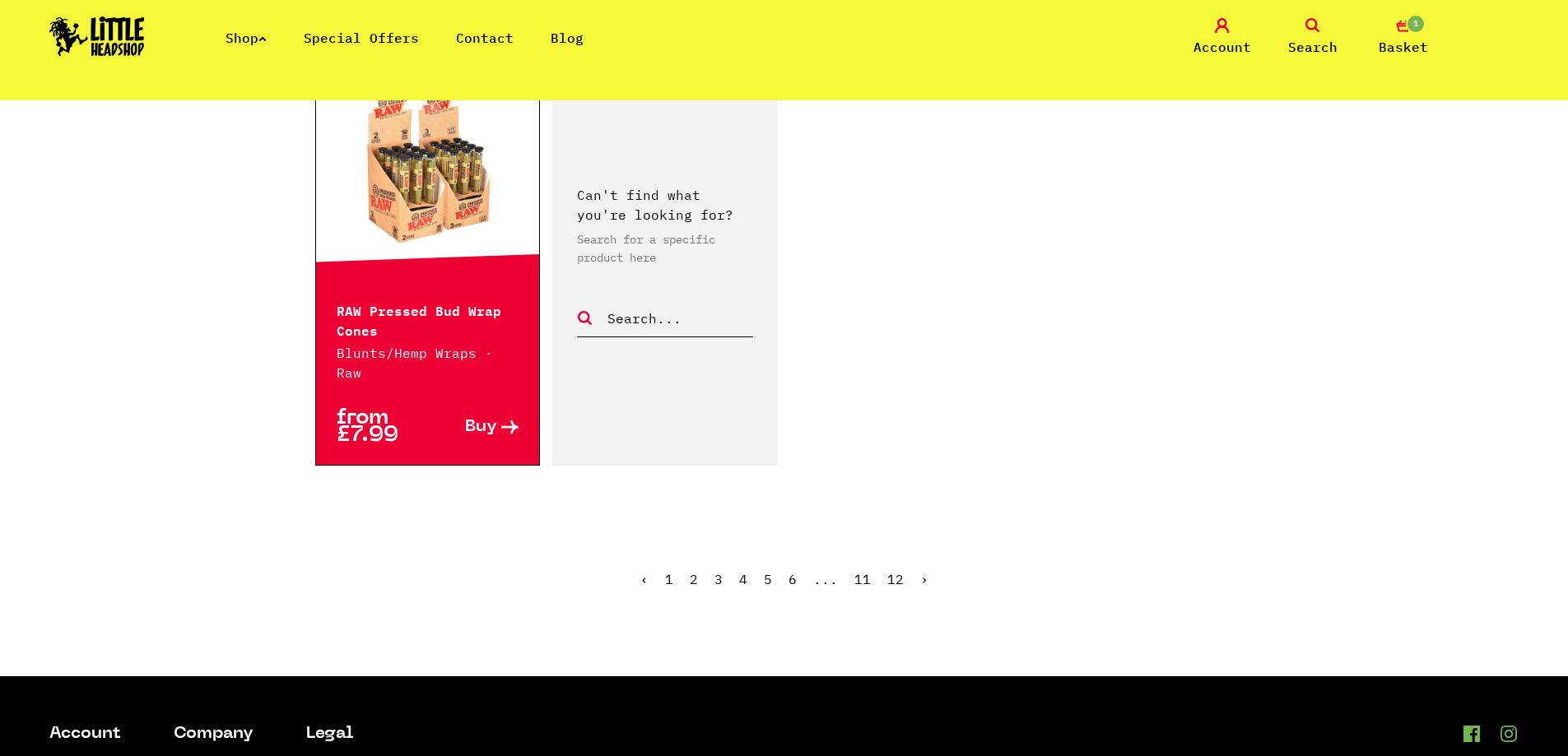
click at [920, 571] on link "›" at bounding box center [924, 579] width 8 height 17
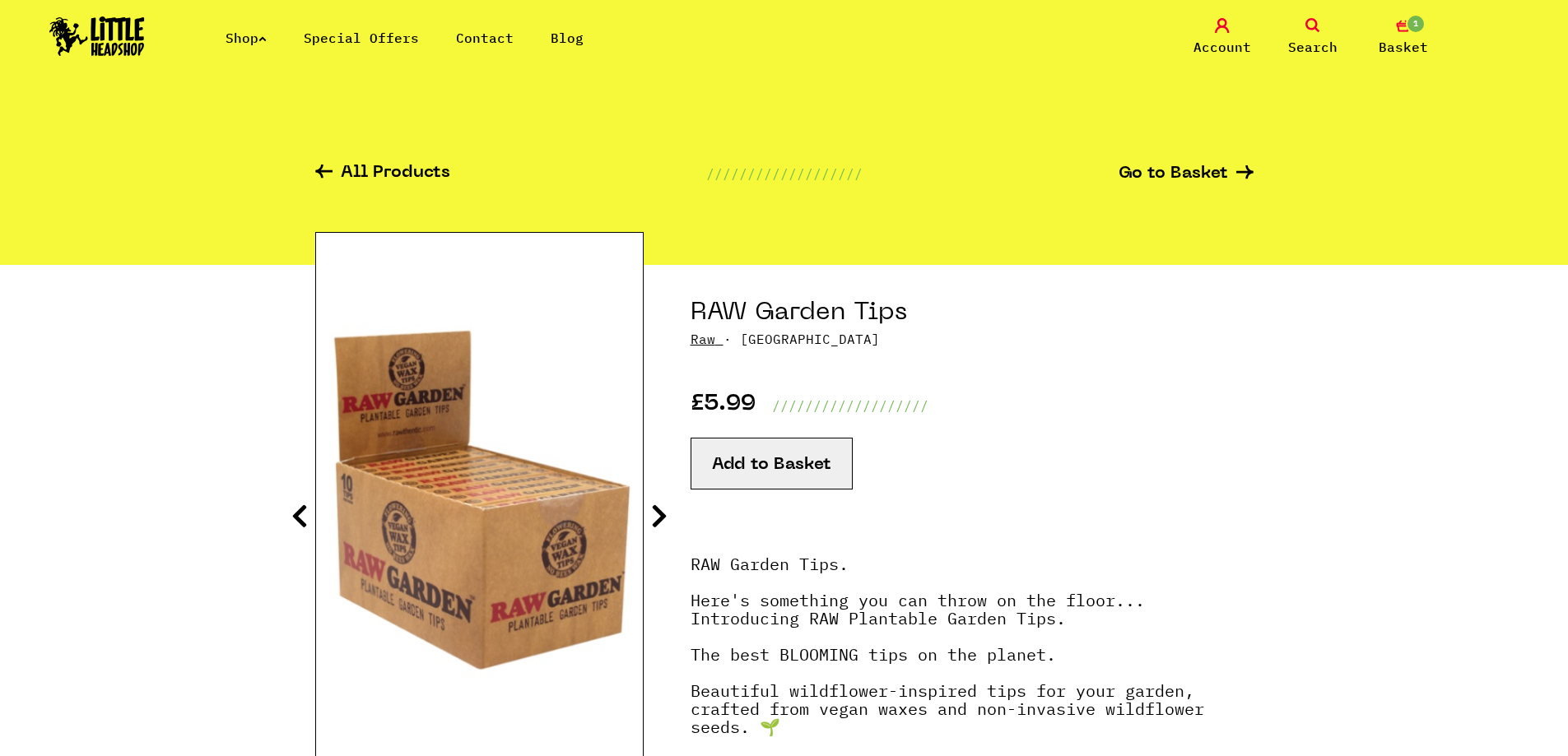
click at [781, 472] on button "Add to Basket" at bounding box center [771, 463] width 162 height 52
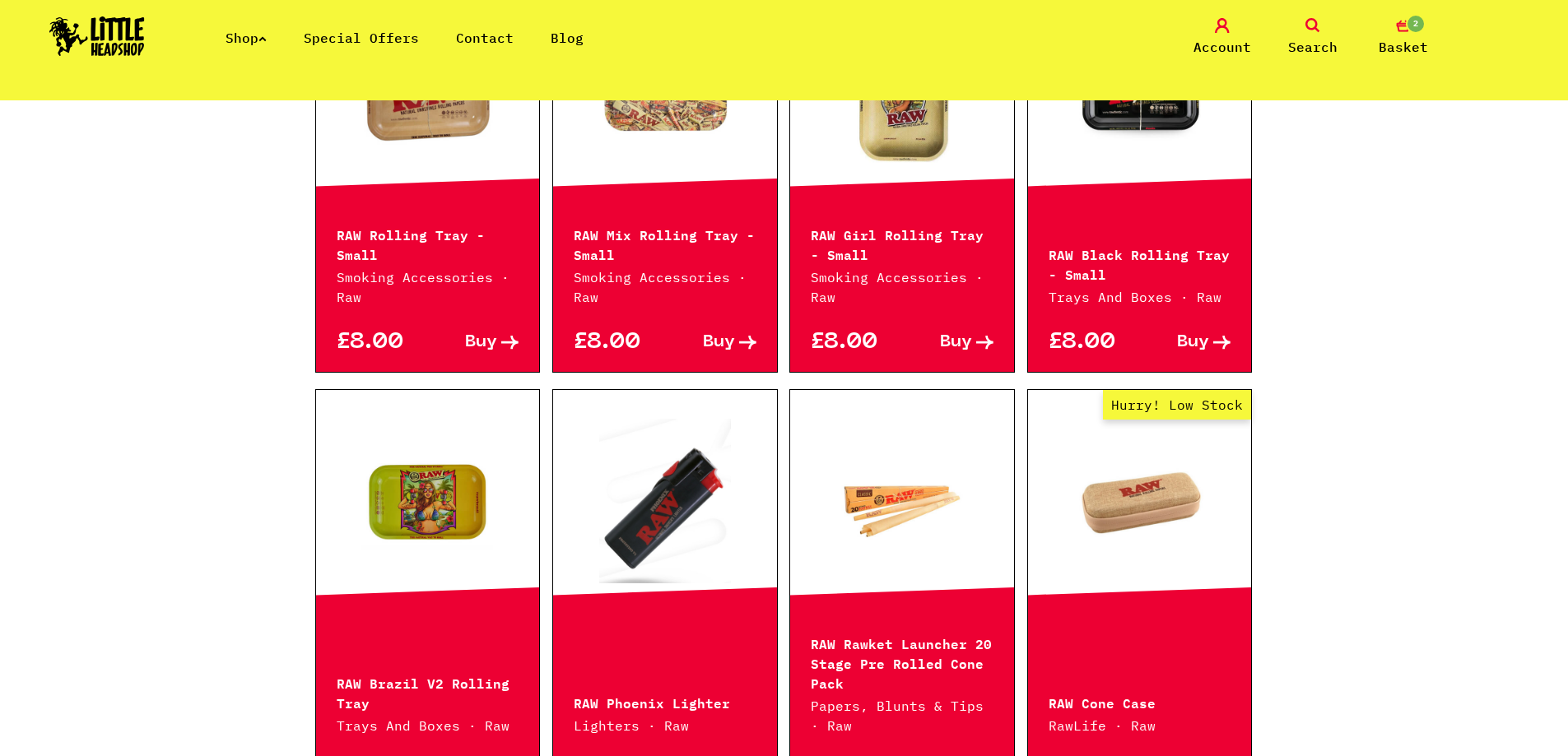
scroll to position [659, 0]
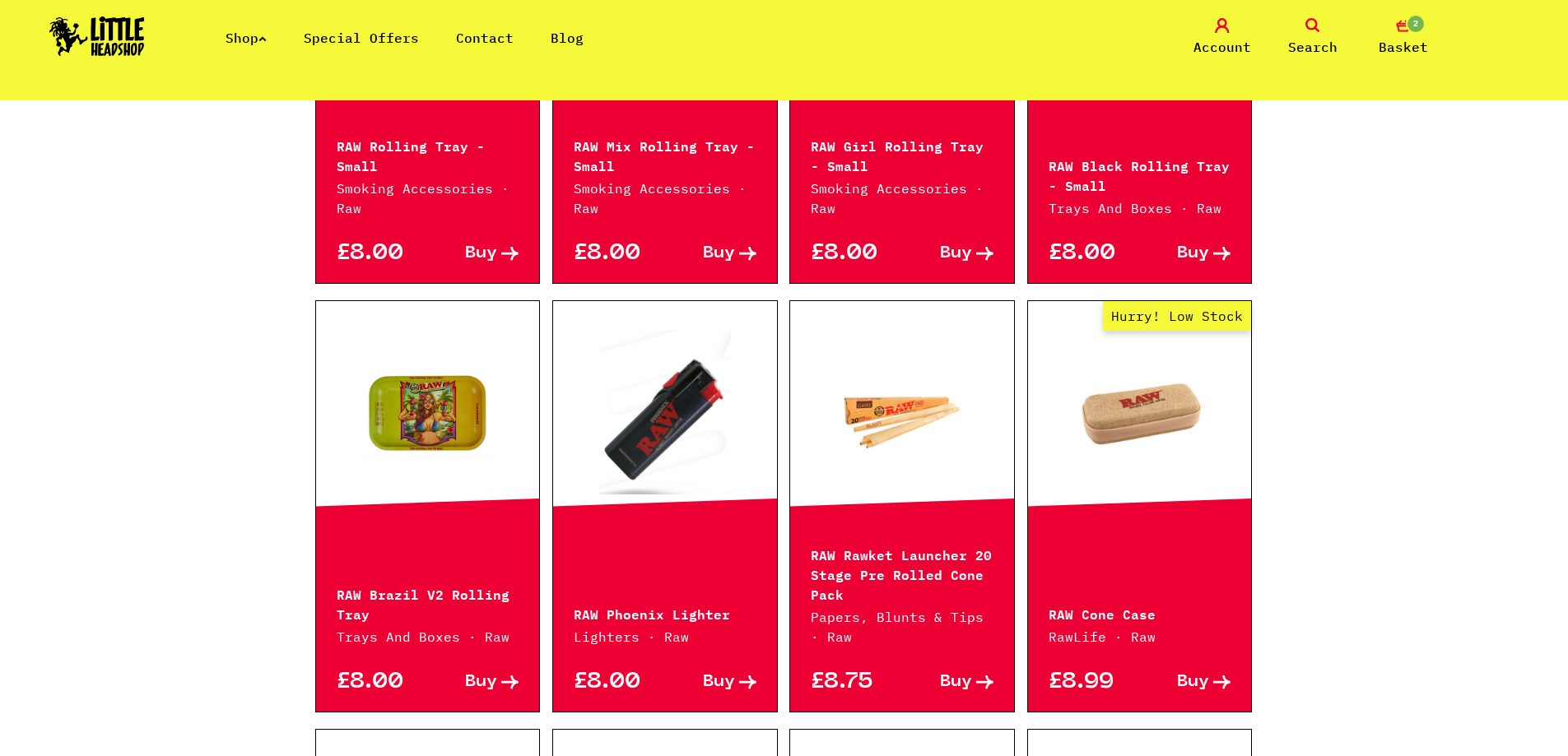
drag, startPoint x: 332, startPoint y: 420, endPoint x: 478, endPoint y: 424, distance: 146.1
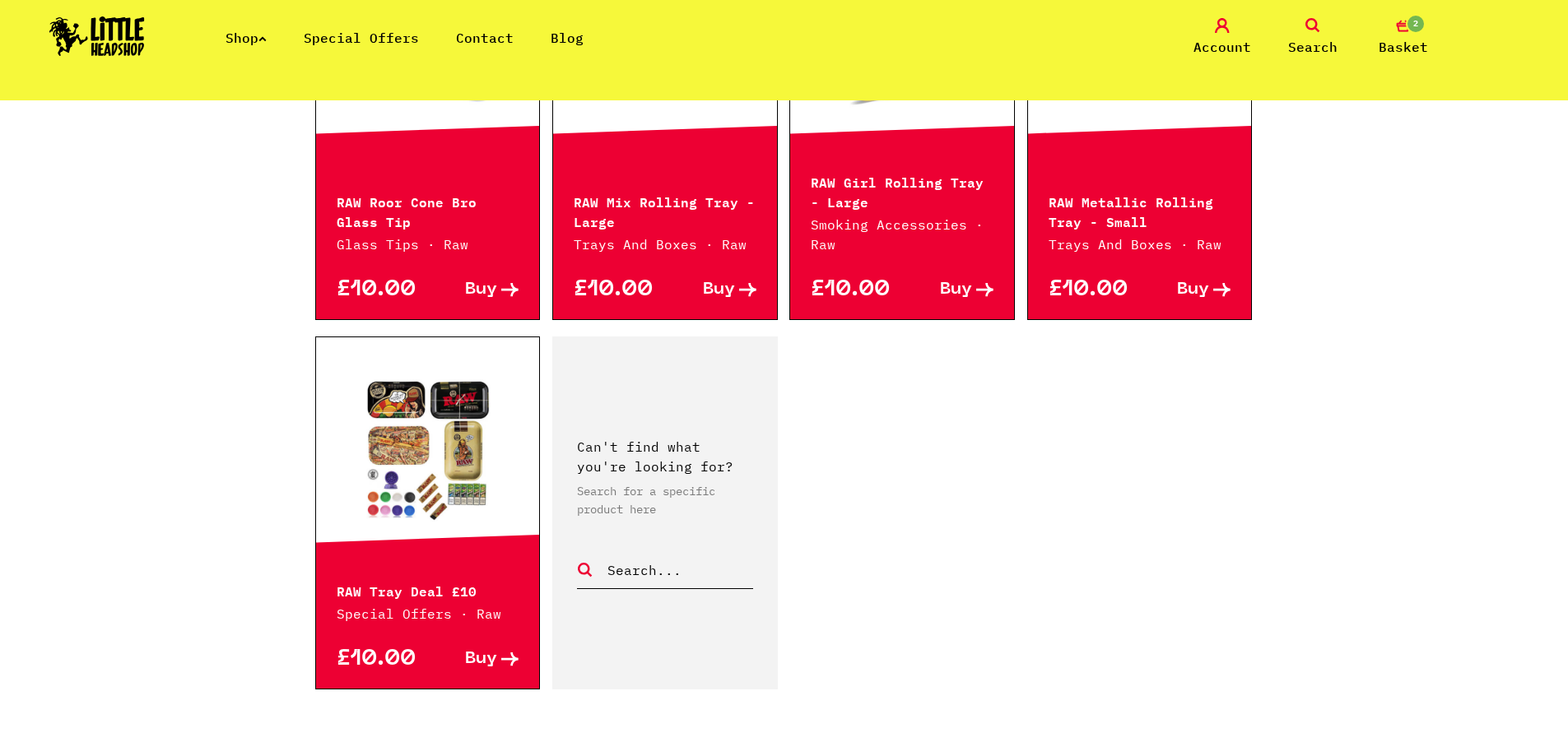
scroll to position [2387, 0]
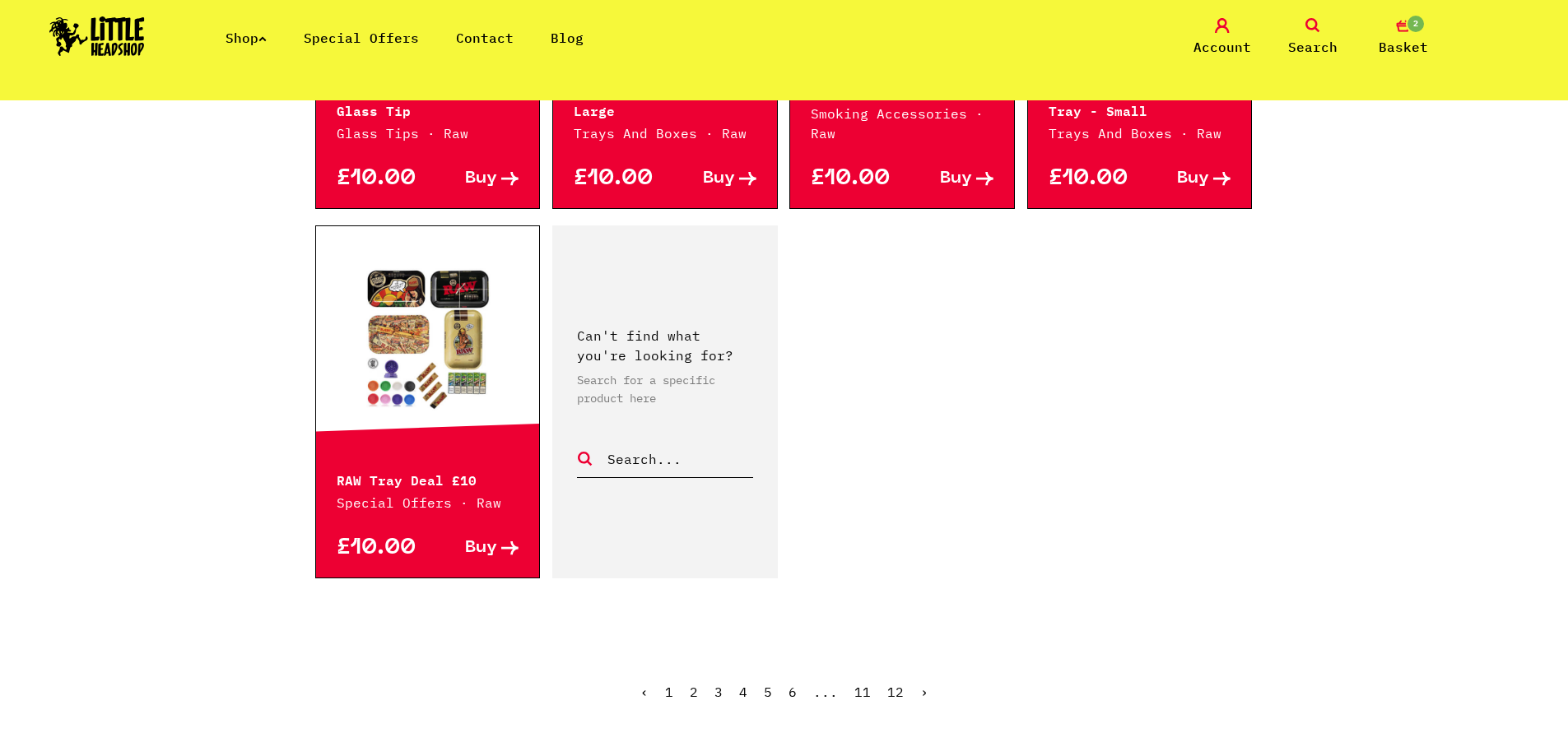
click at [920, 691] on link "›" at bounding box center [924, 692] width 8 height 17
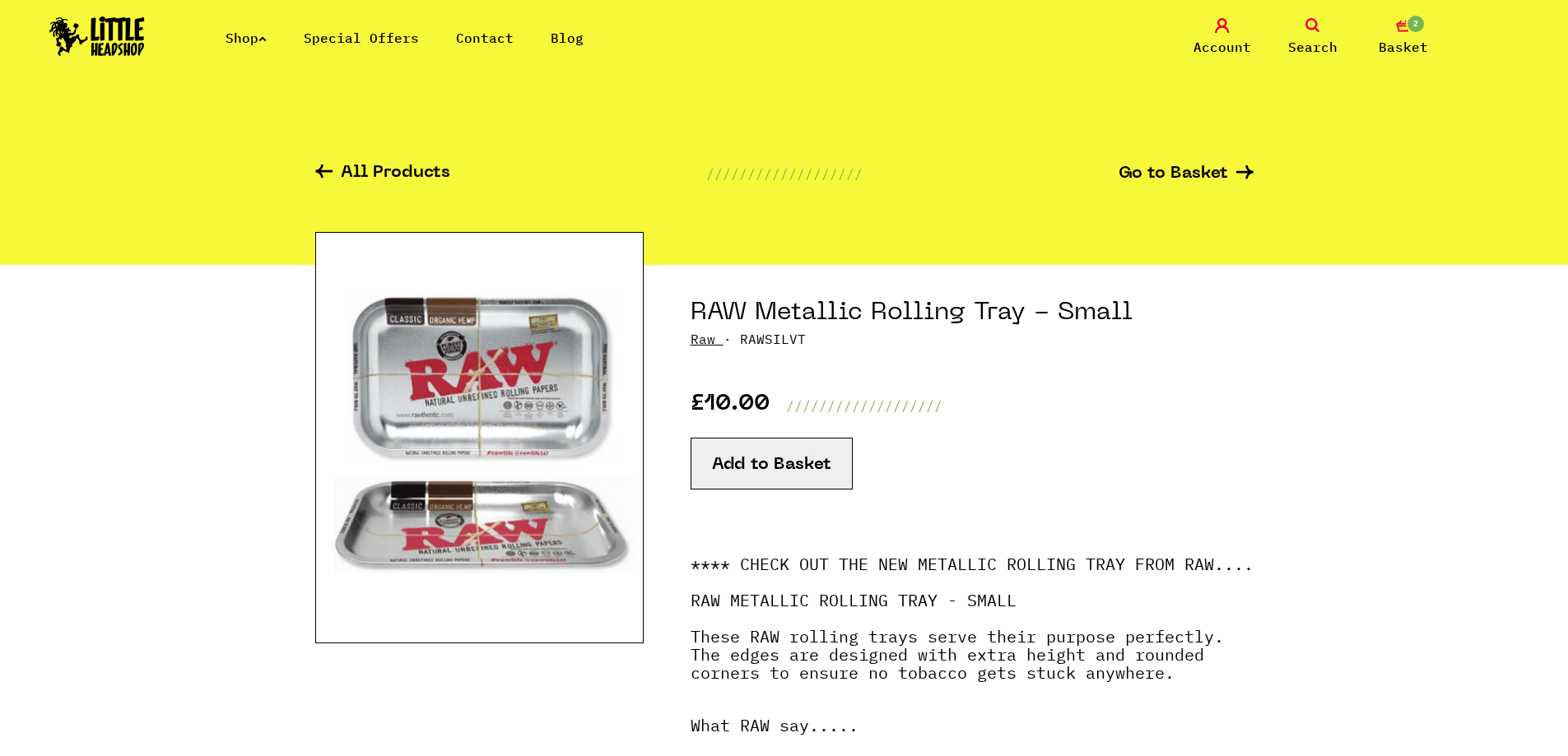
click at [480, 343] on img at bounding box center [479, 438] width 328 height 411
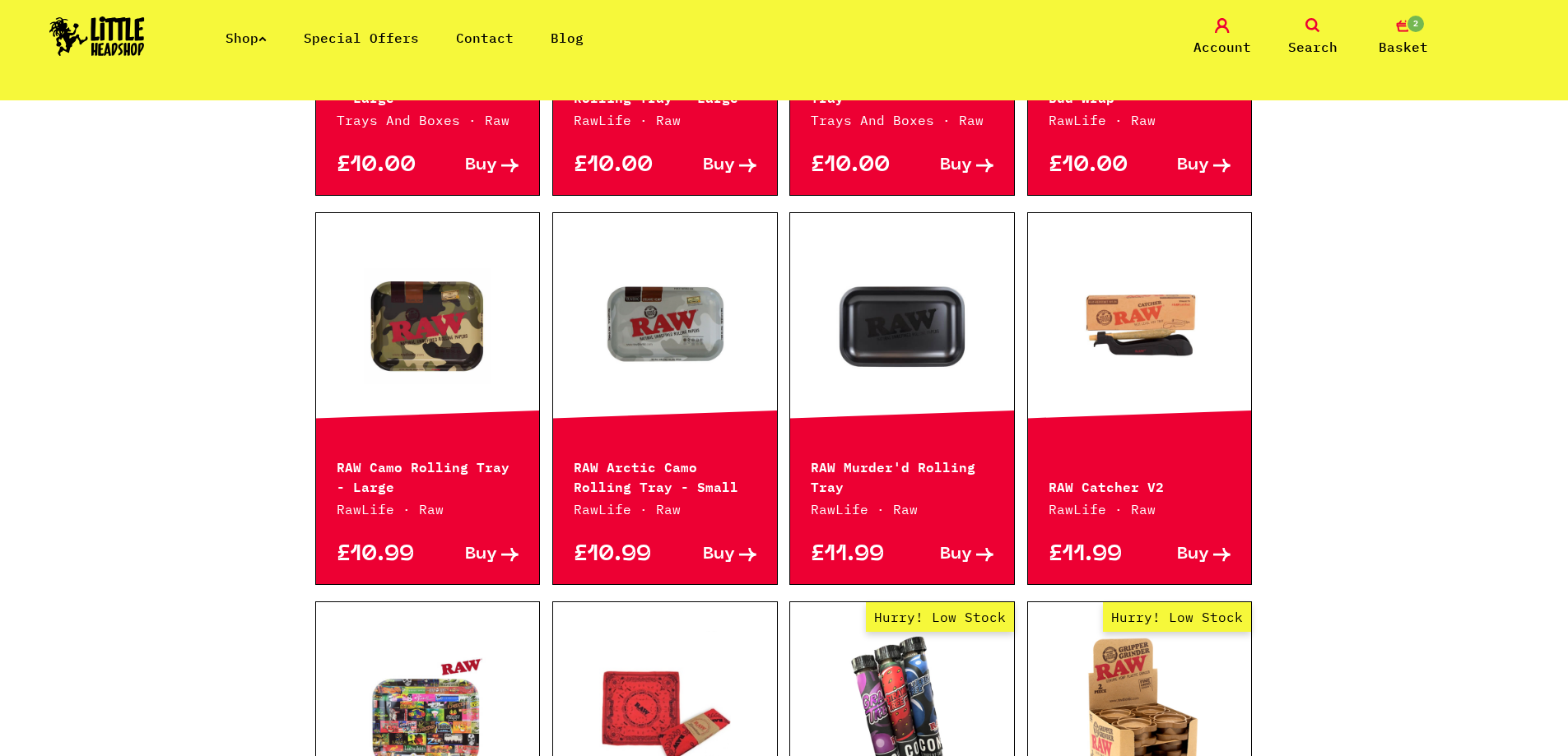
scroll to position [741, 0]
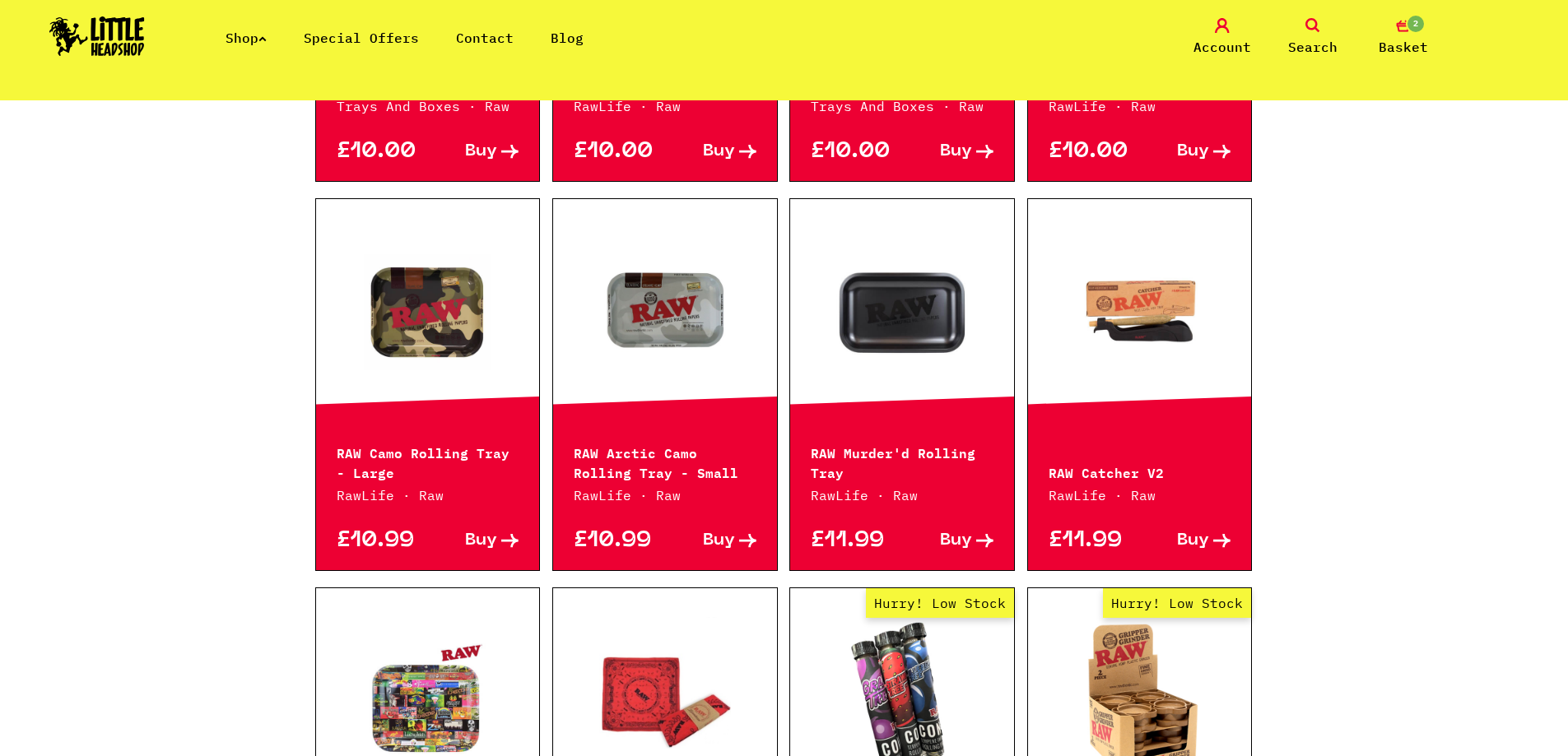
drag, startPoint x: 880, startPoint y: 363, endPoint x: 860, endPoint y: 361, distance: 20.1
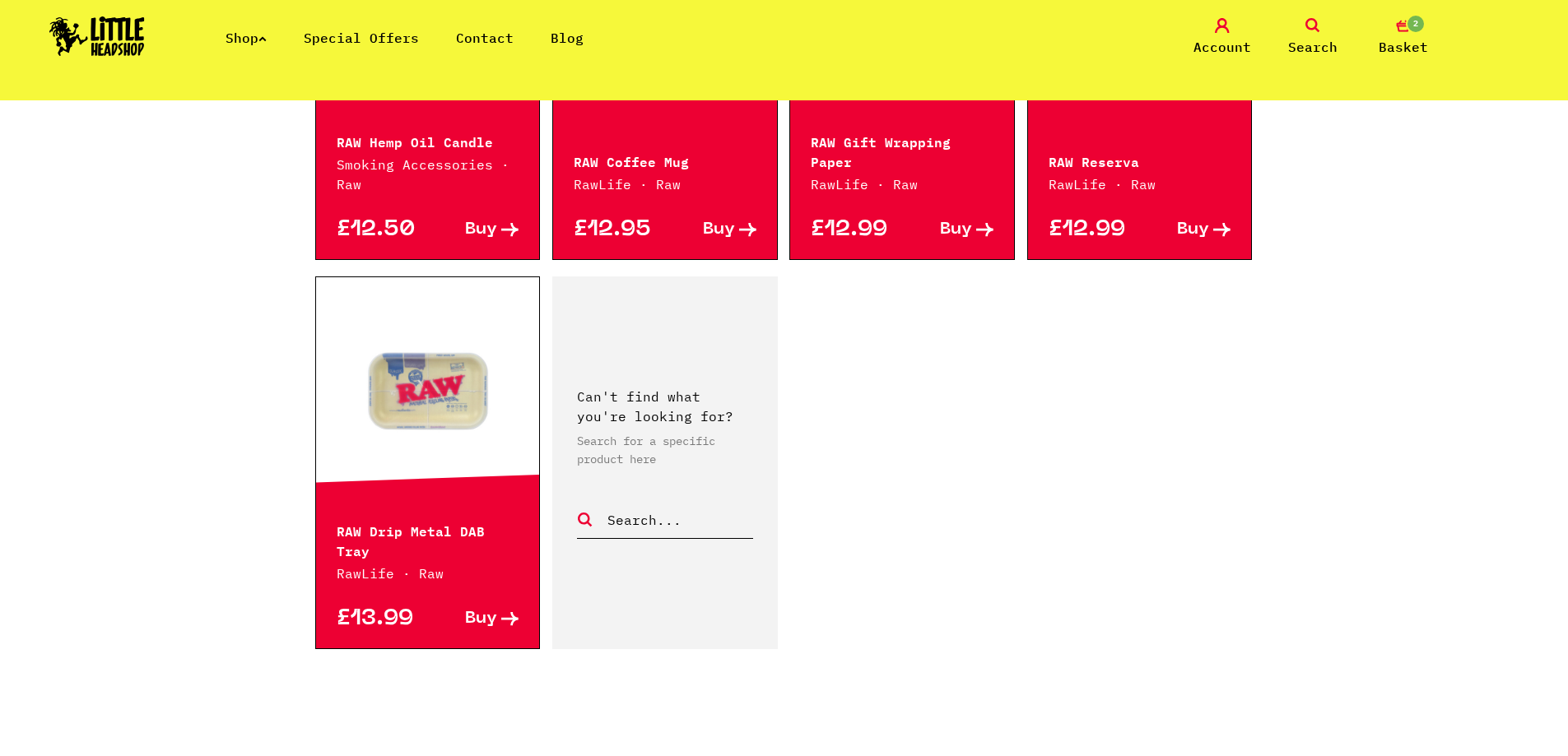
scroll to position [2305, 0]
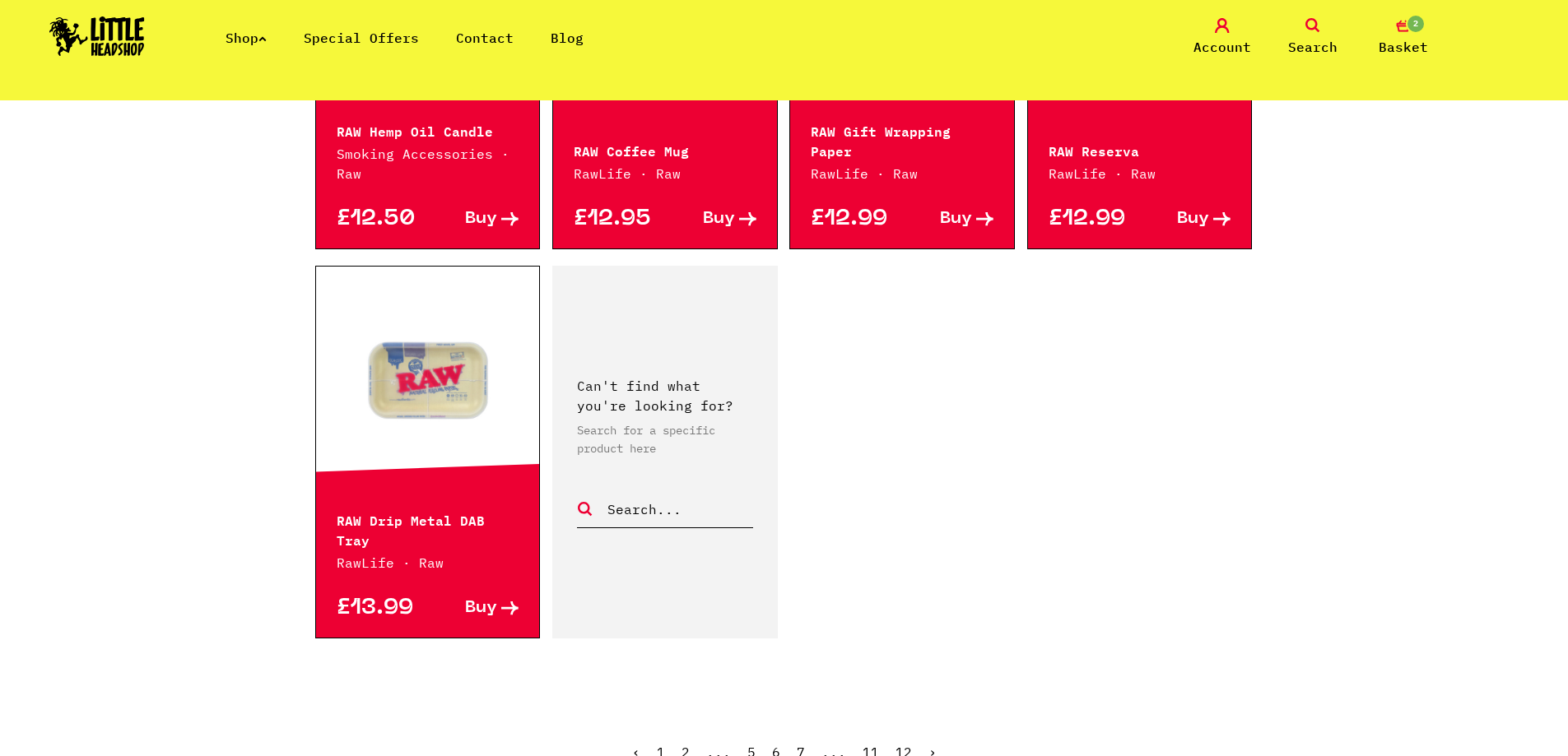
click at [924, 733] on ul "‹ 1 2 ... 5 6 7 ... 11 12 ›" at bounding box center [784, 764] width 938 height 71
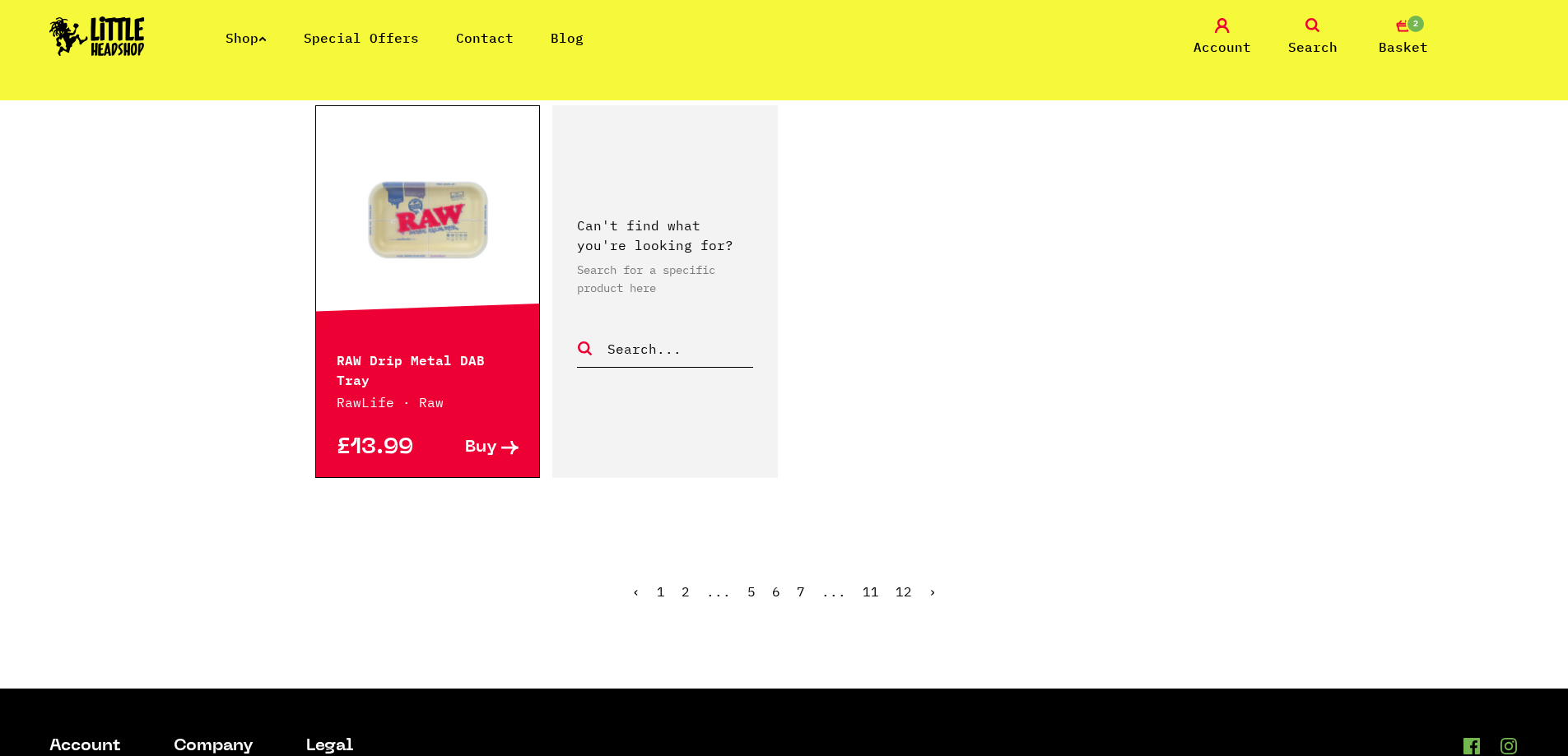
scroll to position [2469, 0]
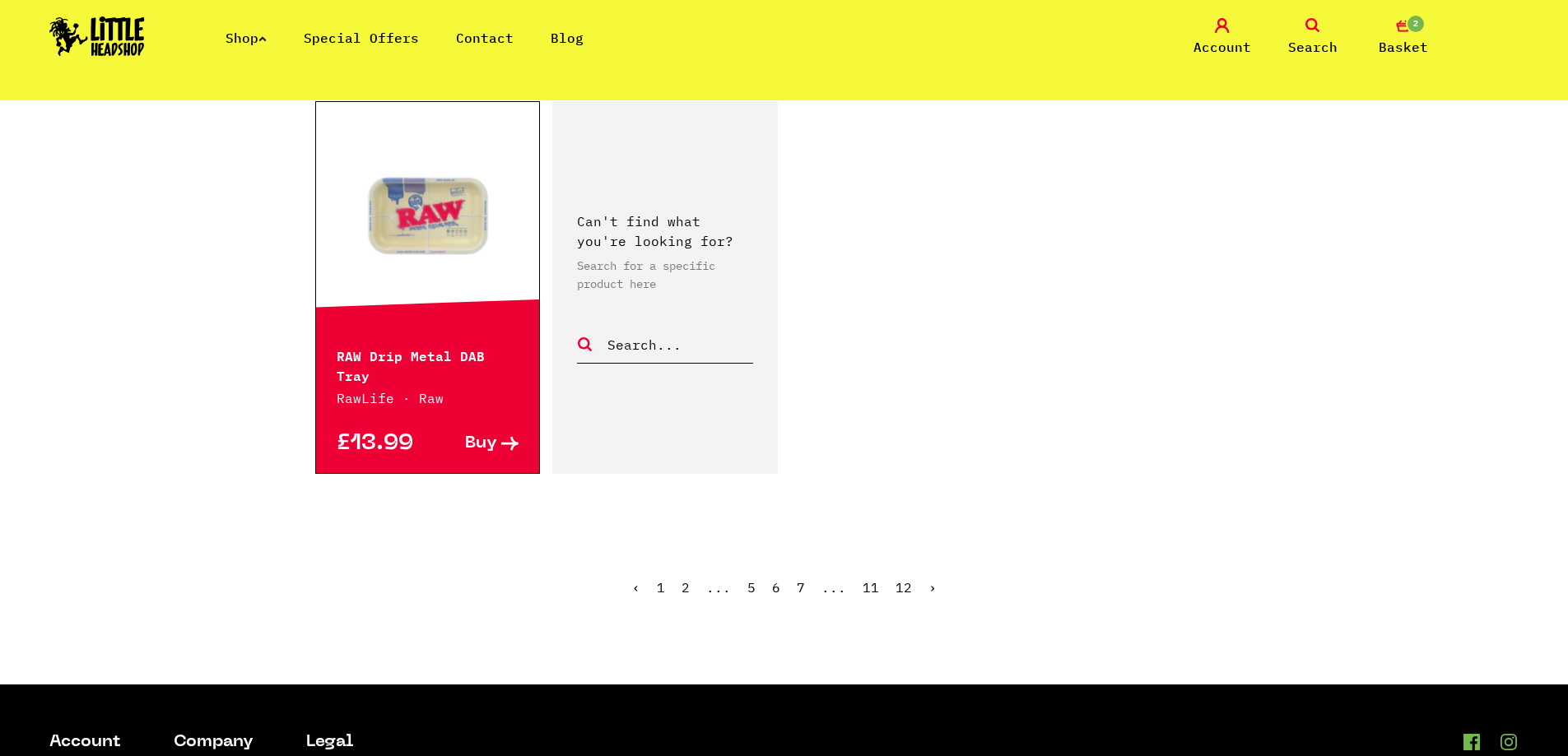
click at [929, 579] on link "›" at bounding box center [932, 587] width 8 height 17
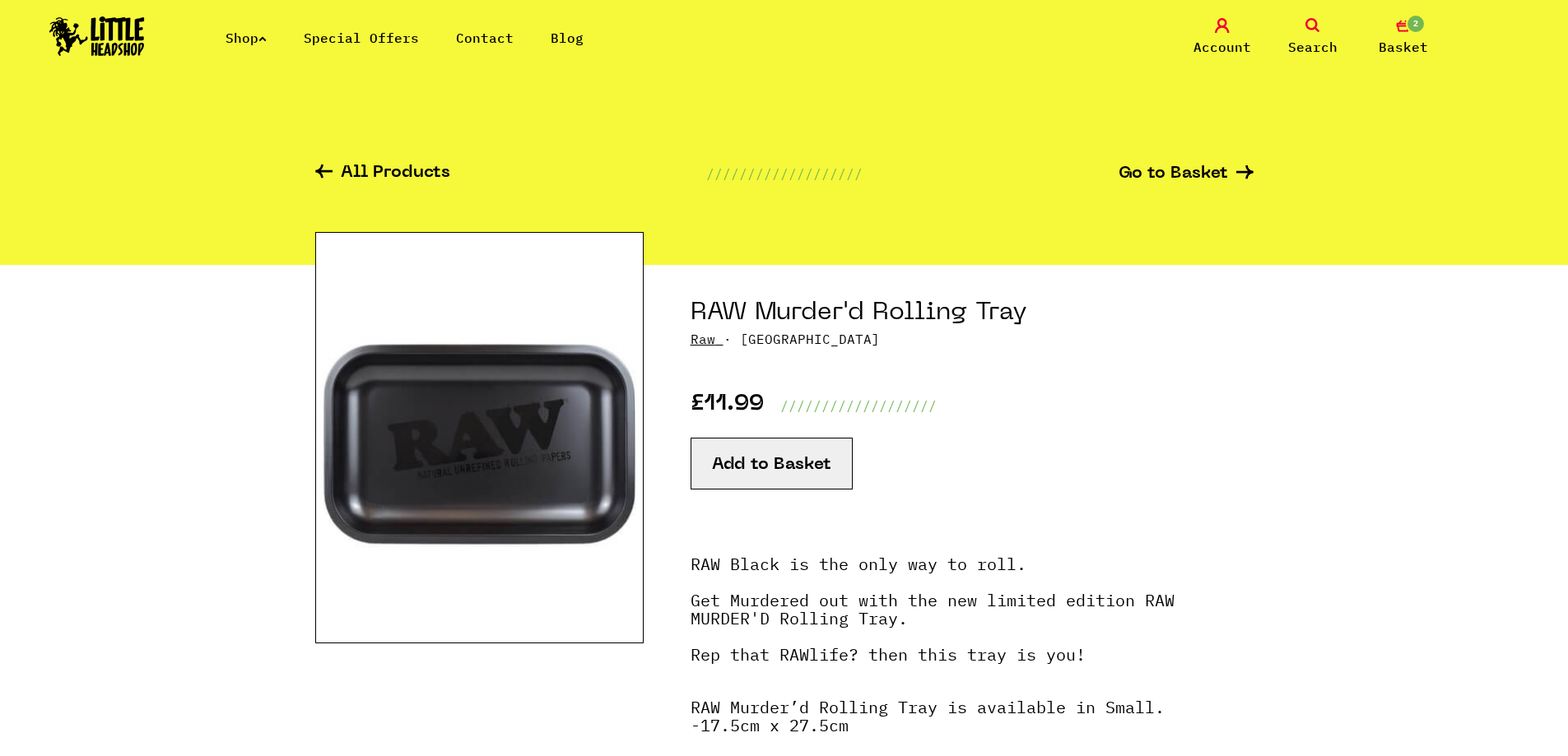
click at [775, 477] on button "Add to Basket" at bounding box center [771, 463] width 162 height 52
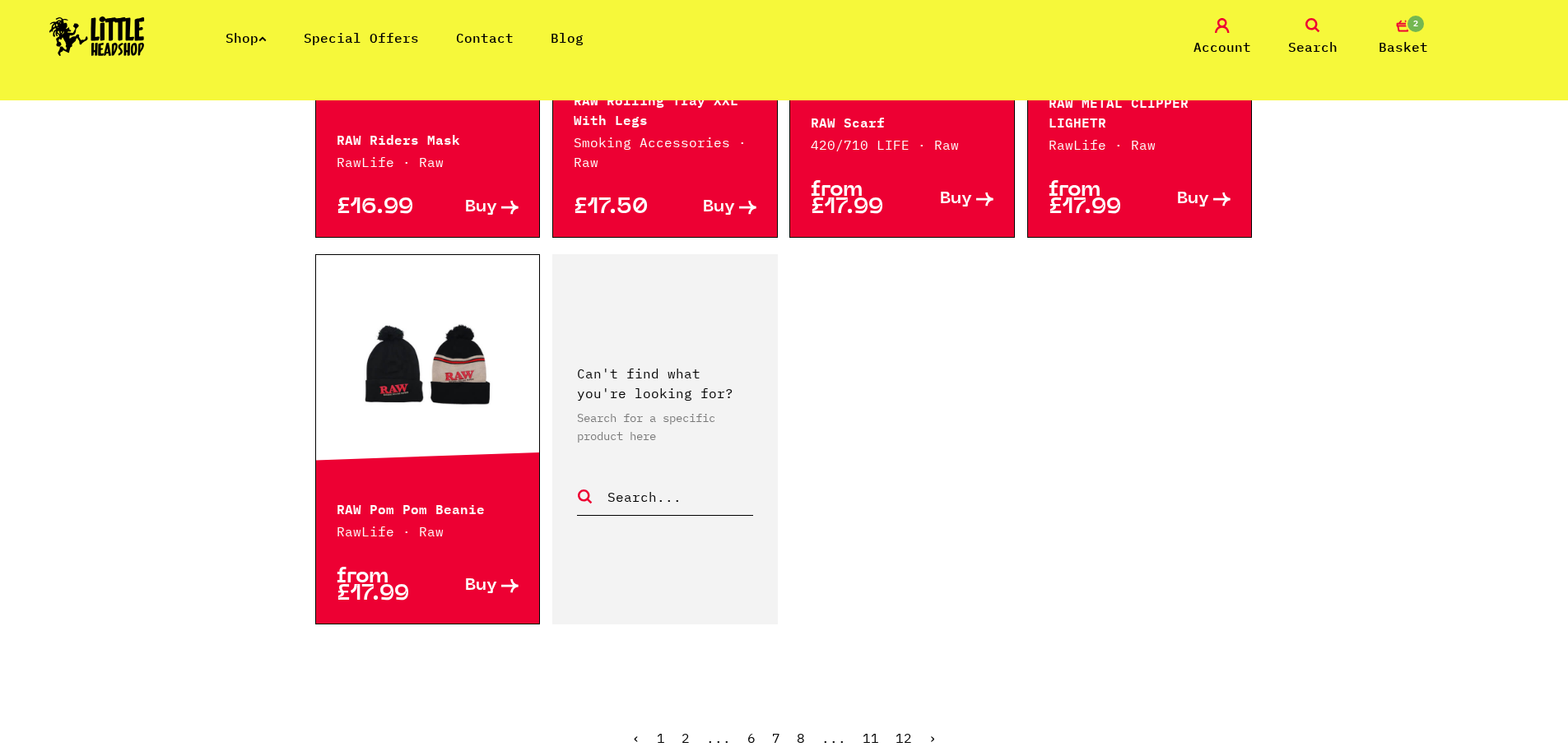
scroll to position [2387, 0]
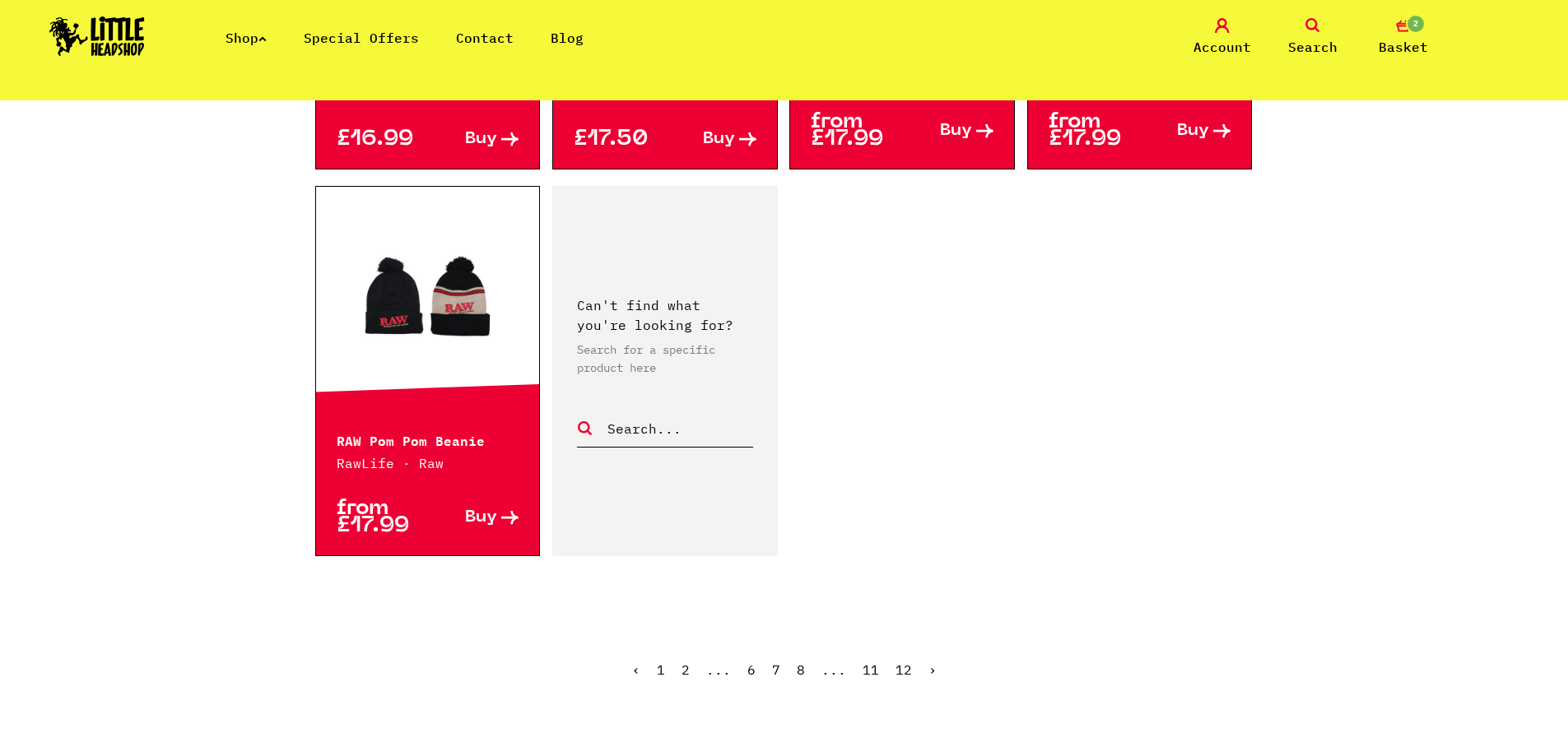
click at [928, 673] on link "›" at bounding box center [932, 669] width 8 height 17
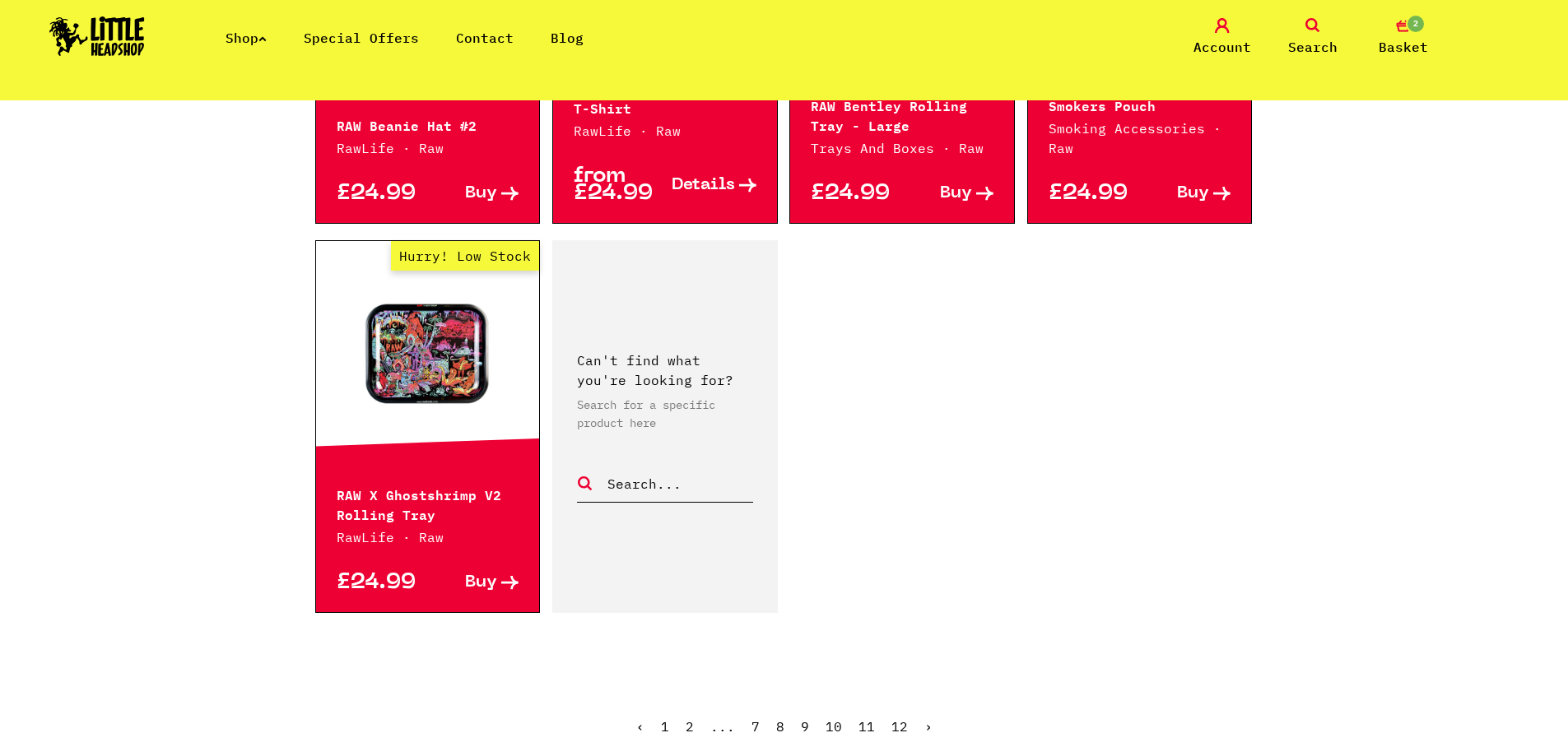
scroll to position [2305, 0]
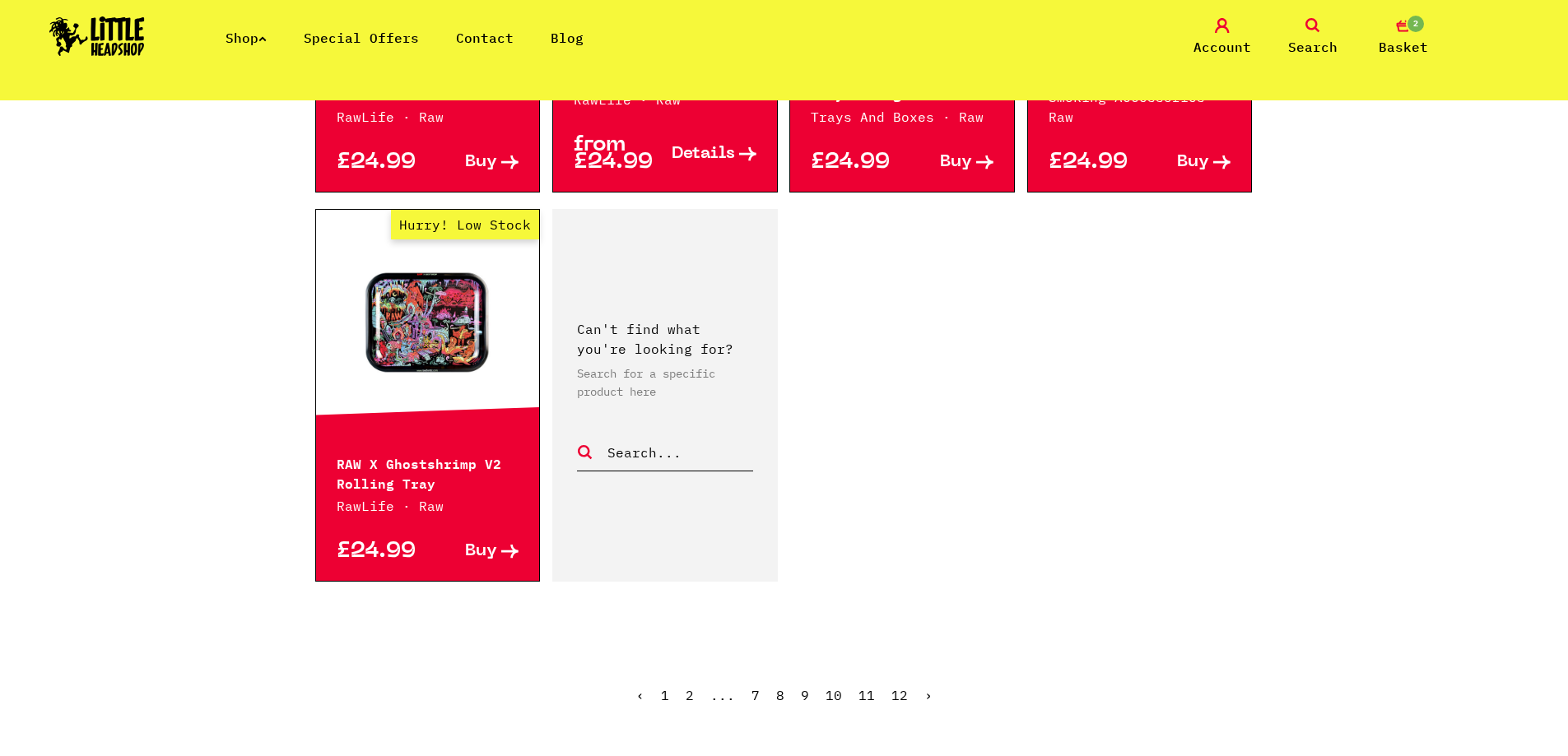
click at [928, 696] on link "›" at bounding box center [928, 695] width 8 height 17
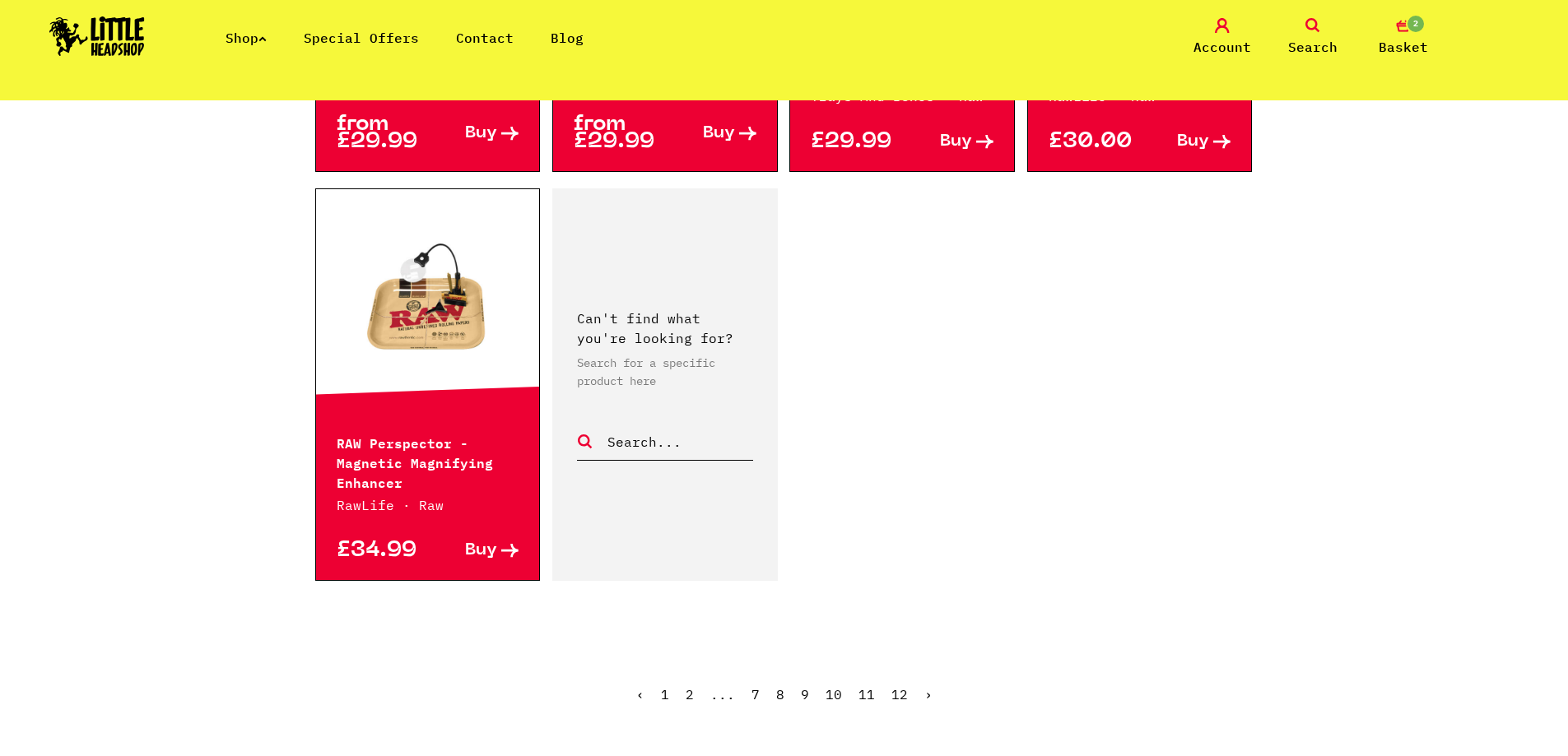
scroll to position [2305, 0]
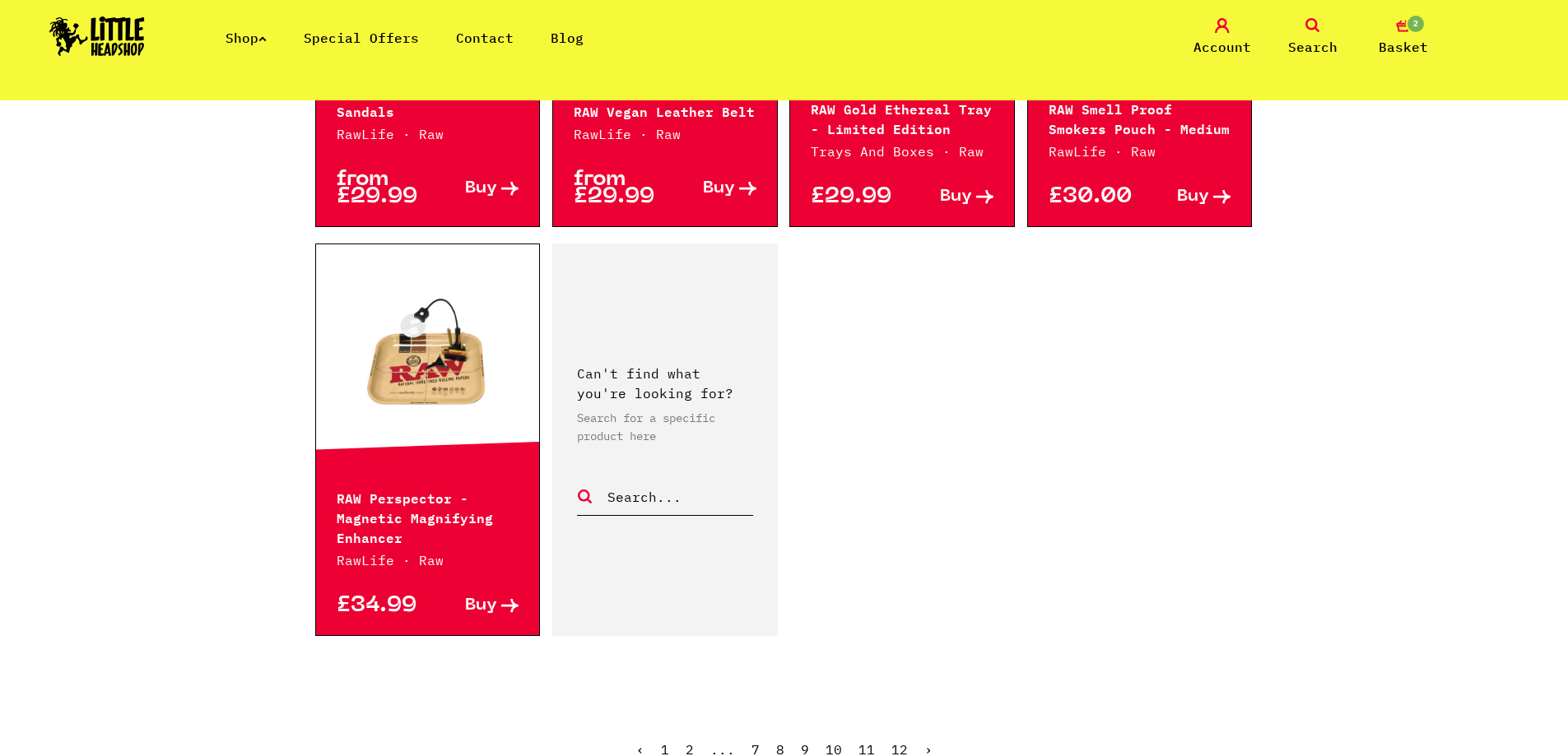
click at [924, 742] on link "›" at bounding box center [928, 750] width 8 height 17
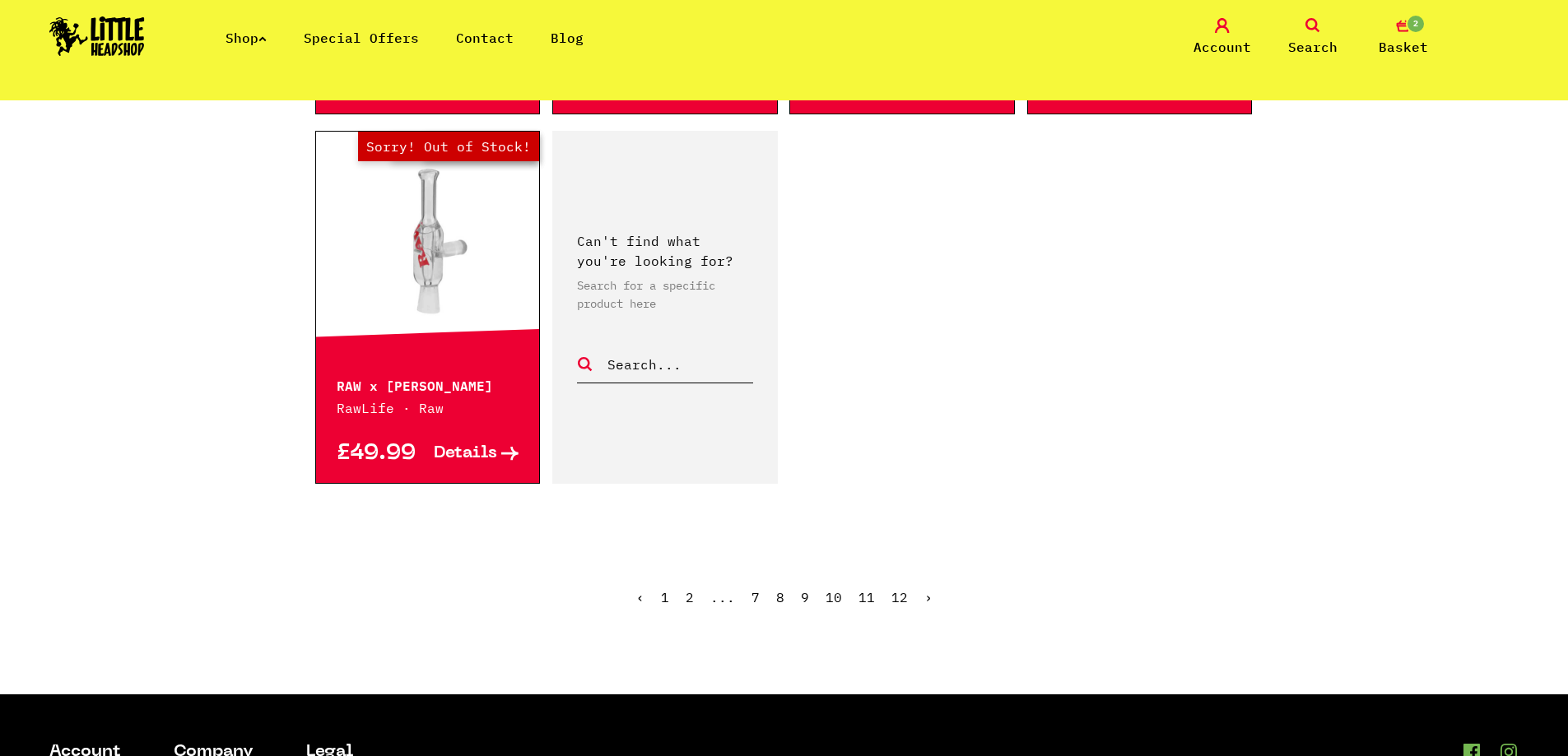
scroll to position [2387, 0]
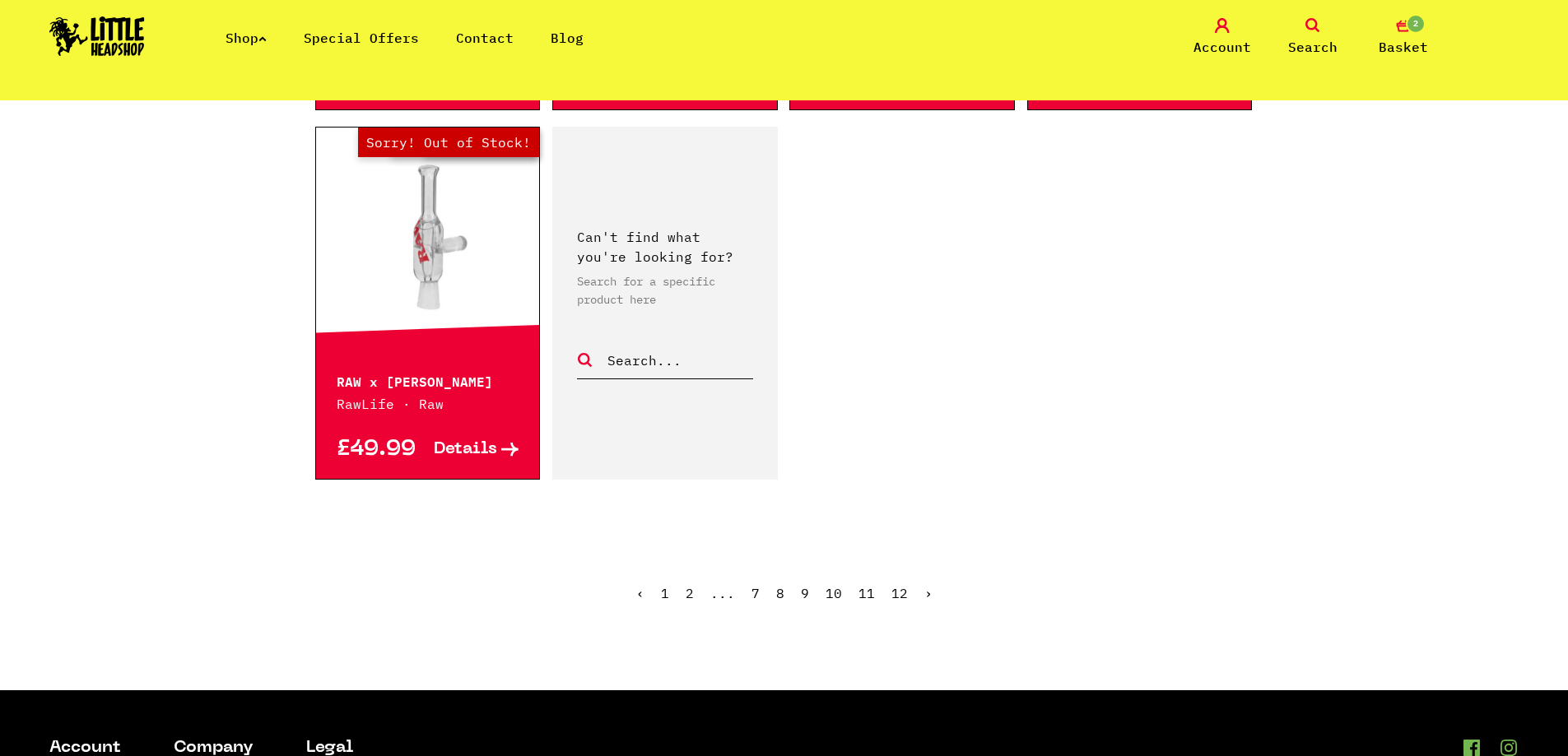
click at [918, 592] on ul "‹ 1 2 ... 7 8 9 10 11 12 ›" at bounding box center [784, 606] width 938 height 71
click at [927, 594] on link "›" at bounding box center [928, 593] width 8 height 17
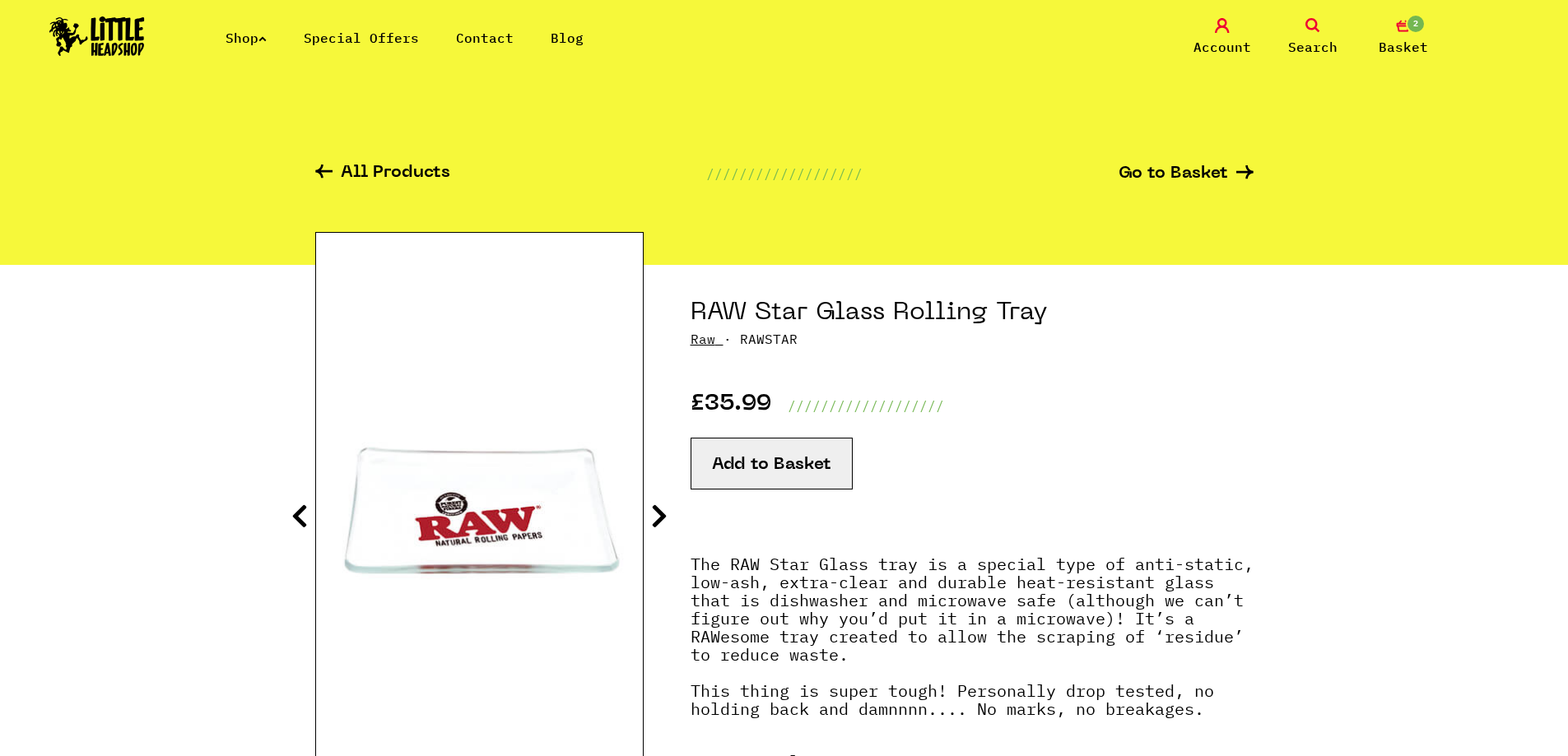
click at [657, 514] on icon at bounding box center [659, 516] width 17 height 26
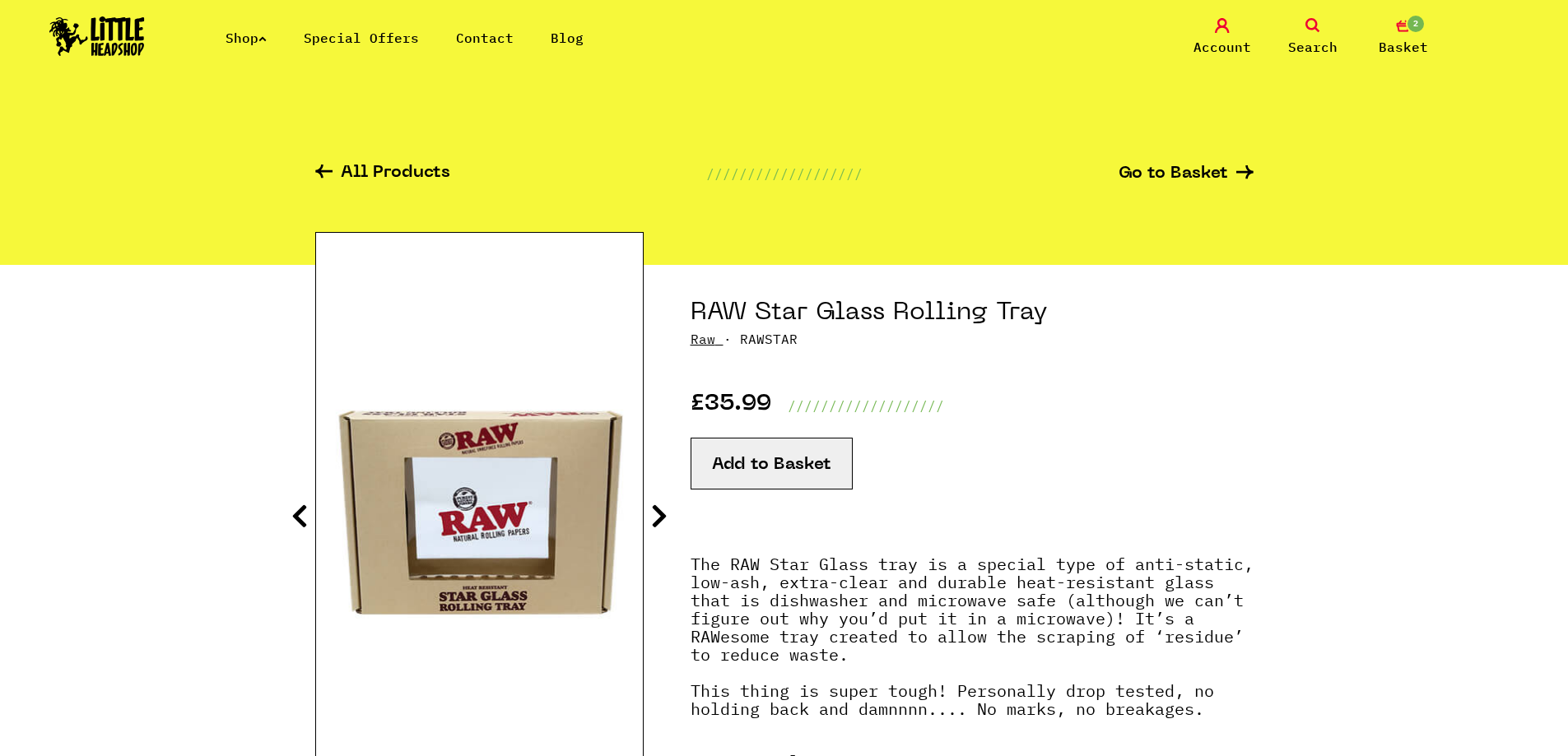
click at [653, 514] on icon at bounding box center [659, 516] width 17 height 26
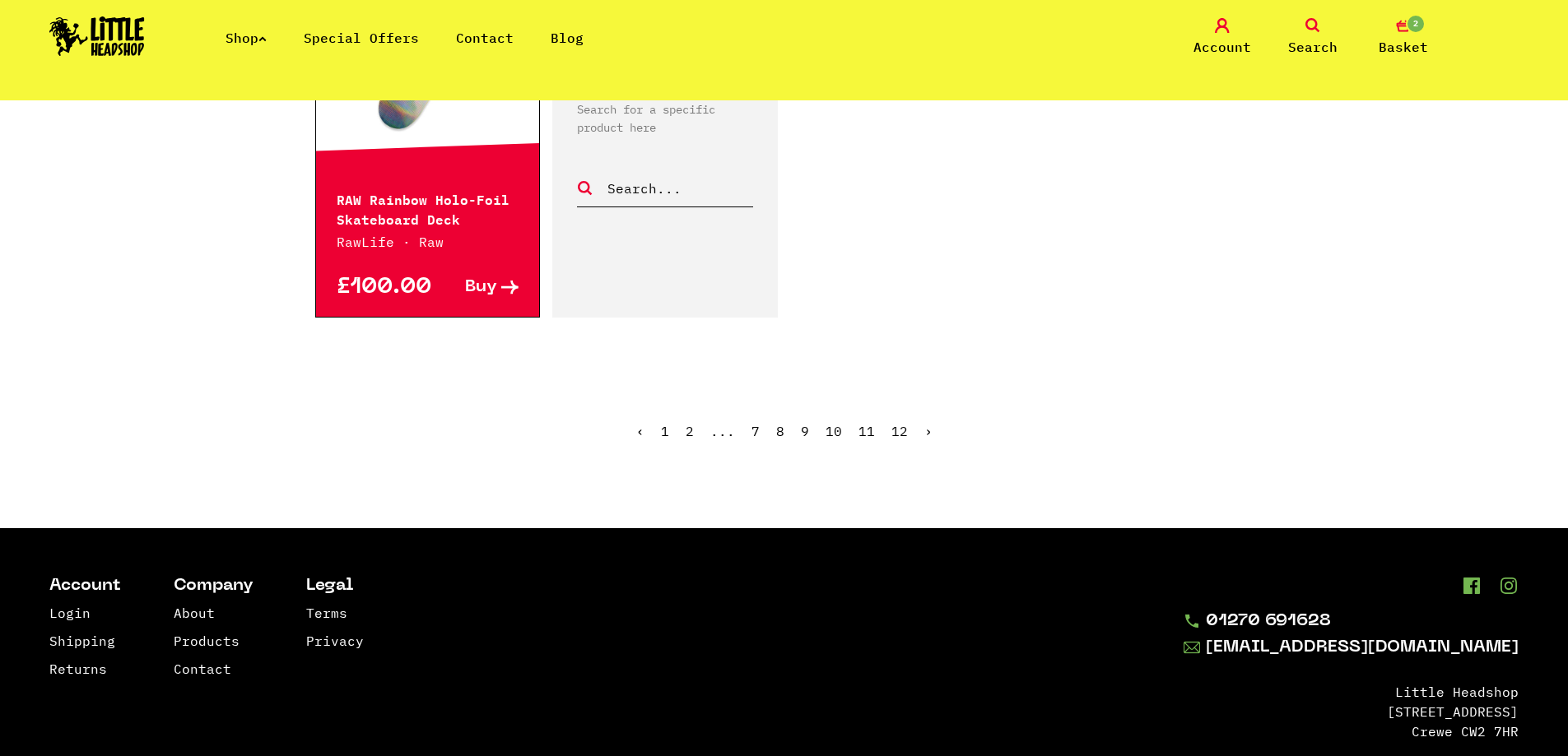
scroll to position [2634, 0]
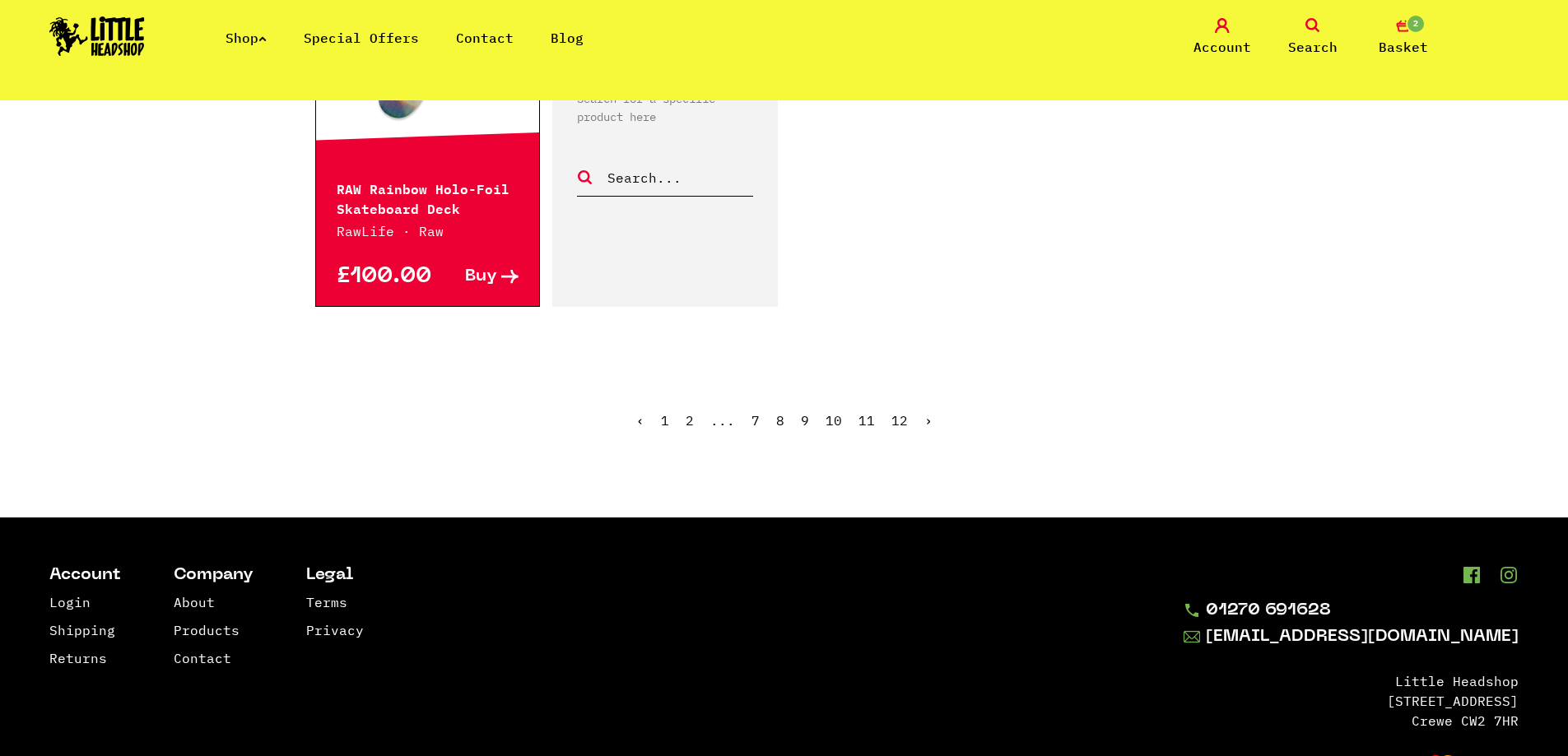
click at [924, 417] on link "›" at bounding box center [928, 420] width 8 height 17
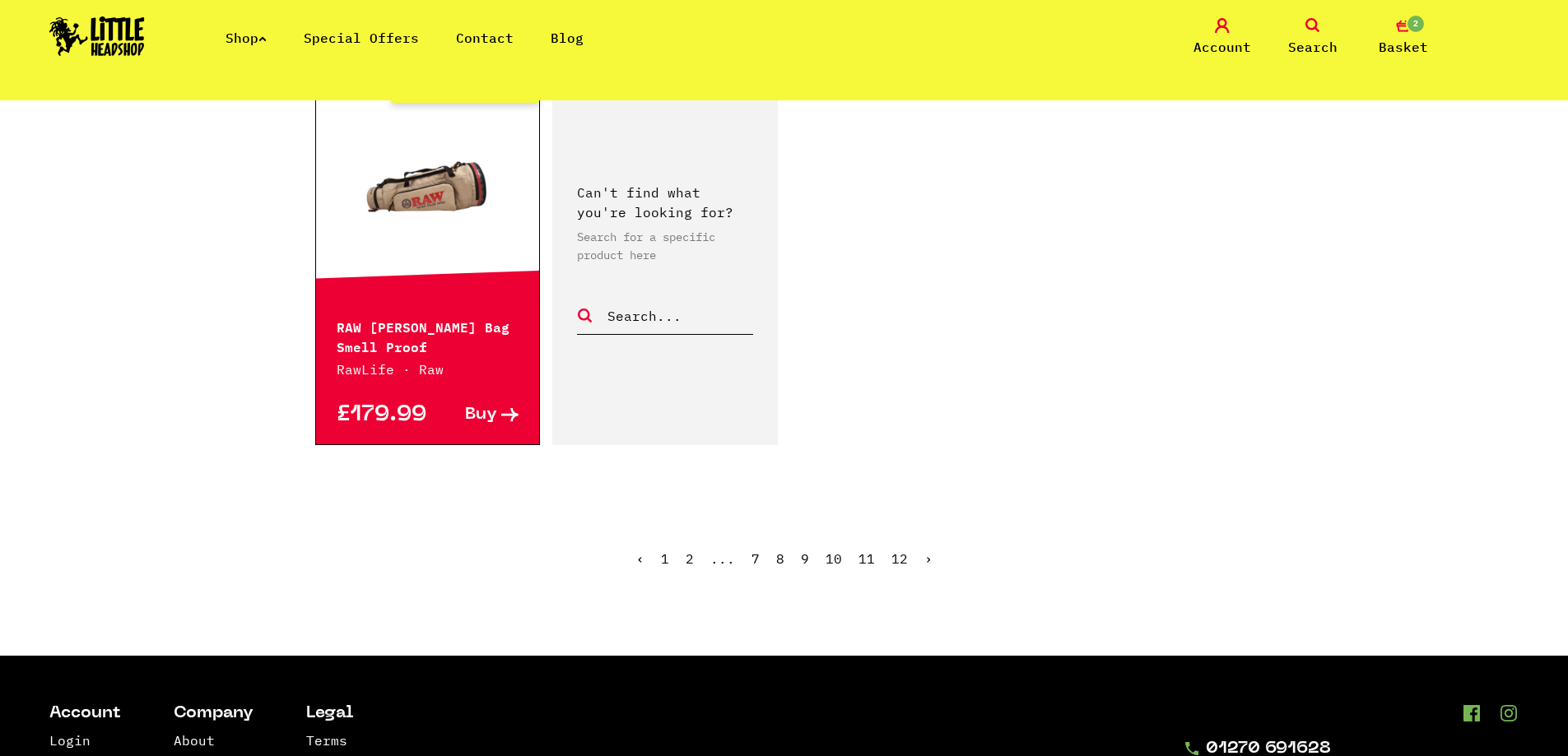
scroll to position [1070, 0]
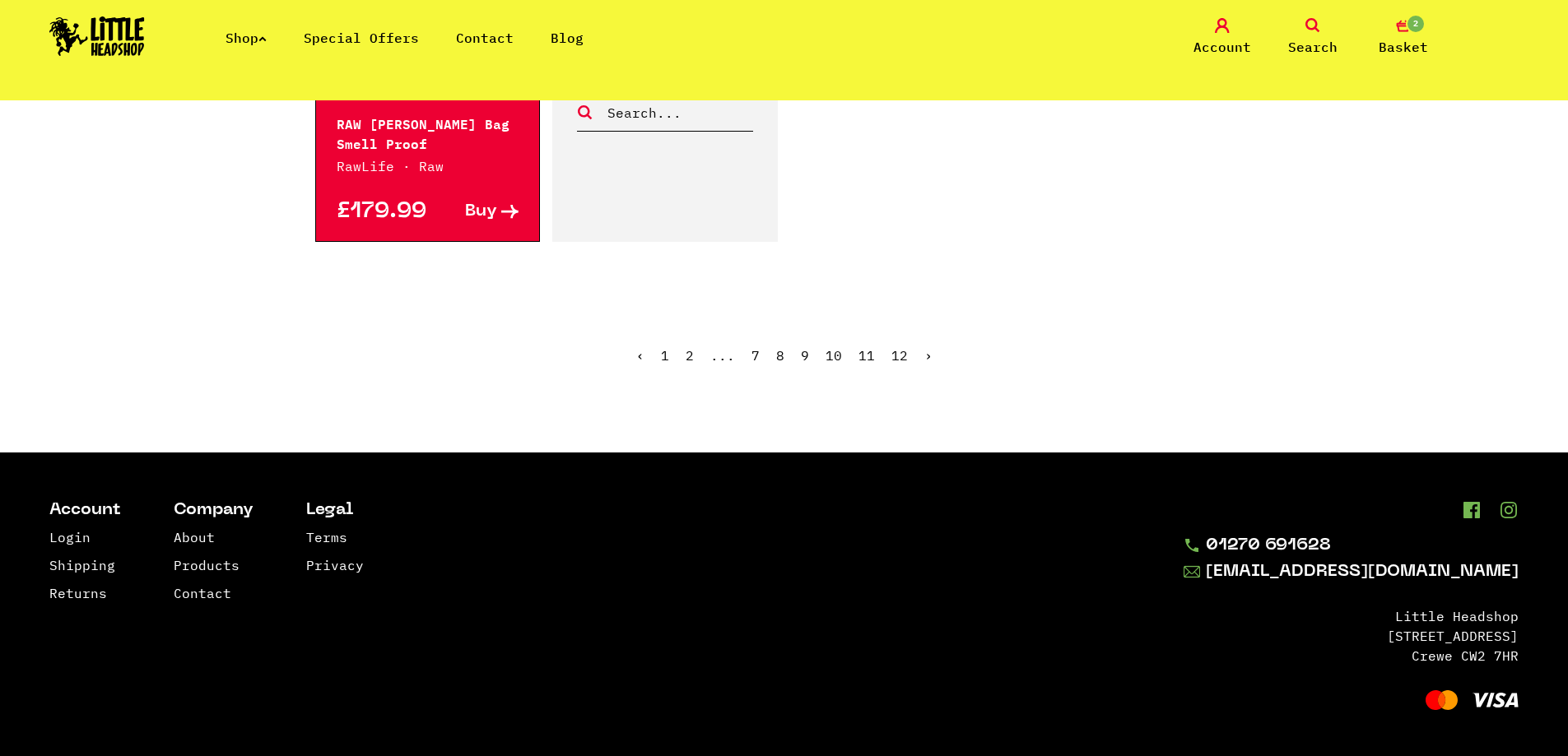
click at [924, 356] on span "›" at bounding box center [928, 355] width 8 height 17
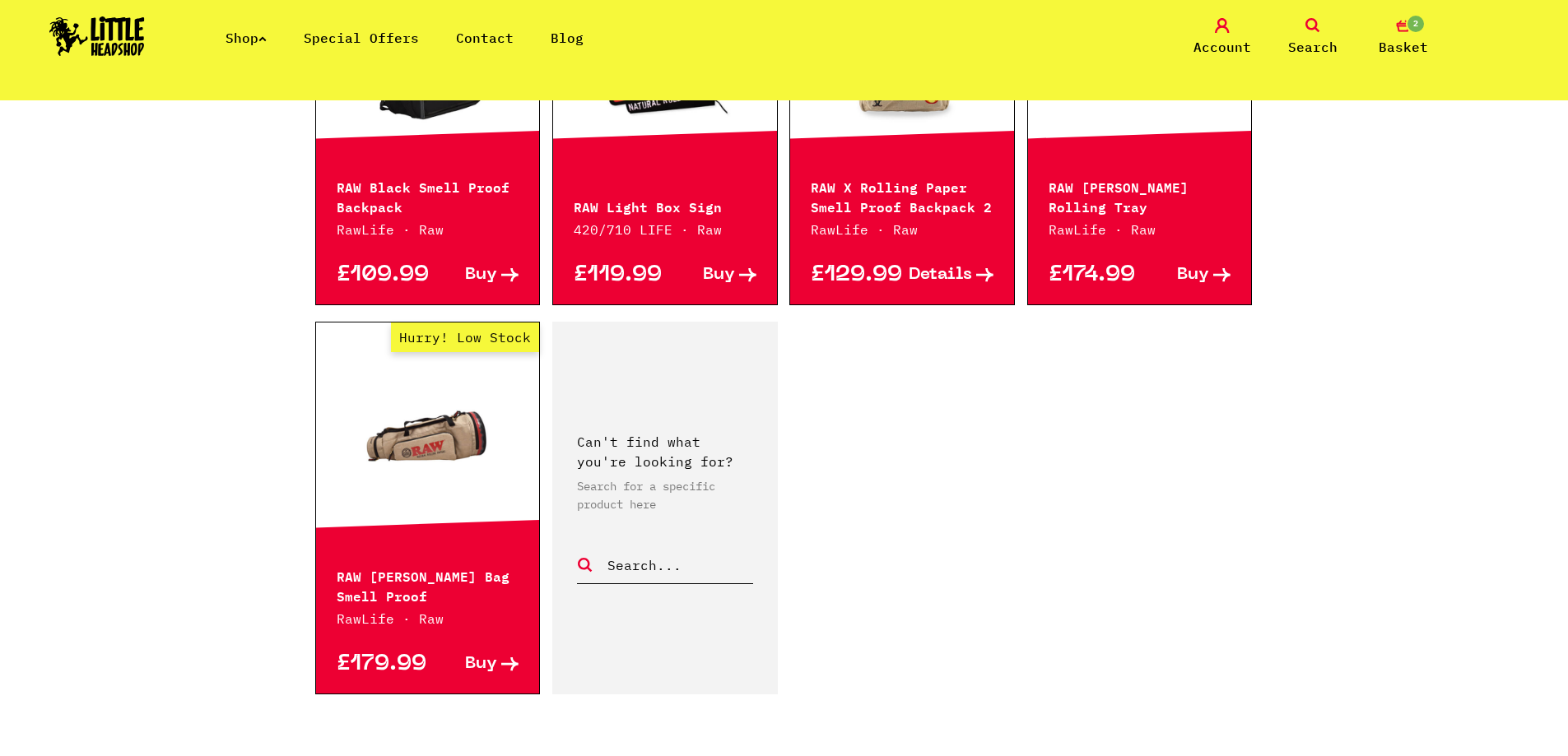
scroll to position [411, 0]
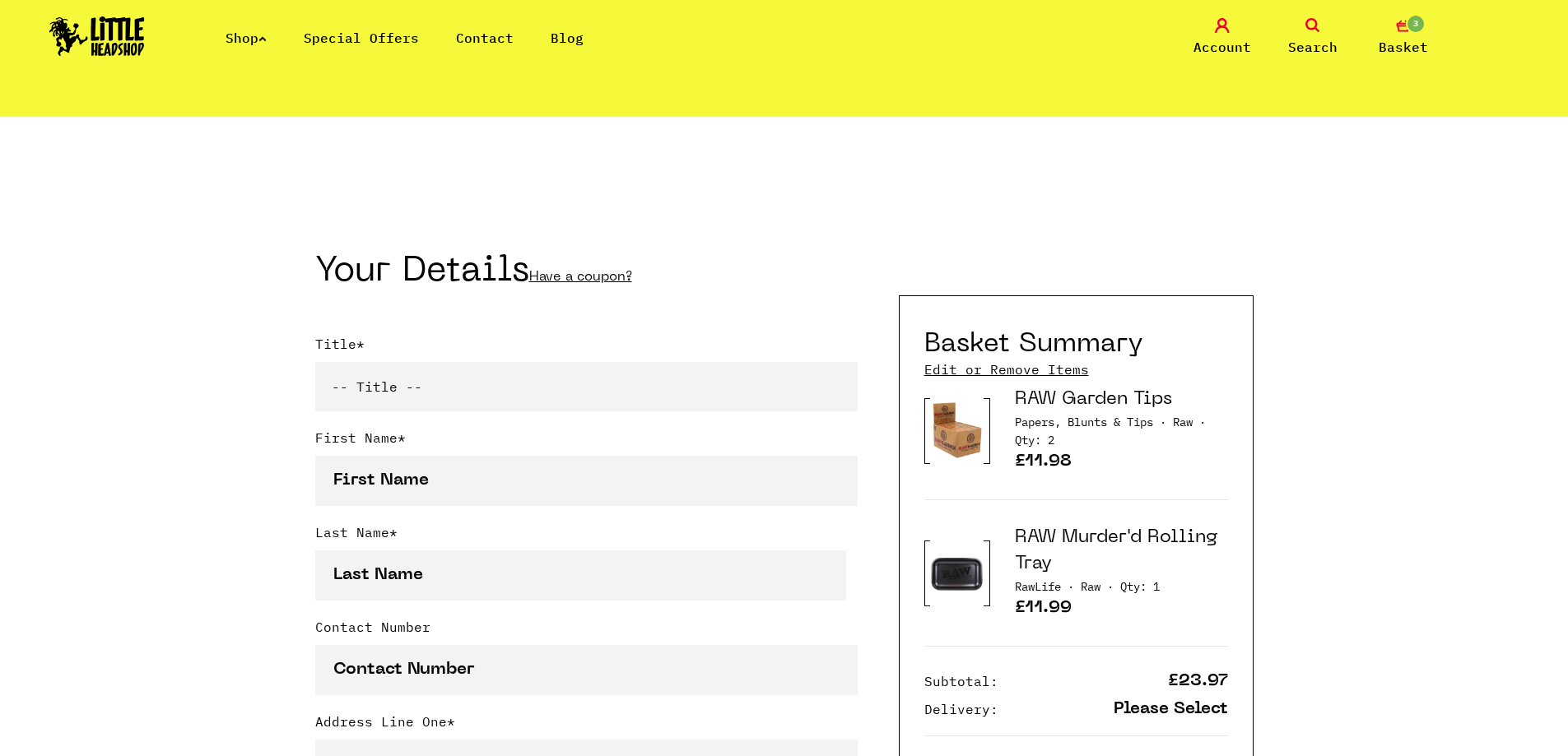
scroll to position [329, 0]
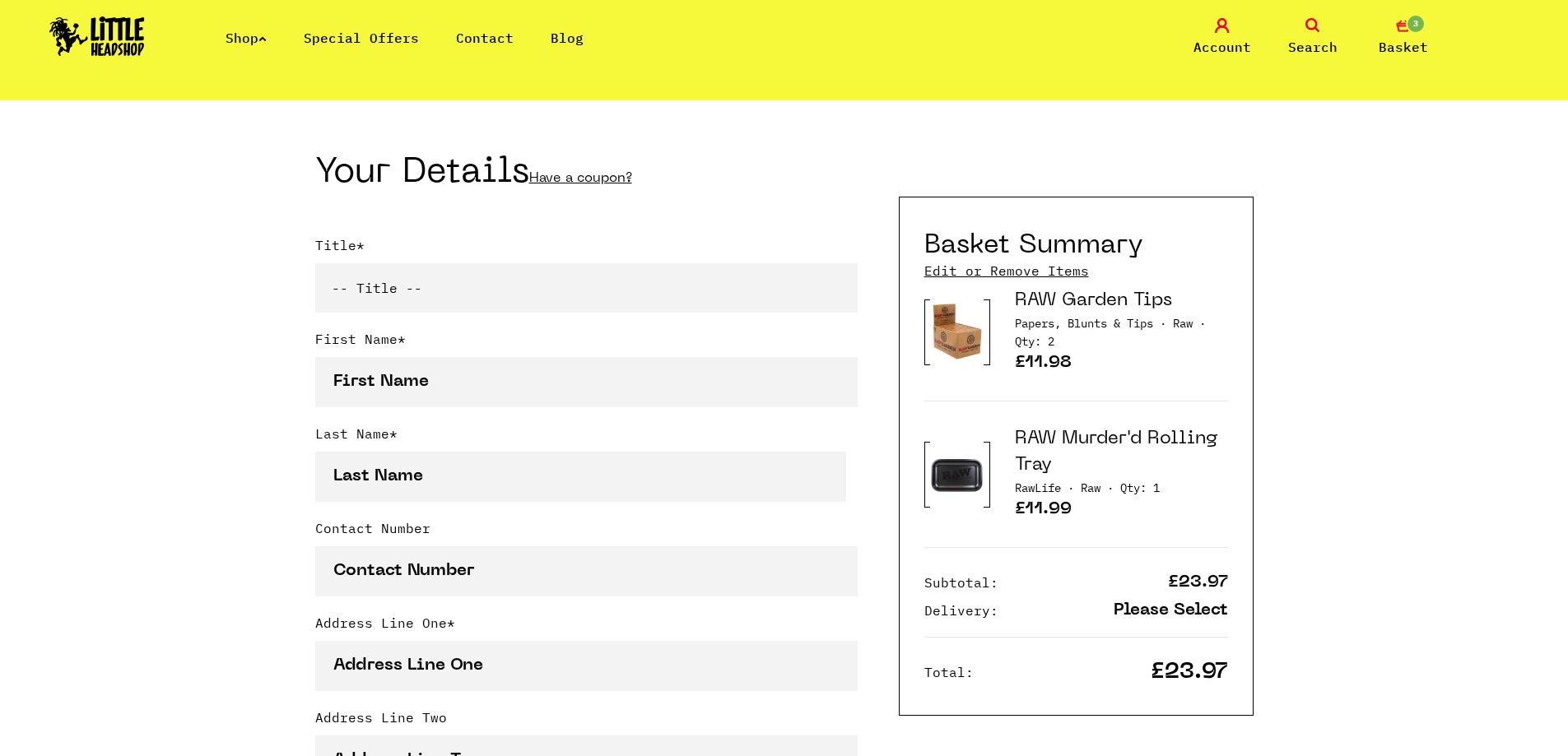
click at [1046, 272] on link "Edit or Remove Items" at bounding box center [1006, 270] width 164 height 18
click at [1045, 276] on link "Edit or Remove Items" at bounding box center [1006, 270] width 164 height 18
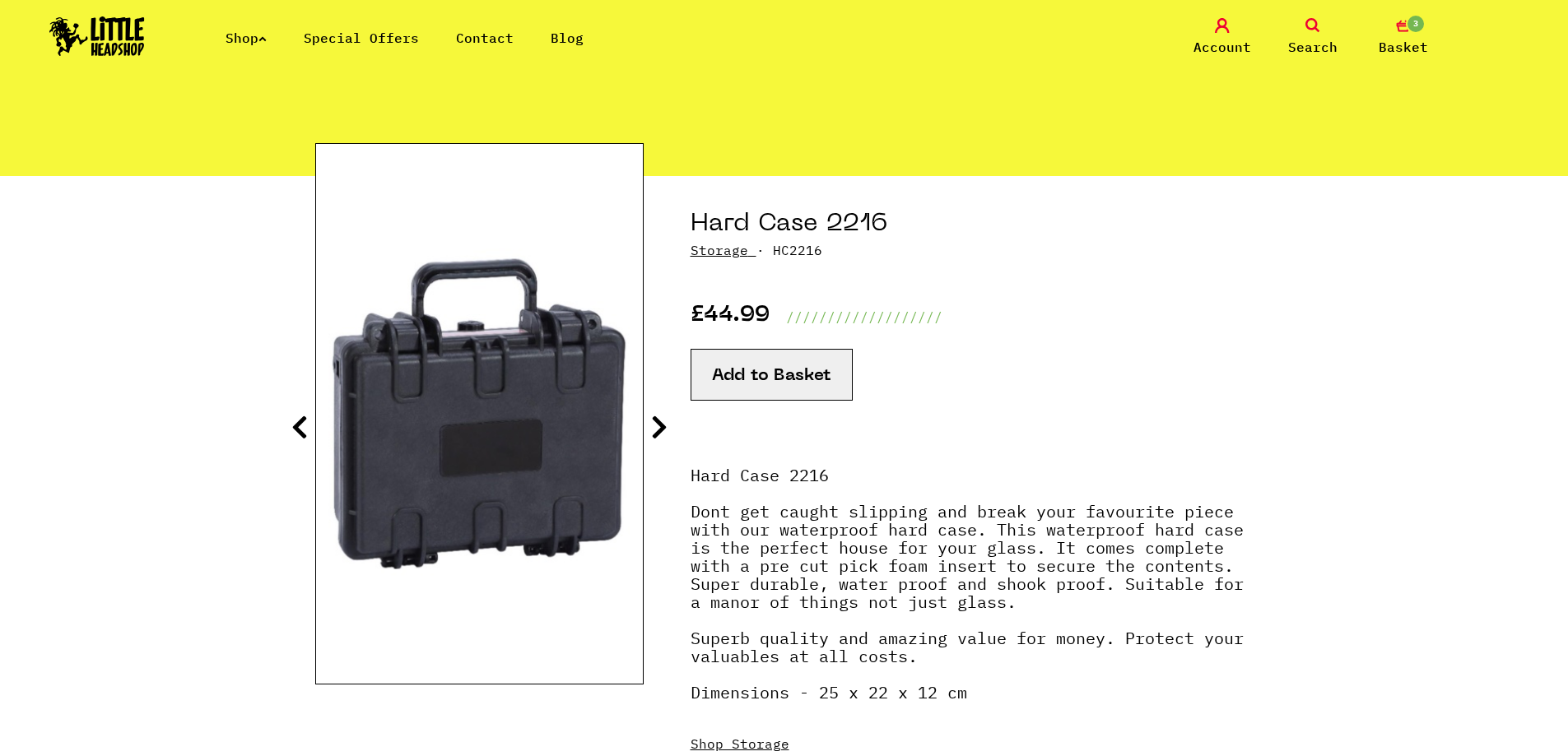
scroll to position [164, 0]
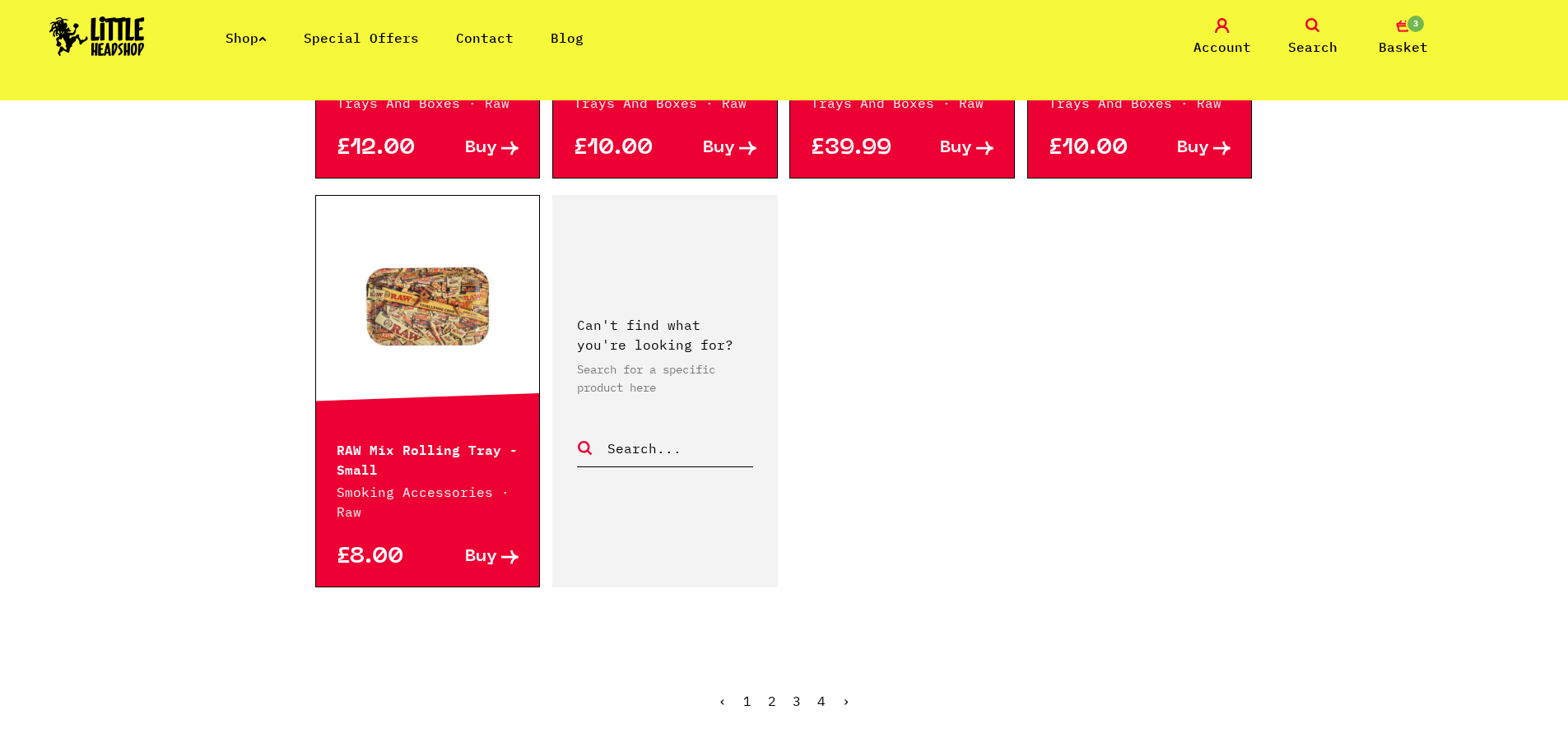
scroll to position [2469, 0]
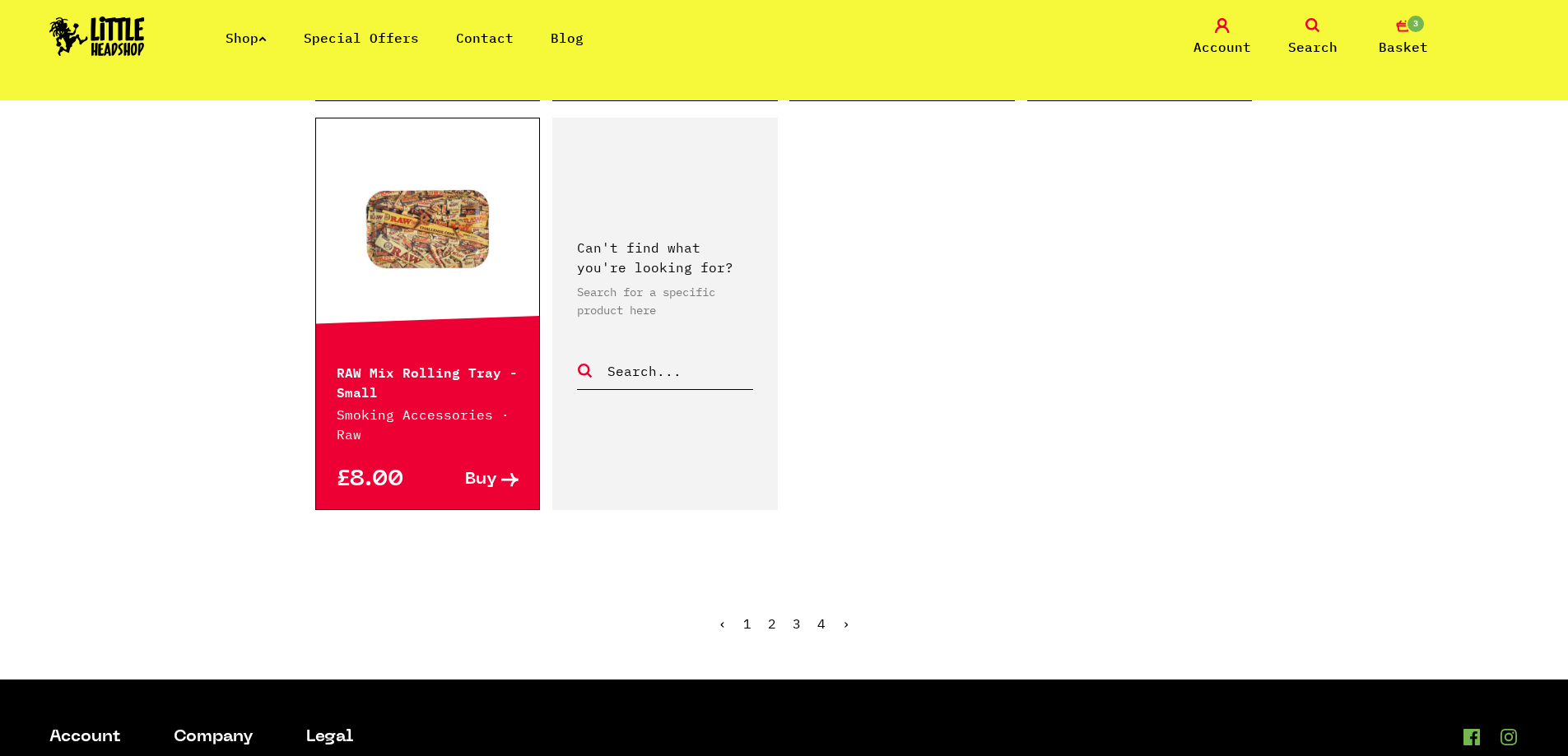
click at [842, 618] on link "›" at bounding box center [845, 624] width 8 height 17
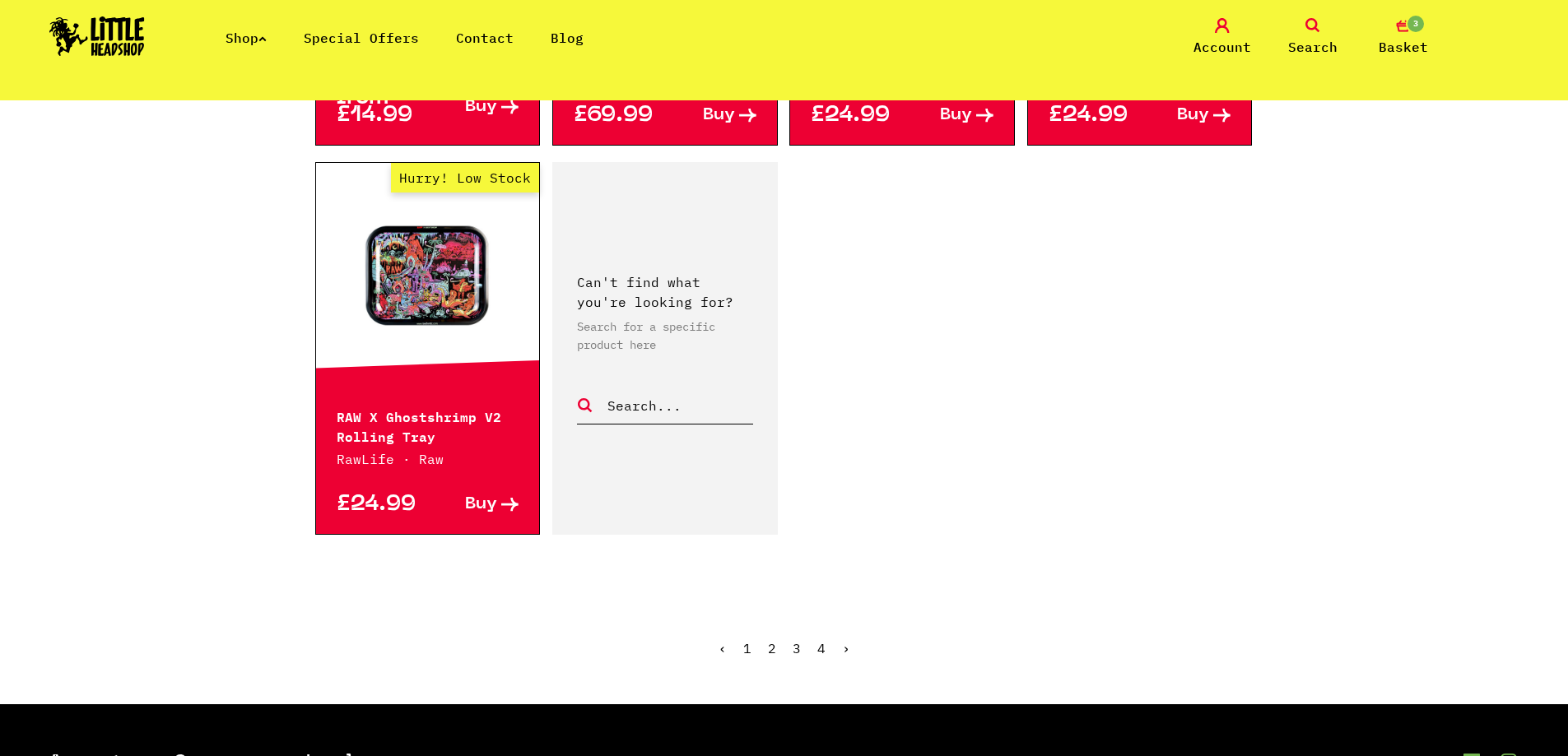
scroll to position [2469, 0]
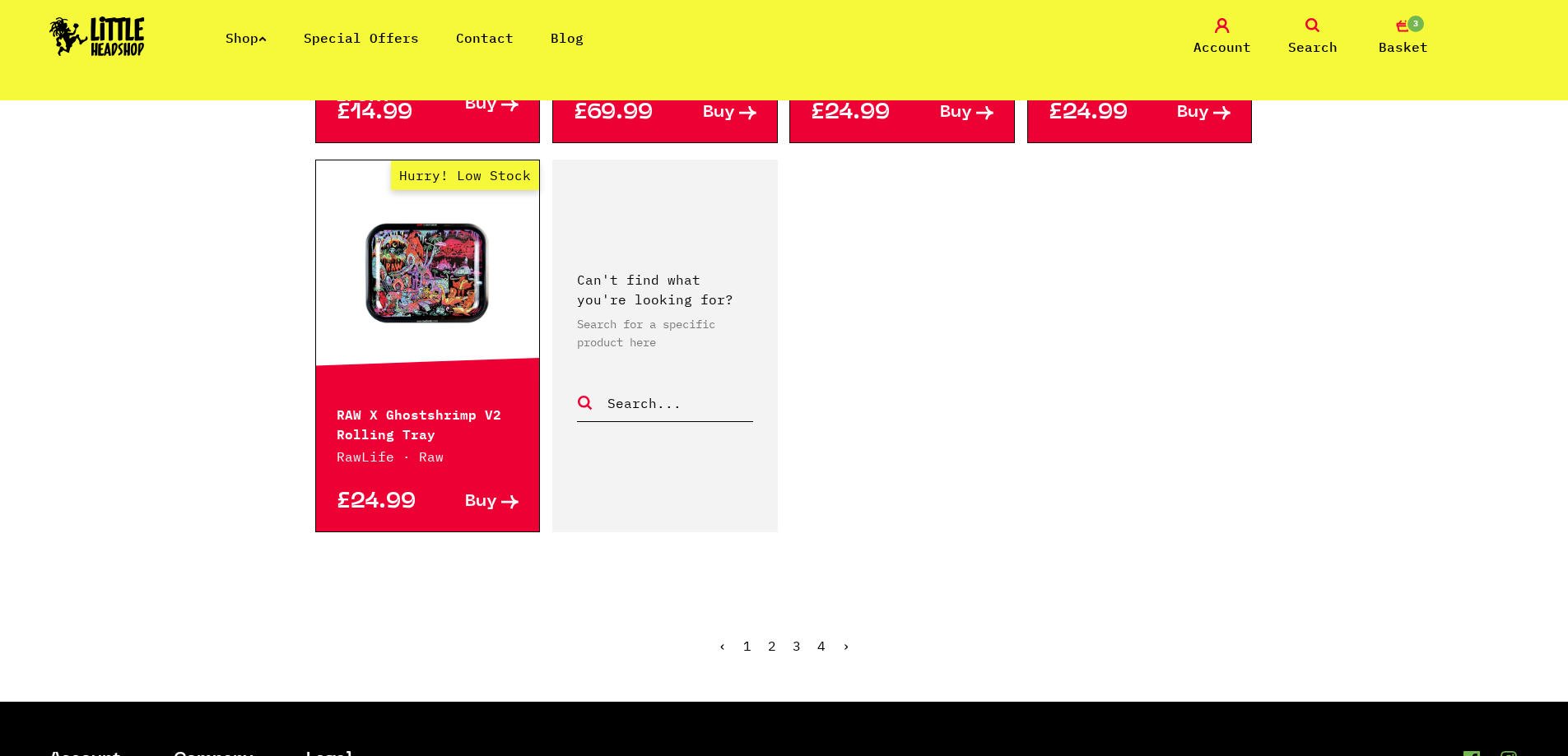
click at [842, 640] on link "›" at bounding box center [845, 646] width 8 height 17
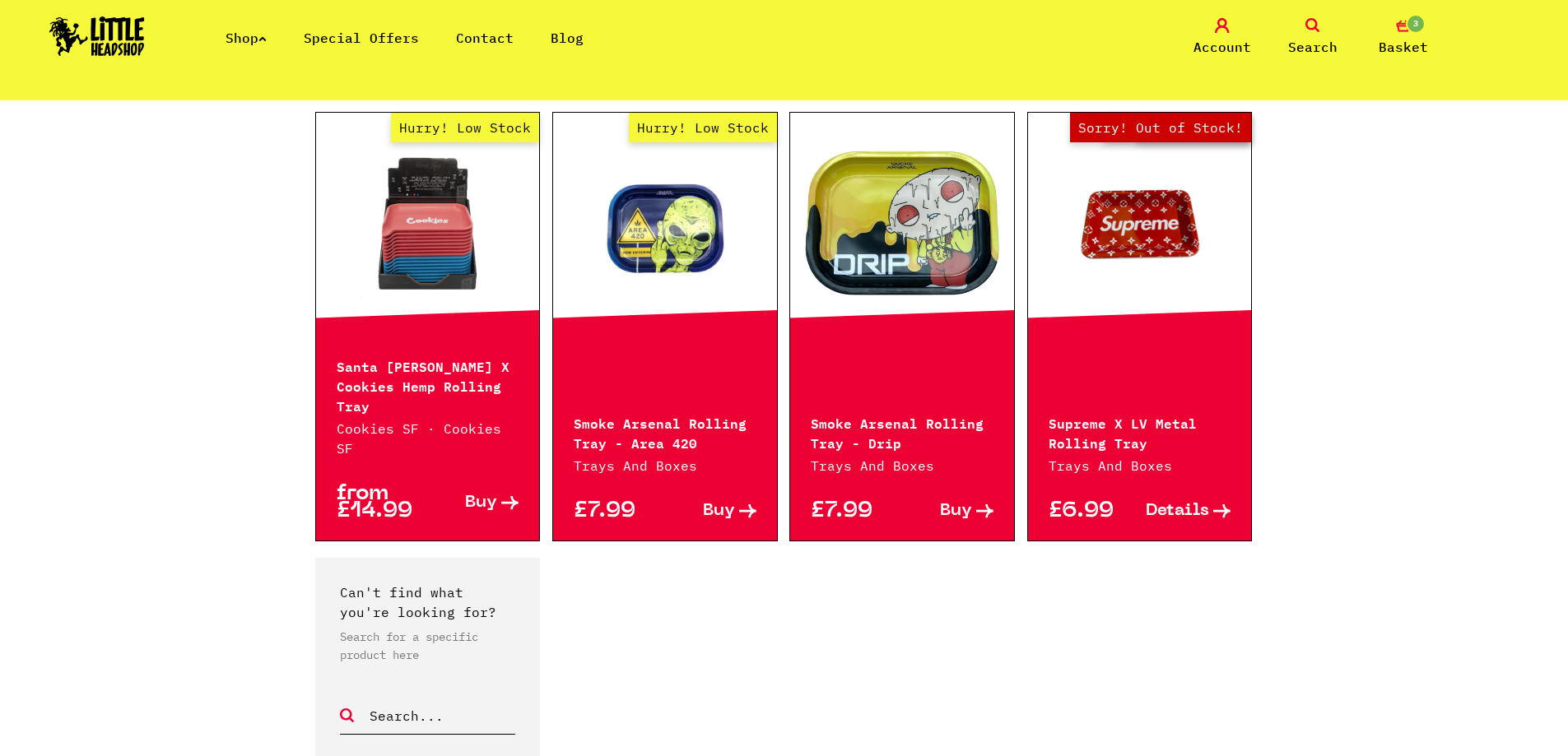
scroll to position [1399, 0]
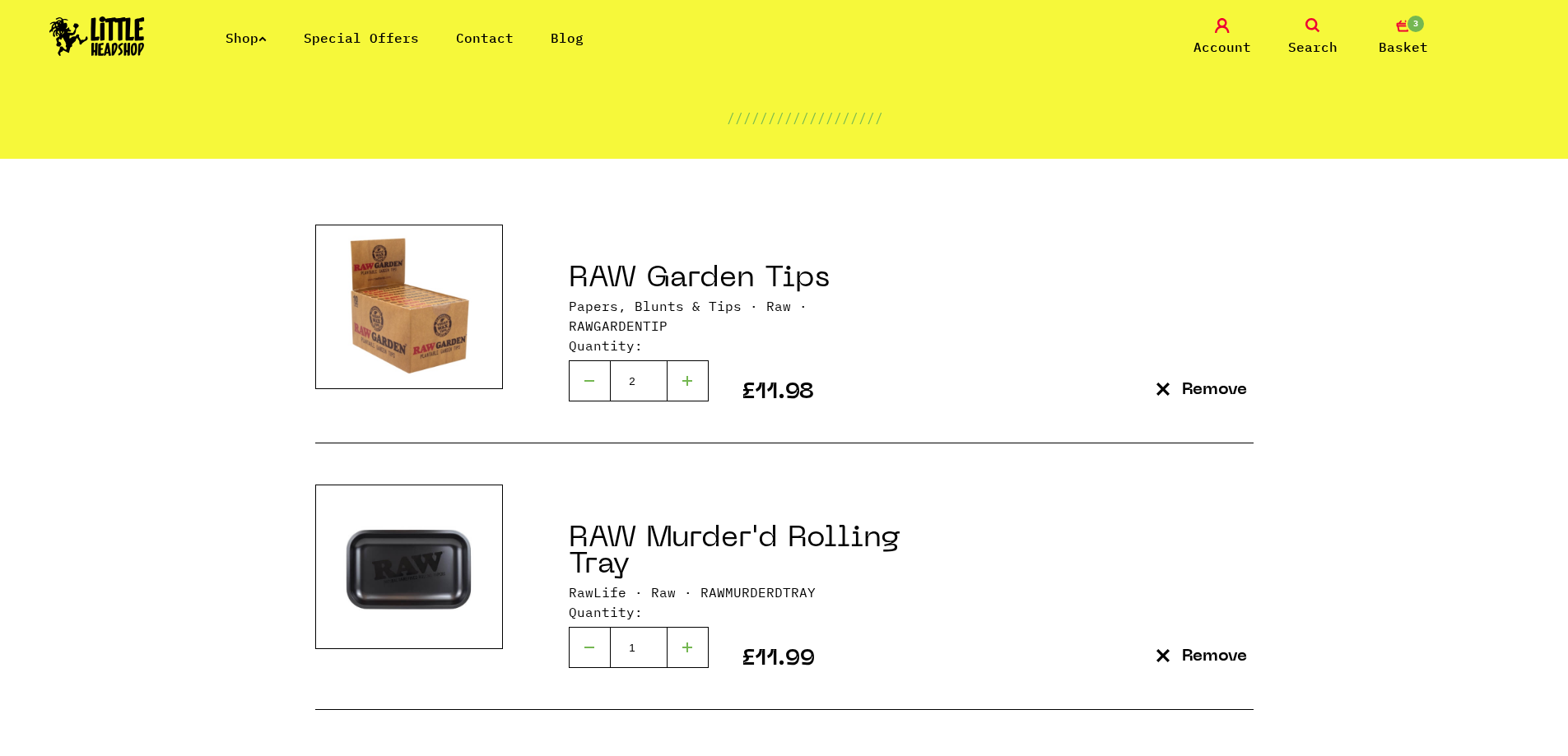
scroll to position [247, 0]
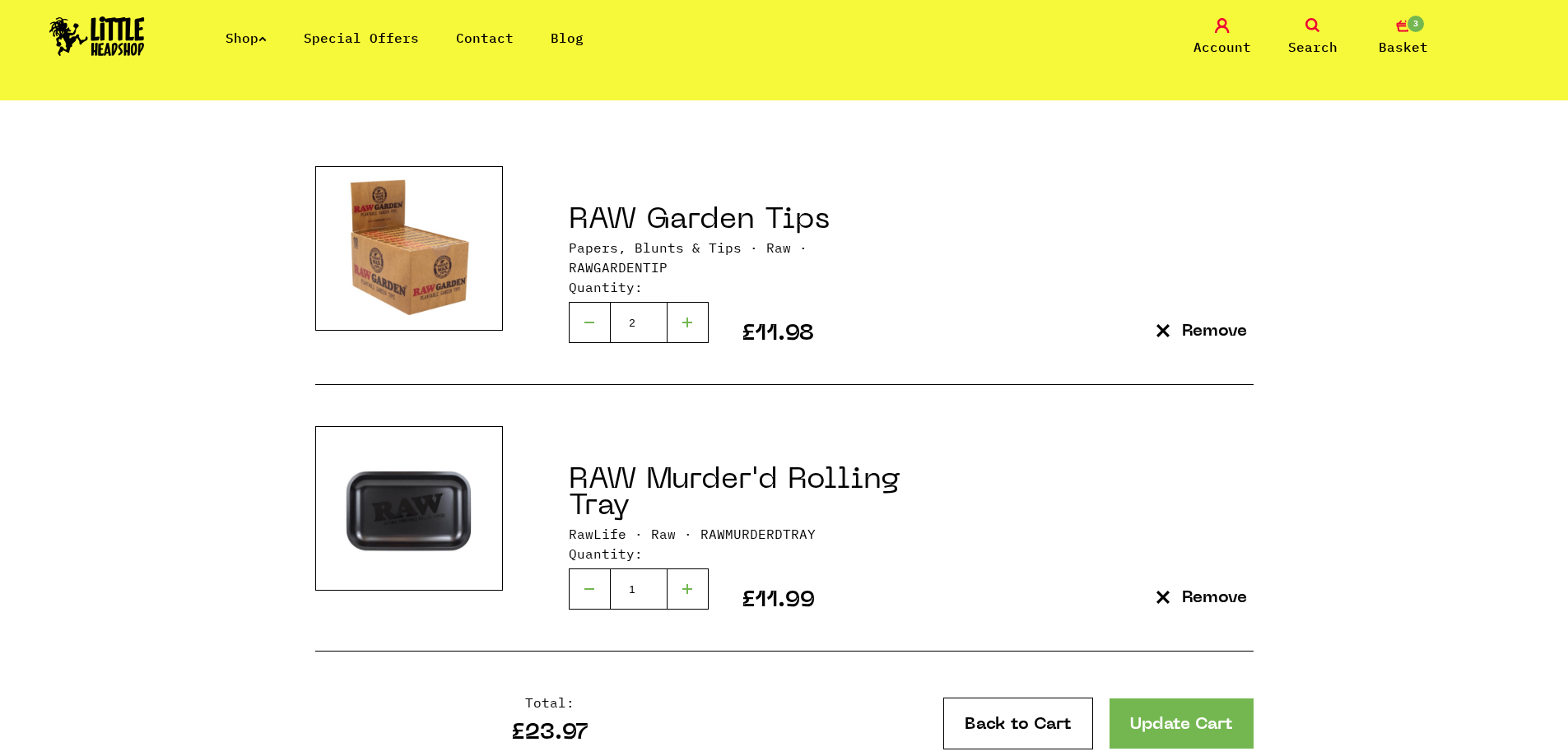
click at [582, 578] on div at bounding box center [589, 589] width 41 height 41
type input "1"
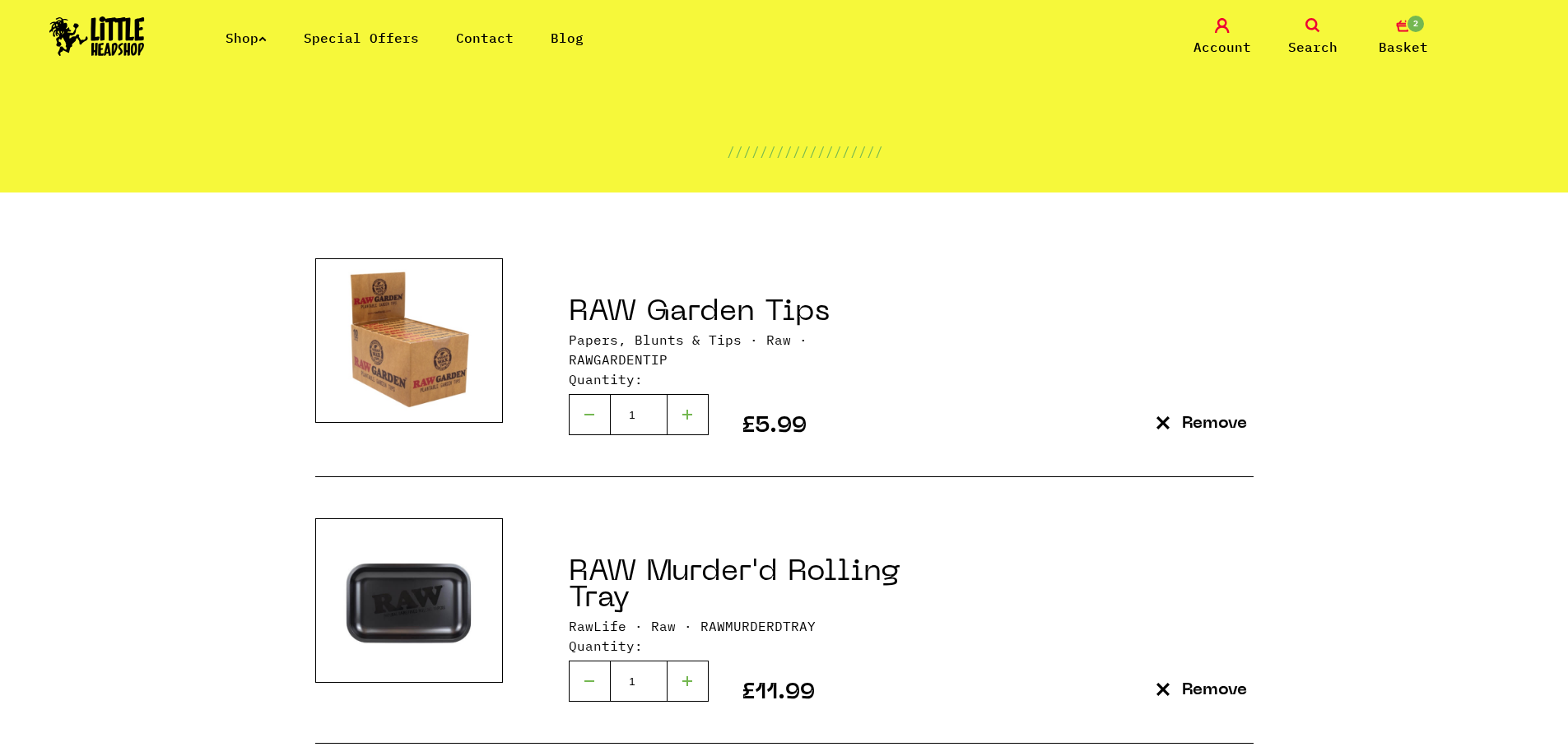
scroll to position [247, 0]
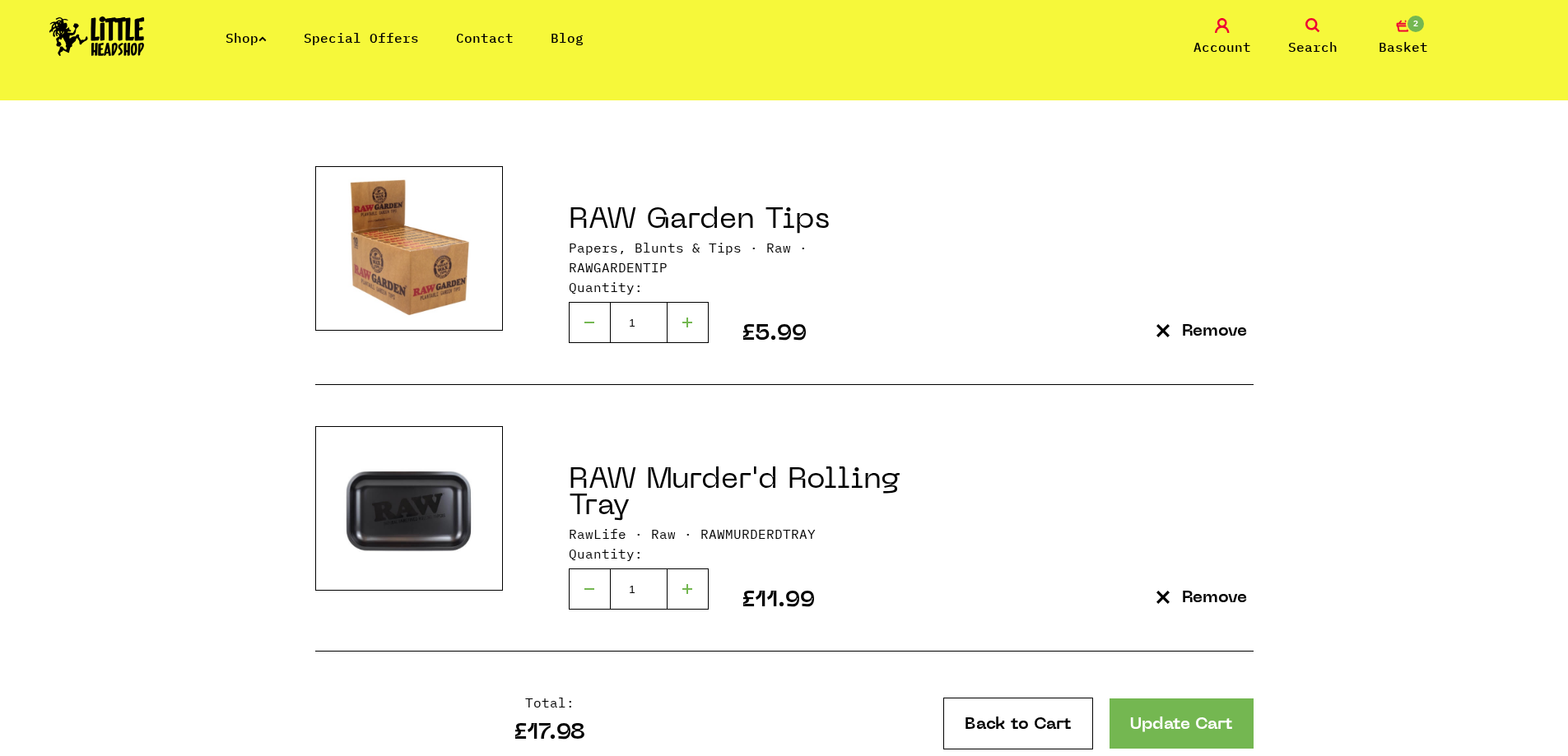
click at [592, 582] on div at bounding box center [589, 589] width 41 height 41
type input "0"
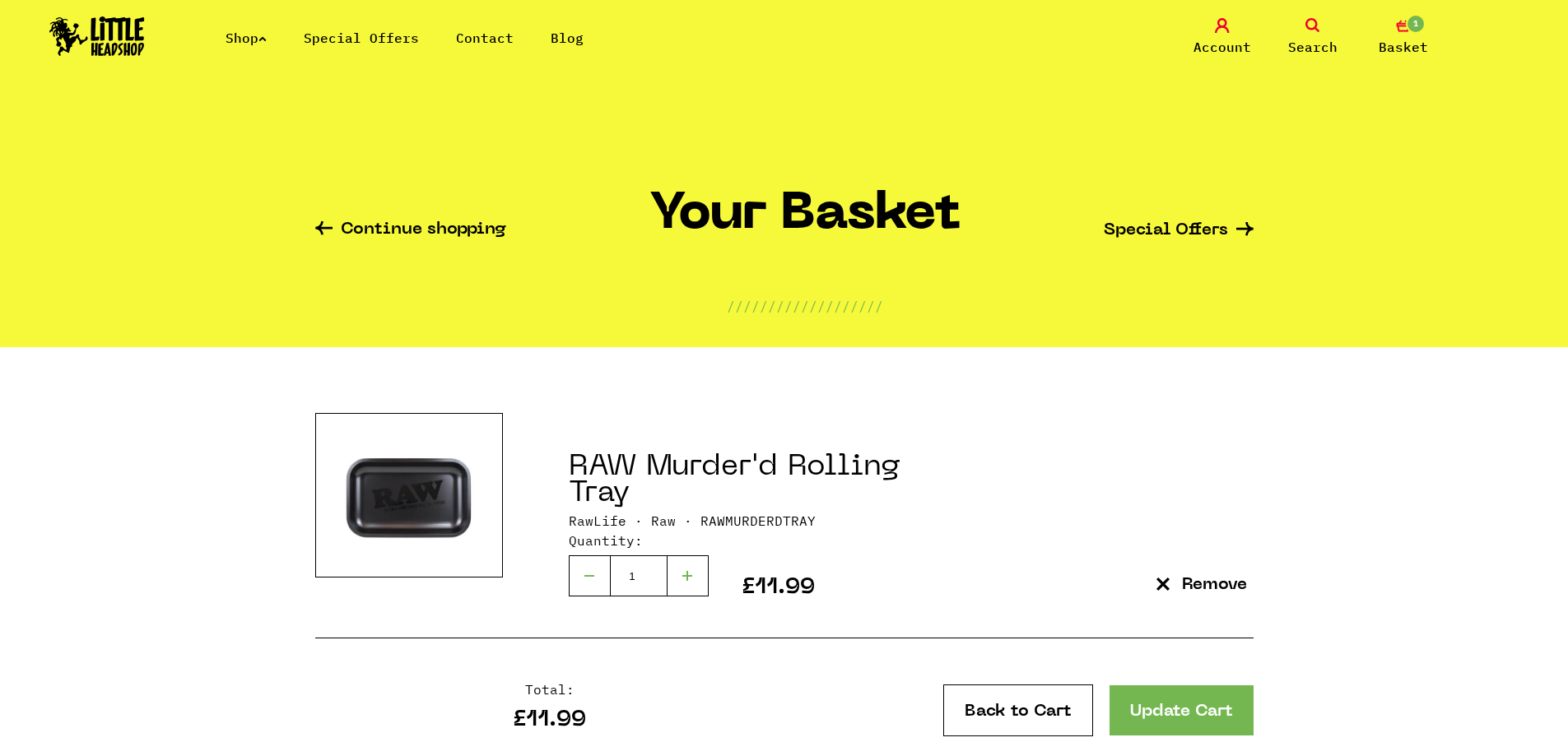
scroll to position [252, 0]
click at [584, 576] on div at bounding box center [589, 576] width 41 height 41
type input "0"
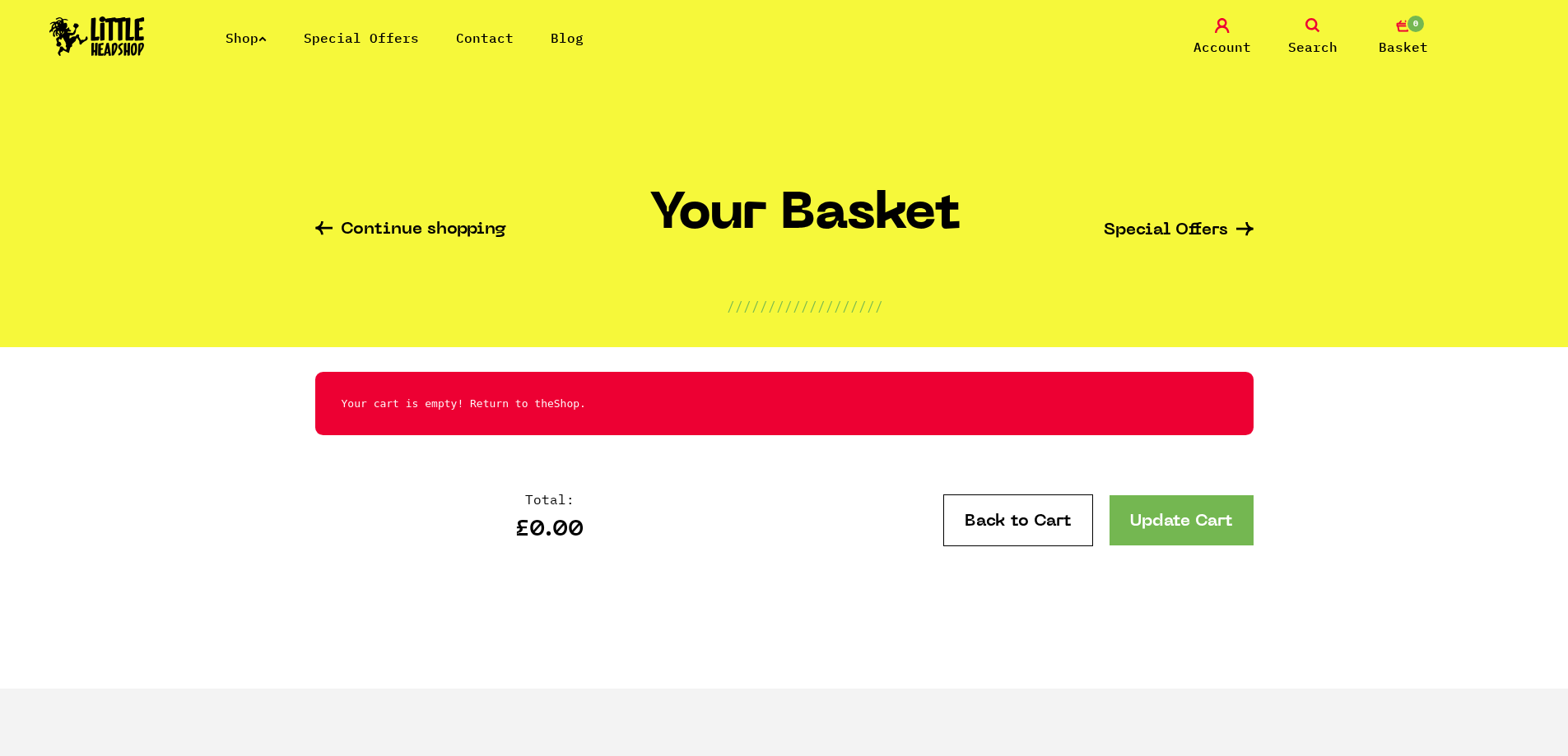
click at [1312, 37] on span "Search" at bounding box center [1312, 46] width 49 height 20
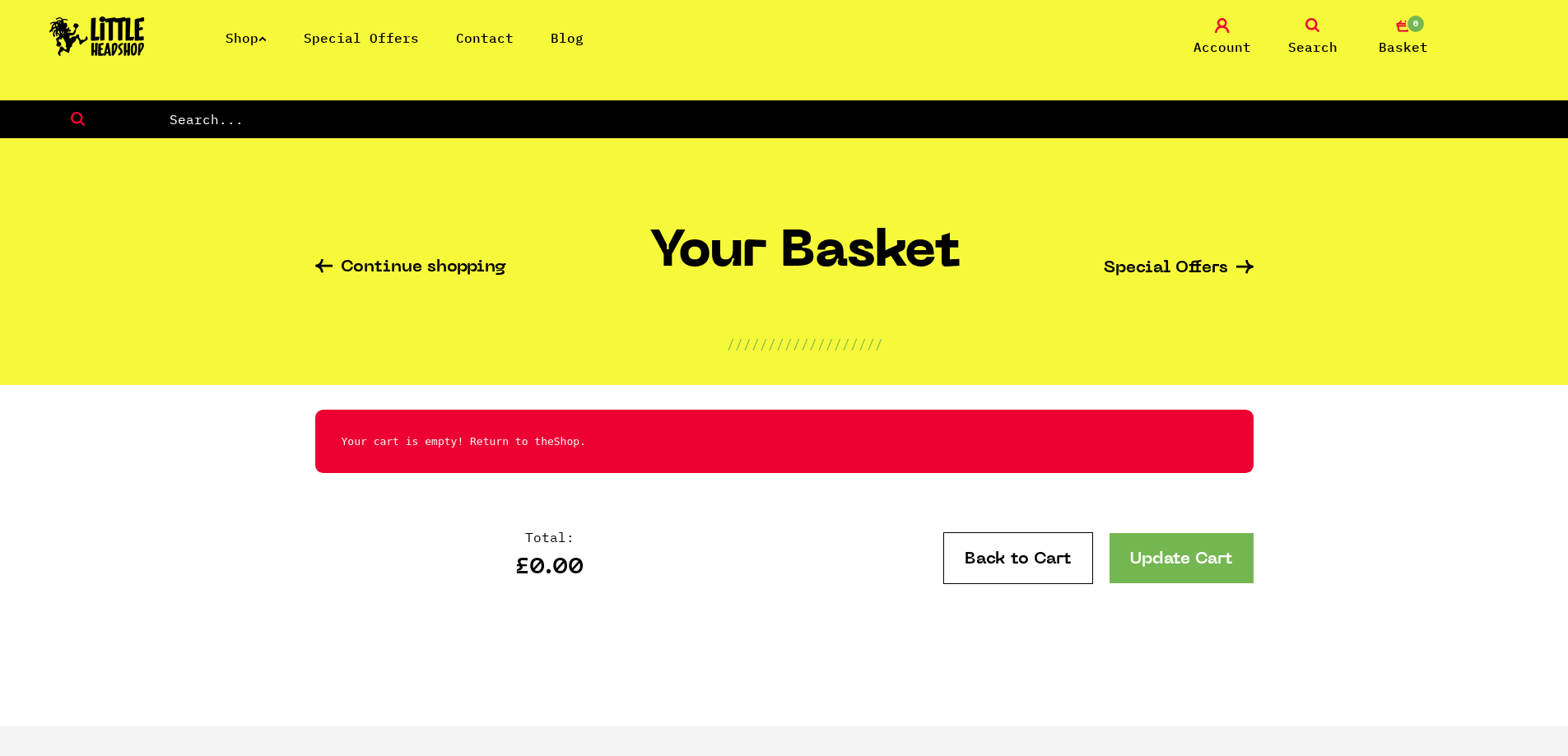
click at [214, 120] on input "text" at bounding box center [868, 119] width 1400 height 21
type input "r"
type input "t"
type input "r"
type input "e"
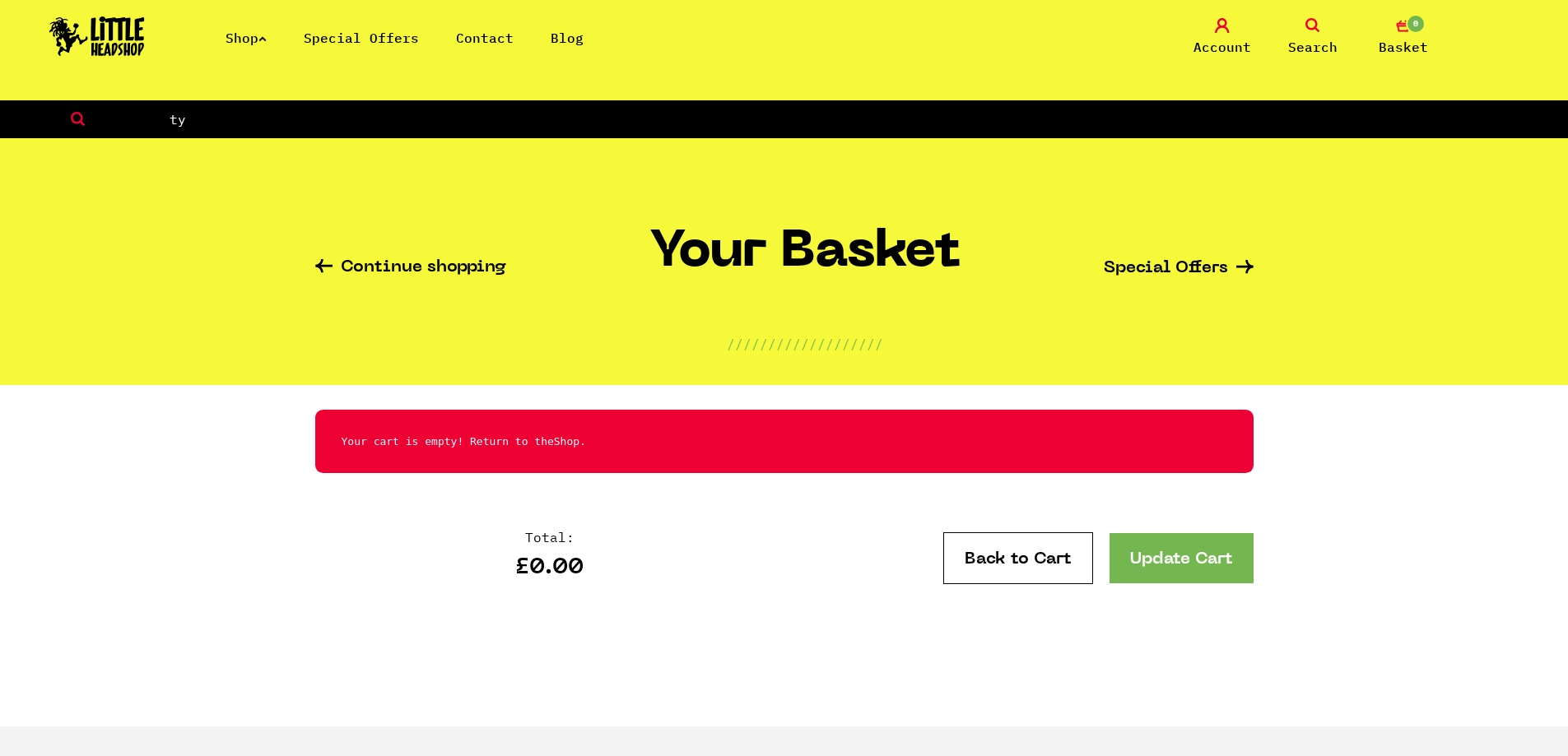
type input "t"
type input "raw tip"
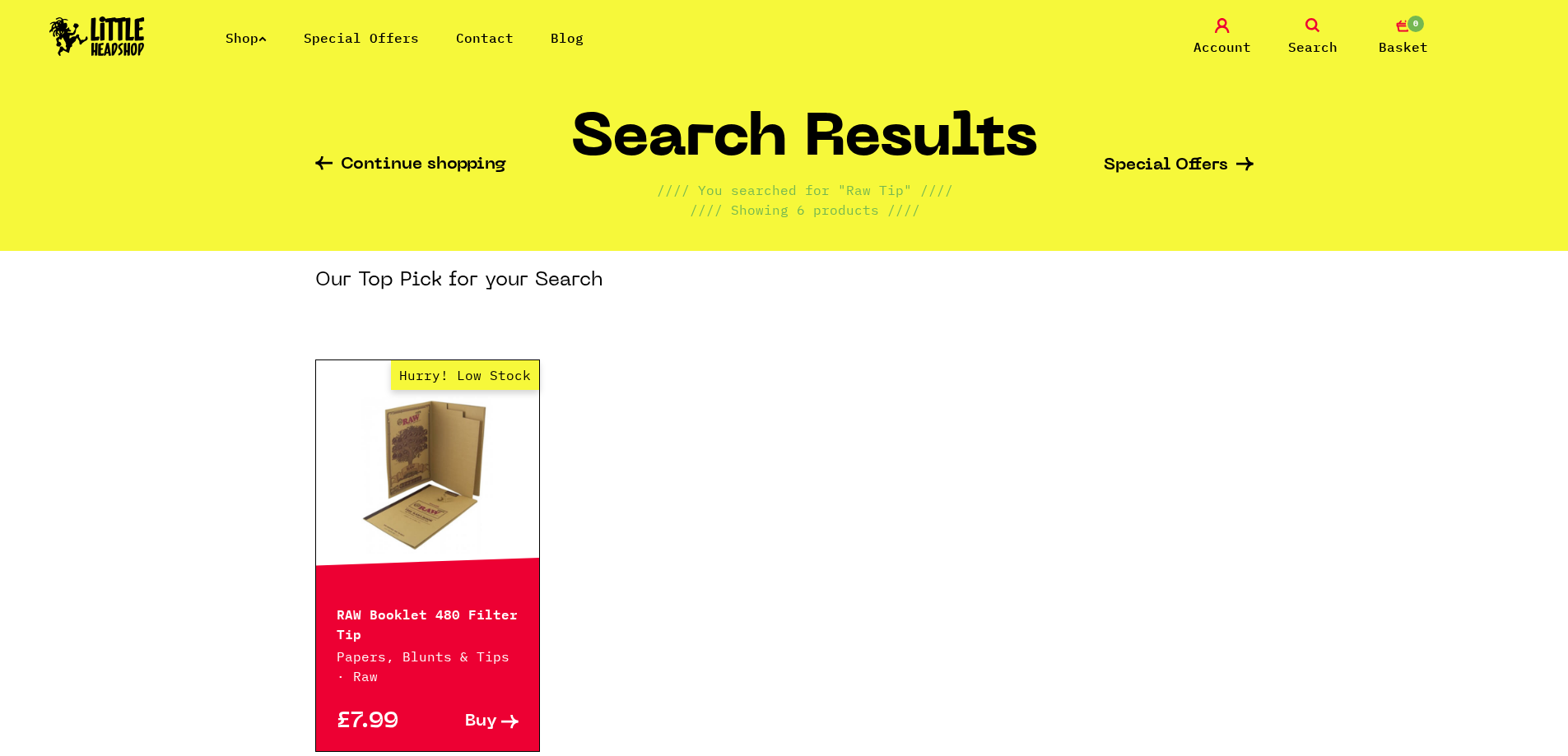
scroll to position [164, 0]
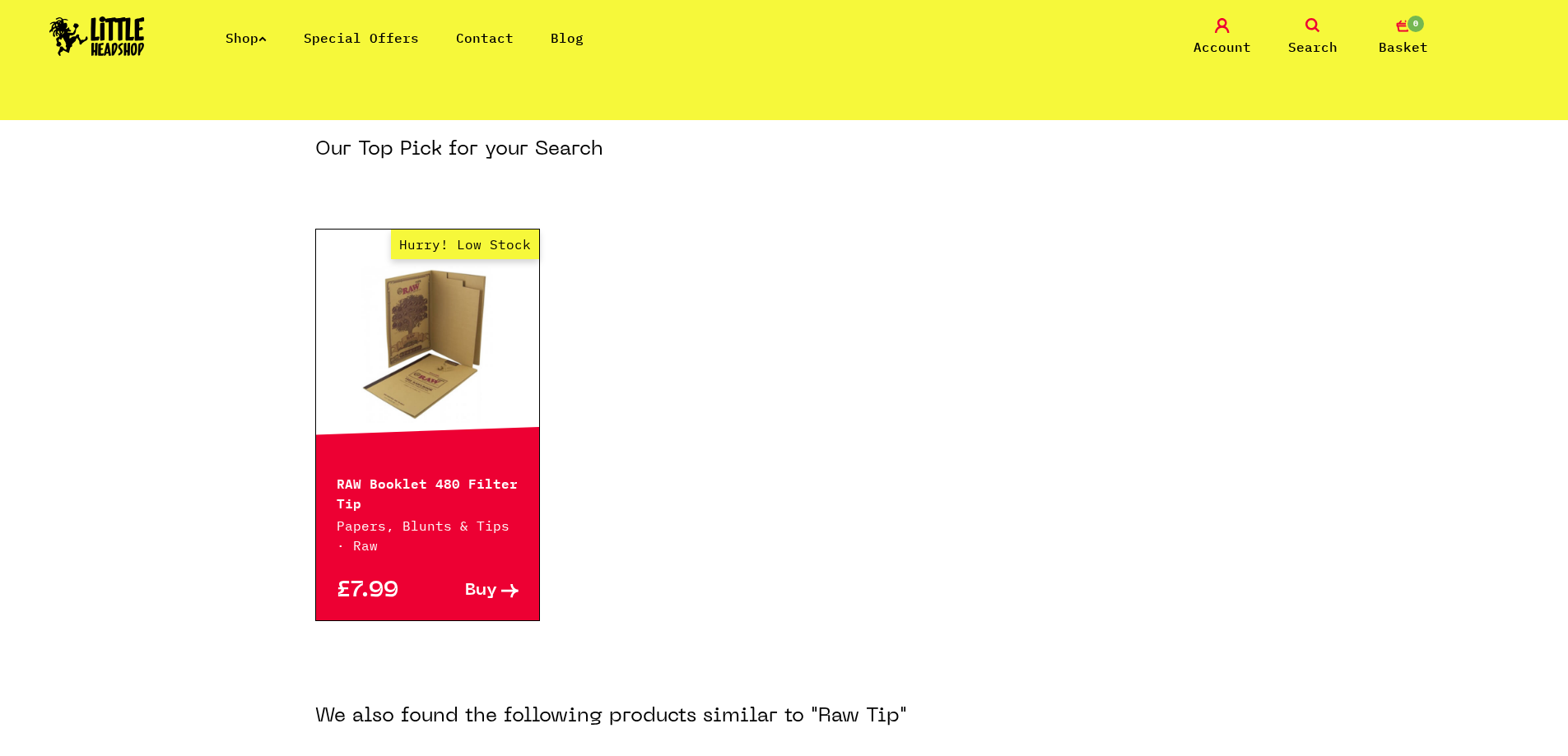
drag, startPoint x: 354, startPoint y: 291, endPoint x: 300, endPoint y: 307, distance: 56.3
drag, startPoint x: 300, startPoint y: 307, endPoint x: 259, endPoint y: 320, distance: 43.0
drag, startPoint x: 222, startPoint y: 298, endPoint x: 210, endPoint y: 258, distance: 41.8
